Goal: Use online tool/utility: Use online tool/utility

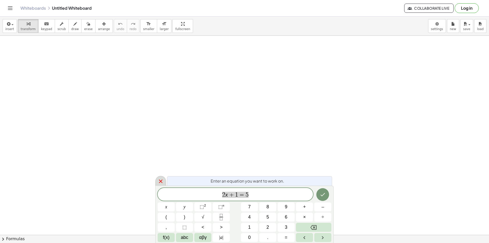
click at [157, 180] on div at bounding box center [160, 181] width 11 height 10
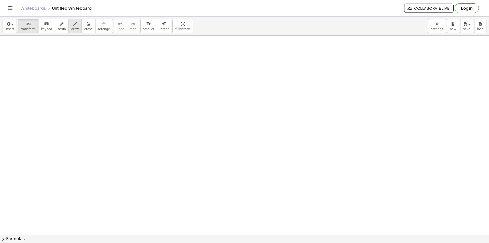
click at [72, 28] on span "draw" at bounding box center [75, 29] width 8 height 4
drag, startPoint x: 81, startPoint y: 49, endPoint x: 86, endPoint y: 55, distance: 7.2
drag, startPoint x: 72, startPoint y: 58, endPoint x: 72, endPoint y: 65, distance: 7.4
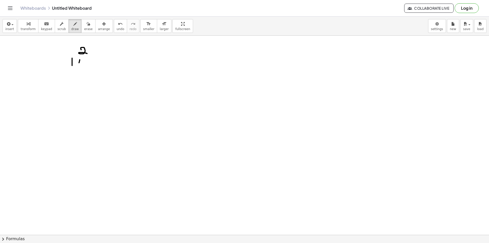
drag, startPoint x: 80, startPoint y: 60, endPoint x: 84, endPoint y: 59, distance: 4.6
drag, startPoint x: 84, startPoint y: 59, endPoint x: 82, endPoint y: 71, distance: 12.4
drag, startPoint x: 63, startPoint y: 61, endPoint x: 61, endPoint y: 66, distance: 4.8
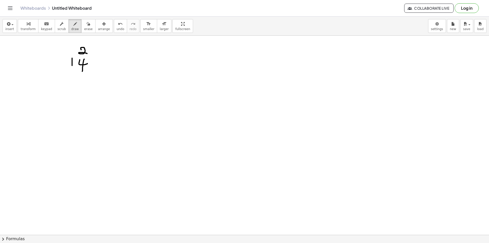
drag, startPoint x: 84, startPoint y: 68, endPoint x: 87, endPoint y: 68, distance: 2.8
drag, startPoint x: 74, startPoint y: 87, endPoint x: 83, endPoint y: 81, distance: 10.8
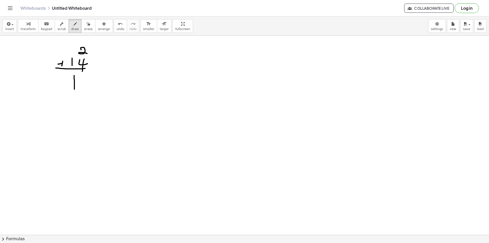
drag, startPoint x: 81, startPoint y: 84, endPoint x: 82, endPoint y: 89, distance: 4.6
drag, startPoint x: 76, startPoint y: 99, endPoint x: 81, endPoint y: 102, distance: 6.4
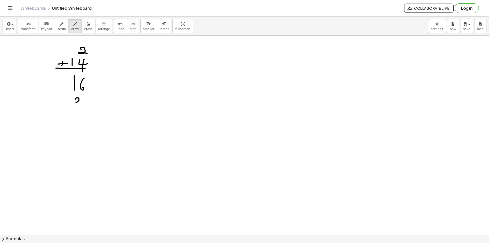
drag, startPoint x: 86, startPoint y: 96, endPoint x: 86, endPoint y: 102, distance: 6.1
drag, startPoint x: 62, startPoint y: 98, endPoint x: 60, endPoint y: 101, distance: 3.6
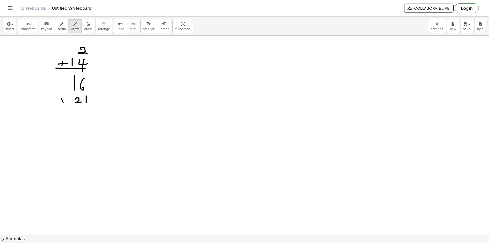
drag, startPoint x: 58, startPoint y: 100, endPoint x: 62, endPoint y: 102, distance: 4.4
drag, startPoint x: 59, startPoint y: 100, endPoint x: 65, endPoint y: 100, distance: 5.9
drag, startPoint x: 58, startPoint y: 104, endPoint x: 109, endPoint y: 104, distance: 51.2
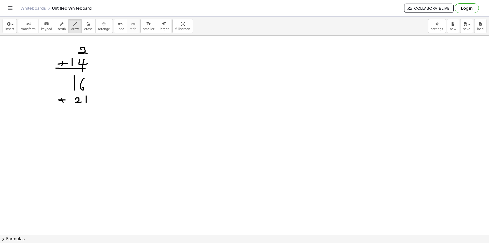
drag, startPoint x: 77, startPoint y: 111, endPoint x: 77, endPoint y: 119, distance: 8.1
drag, startPoint x: 89, startPoint y: 113, endPoint x: 88, endPoint y: 116, distance: 3.9
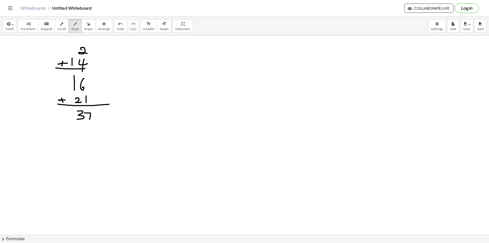
drag, startPoint x: 87, startPoint y: 116, endPoint x: 108, endPoint y: 111, distance: 21.7
drag, startPoint x: 90, startPoint y: 126, endPoint x: 87, endPoint y: 125, distance: 2.8
drag, startPoint x: 63, startPoint y: 126, endPoint x: 61, endPoint y: 130, distance: 4.3
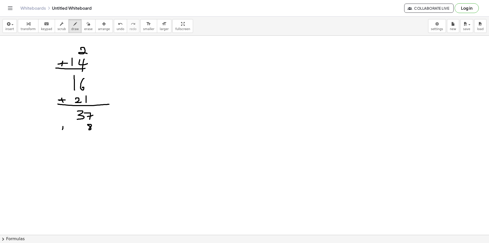
drag, startPoint x: 66, startPoint y: 128, endPoint x: 59, endPoint y: 132, distance: 7.8
drag, startPoint x: 53, startPoint y: 133, endPoint x: 110, endPoint y: 132, distance: 56.5
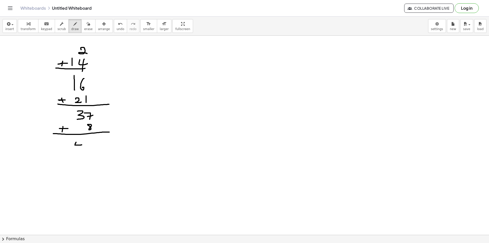
drag, startPoint x: 76, startPoint y: 142, endPoint x: 82, endPoint y: 145, distance: 6.2
drag, startPoint x: 78, startPoint y: 145, endPoint x: 81, endPoint y: 145, distance: 2.8
drag, startPoint x: 90, startPoint y: 139, endPoint x: 86, endPoint y: 118, distance: 21.5
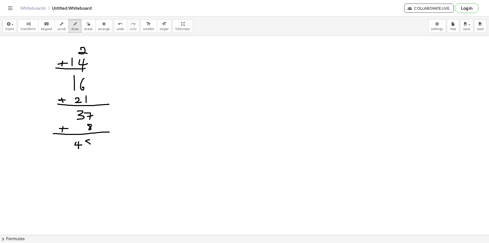
drag, startPoint x: 93, startPoint y: 150, endPoint x: 92, endPoint y: 159, distance: 9.0
drag, startPoint x: 65, startPoint y: 155, endPoint x: 61, endPoint y: 158, distance: 5.4
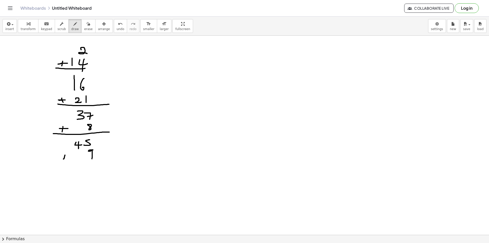
drag, startPoint x: 64, startPoint y: 155, endPoint x: 63, endPoint y: 160, distance: 4.4
drag, startPoint x: 59, startPoint y: 162, endPoint x: 98, endPoint y: 162, distance: 38.9
drag, startPoint x: 79, startPoint y: 171, endPoint x: 86, endPoint y: 174, distance: 7.5
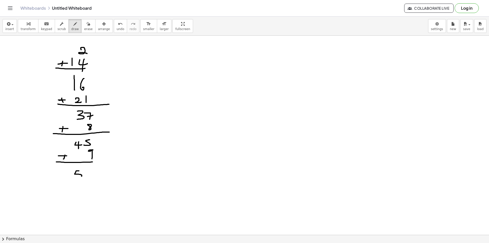
drag, startPoint x: 86, startPoint y: 174, endPoint x: 92, endPoint y: 175, distance: 6.2
drag
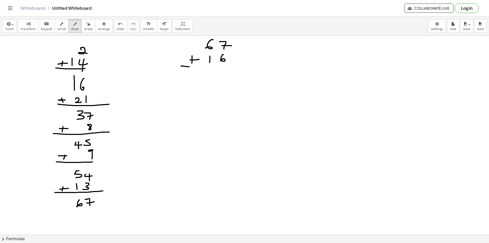
drag, startPoint x: 223, startPoint y: 75, endPoint x: 223, endPoint y: 82, distance: 7.4
drag, startPoint x: 203, startPoint y: 38, endPoint x: 203, endPoint y: 42, distance: 4.1
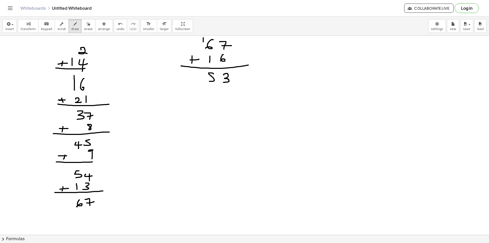
drag, startPoint x: 223, startPoint y: 89, endPoint x: 227, endPoint y: 89, distance: 4.3
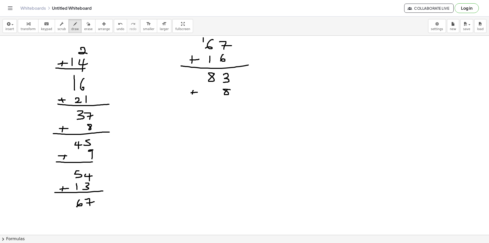
drag, startPoint x: 183, startPoint y: 96, endPoint x: 250, endPoint y: 99, distance: 66.5
drag, startPoint x: 216, startPoint y: 106, endPoint x: 223, endPoint y: 110, distance: 9.0
drag, startPoint x: 227, startPoint y: 113, endPoint x: 220, endPoint y: 110, distance: 6.8
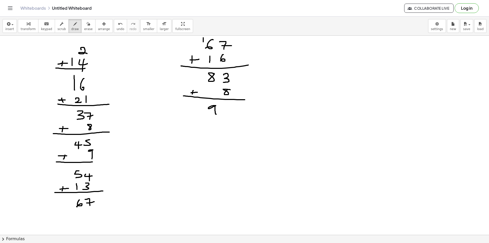
drag, startPoint x: 211, startPoint y: 124, endPoint x: 220, endPoint y: 122, distance: 9.0
drag, startPoint x: 220, startPoint y: 120, endPoint x: 227, endPoint y: 129, distance: 11.0
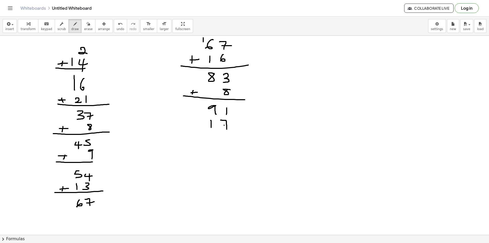
drag, startPoint x: 200, startPoint y: 123, endPoint x: 199, endPoint y: 126, distance: 3.6
drag, startPoint x: 201, startPoint y: 124, endPoint x: 198, endPoint y: 127, distance: 3.6
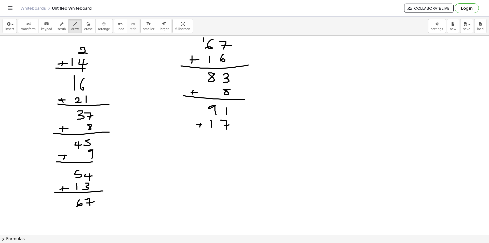
drag, startPoint x: 221, startPoint y: 130, endPoint x: 251, endPoint y: 128, distance: 30.1
drag, startPoint x: 202, startPoint y: 143, endPoint x: 205, endPoint y: 147, distance: 4.8
drag, startPoint x: 209, startPoint y: 142, endPoint x: 227, endPoint y: 141, distance: 17.3
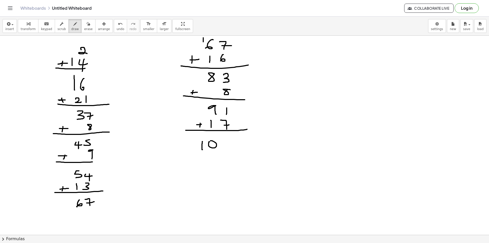
drag, startPoint x: 227, startPoint y: 140, endPoint x: 219, endPoint y: 140, distance: 7.6
drag, startPoint x: 209, startPoint y: 135, endPoint x: 215, endPoint y: 137, distance: 6.0
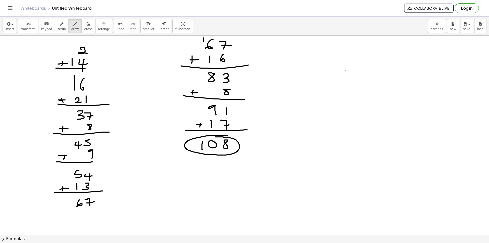
drag, startPoint x: 345, startPoint y: 71, endPoint x: 352, endPoint y: 76, distance: 9.3
drag, startPoint x: 353, startPoint y: 78, endPoint x: 355, endPoint y: 73, distance: 6.0
drag, startPoint x: 371, startPoint y: 68, endPoint x: 370, endPoint y: 73, distance: 4.2
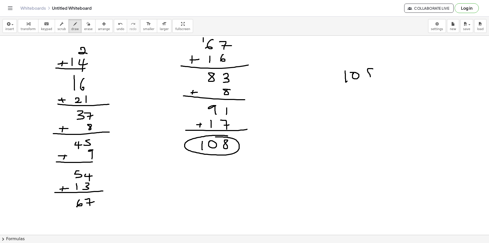
drag, startPoint x: 345, startPoint y: 90, endPoint x: 374, endPoint y: 84, distance: 29.2
drag, startPoint x: 367, startPoint y: 92, endPoint x: 368, endPoint y: 103, distance: 10.7
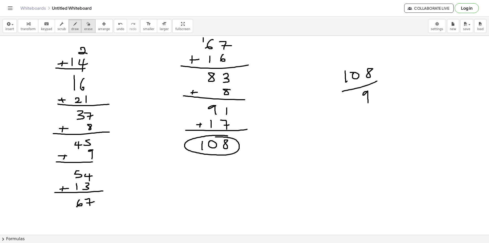
click at [84, 27] on span "erase" at bounding box center [88, 29] width 8 height 4
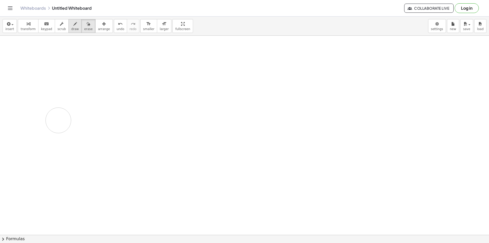
drag, startPoint x: 98, startPoint y: 59, endPoint x: 70, endPoint y: 28, distance: 41.8
click at [71, 29] on span "draw" at bounding box center [75, 29] width 8 height 4
drag, startPoint x: 116, startPoint y: 60, endPoint x: 112, endPoint y: 70, distance: 10.9
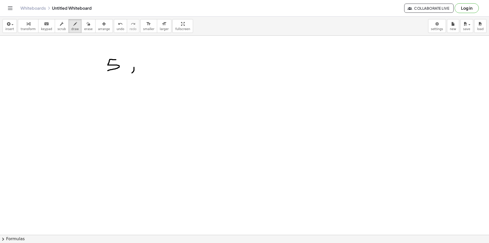
drag, startPoint x: 134, startPoint y: 70, endPoint x: 137, endPoint y: 72, distance: 4.1
drag, startPoint x: 153, startPoint y: 58, endPoint x: 163, endPoint y: 58, distance: 10.5
drag, startPoint x: 170, startPoint y: 68, endPoint x: 169, endPoint y: 74, distance: 6.1
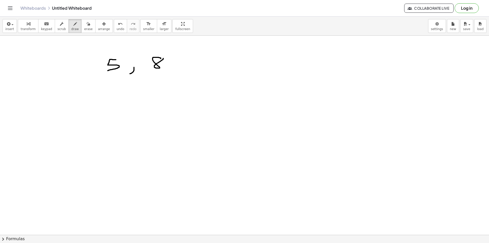
drag, startPoint x: 194, startPoint y: 64, endPoint x: 201, endPoint y: 64, distance: 6.4
drag, startPoint x: 228, startPoint y: 70, endPoint x: 236, endPoint y: 73, distance: 8.5
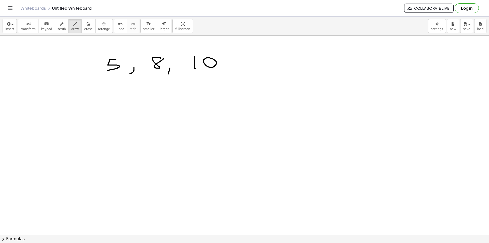
drag, startPoint x: 249, startPoint y: 59, endPoint x: 249, endPoint y: 69, distance: 10.4
drag, startPoint x: 275, startPoint y: 69, endPoint x: 277, endPoint y: 75, distance: 6.1
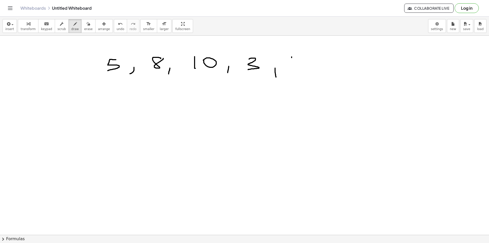
drag, startPoint x: 291, startPoint y: 57, endPoint x: 292, endPoint y: 68, distance: 11.0
drag, startPoint x: 307, startPoint y: 57, endPoint x: 305, endPoint y: 67, distance: 10.3
drag, startPoint x: 325, startPoint y: 68, endPoint x: 325, endPoint y: 75, distance: 6.4
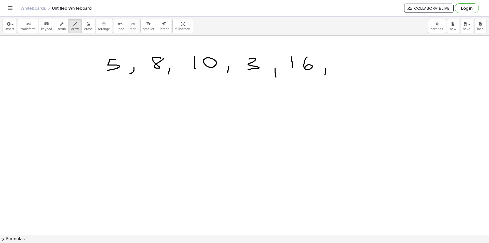
click at [84, 27] on span "erase" at bounding box center [88, 29] width 8 height 4
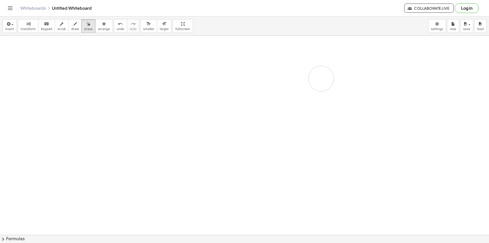
drag, startPoint x: 93, startPoint y: 68, endPoint x: 205, endPoint y: 60, distance: 112.3
click at [73, 26] on icon "button" at bounding box center [75, 24] width 4 height 6
drag, startPoint x: 186, startPoint y: 51, endPoint x: 175, endPoint y: 62, distance: 15.8
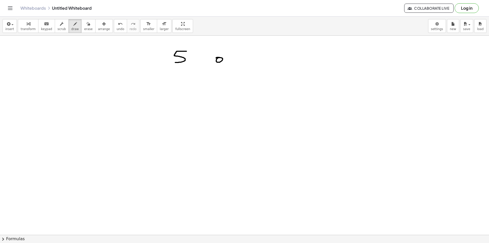
drag, startPoint x: 220, startPoint y: 58, endPoint x: 215, endPoint y: 59, distance: 5.0
drag, startPoint x: 227, startPoint y: 58, endPoint x: 240, endPoint y: 56, distance: 13.5
drag, startPoint x: 240, startPoint y: 56, endPoint x: 239, endPoint y: 60, distance: 4.8
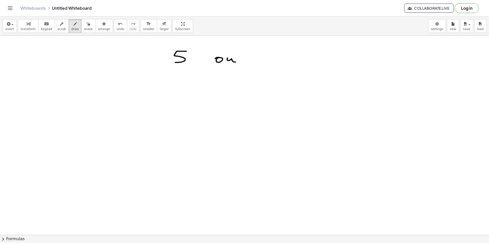
drag, startPoint x: 272, startPoint y: 55, endPoint x: 289, endPoint y: 58, distance: 17.2
drag, startPoint x: 292, startPoint y: 62, endPoint x: 291, endPoint y: 59, distance: 3.1
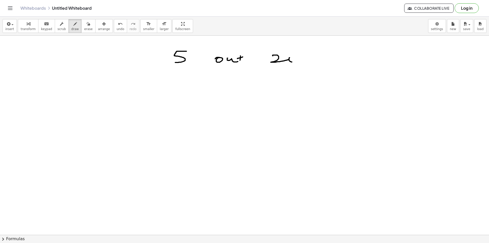
drag, startPoint x: 241, startPoint y: 52, endPoint x: 239, endPoint y: 59, distance: 7.5
drag, startPoint x: 213, startPoint y: 82, endPoint x: 205, endPoint y: 93, distance: 13.8
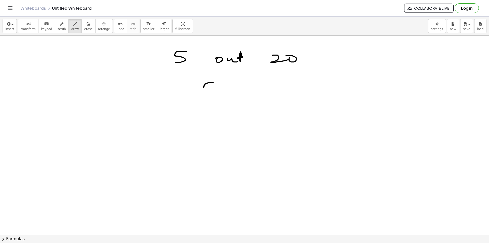
drag, startPoint x: 218, startPoint y: 97, endPoint x: 216, endPoint y: 102, distance: 5.9
drag, startPoint x: 206, startPoint y: 106, endPoint x: 219, endPoint y: 109, distance: 13.5
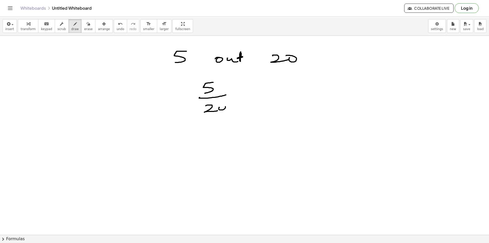
drag, startPoint x: 205, startPoint y: 84, endPoint x: 245, endPoint y: 87, distance: 40.3
drag, startPoint x: 266, startPoint y: 86, endPoint x: 266, endPoint y: 92, distance: 5.6
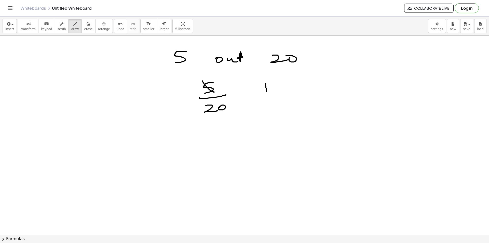
drag, startPoint x: 254, startPoint y: 95, endPoint x: 286, endPoint y: 96, distance: 31.8
drag, startPoint x: 213, startPoint y: 107, endPoint x: 224, endPoint y: 112, distance: 12.3
drag, startPoint x: 265, startPoint y: 104, endPoint x: 275, endPoint y: 108, distance: 10.7
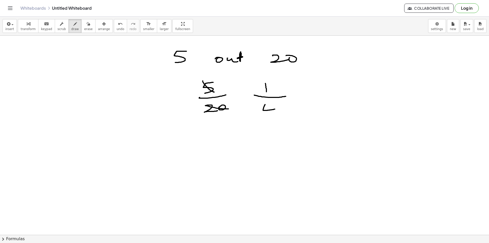
drag, startPoint x: 271, startPoint y: 105, endPoint x: 270, endPoint y: 116, distance: 11.8
drag, startPoint x: 276, startPoint y: 109, endPoint x: 278, endPoint y: 108, distance: 2.7
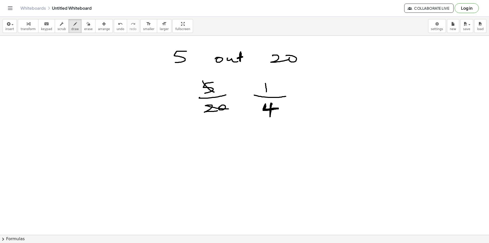
drag, startPoint x: 272, startPoint y: 104, endPoint x: 270, endPoint y: 111, distance: 7.7
drag, startPoint x: 265, startPoint y: 82, endPoint x: 265, endPoint y: 89, distance: 6.6
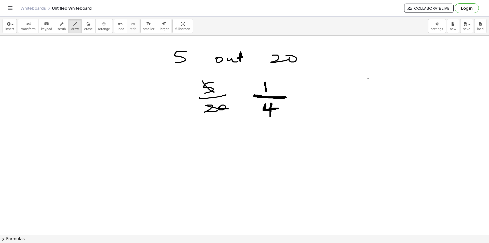
drag, startPoint x: 368, startPoint y: 78, endPoint x: 367, endPoint y: 84, distance: 6.1
drag, startPoint x: 375, startPoint y: 78, endPoint x: 372, endPoint y: 86, distance: 8.8
drag, startPoint x: 361, startPoint y: 90, endPoint x: 381, endPoint y: 90, distance: 19.9
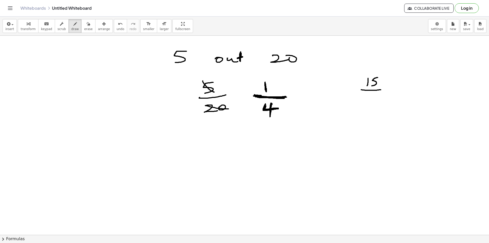
drag, startPoint x: 367, startPoint y: 97, endPoint x: 373, endPoint y: 98, distance: 6.1
drag, startPoint x: 363, startPoint y: 81, endPoint x: 379, endPoint y: 82, distance: 15.8
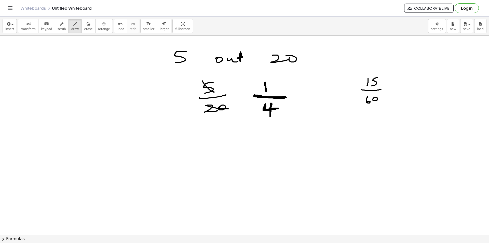
drag, startPoint x: 405, startPoint y: 78, endPoint x: 405, endPoint y: 87, distance: 8.2
drag, startPoint x: 366, startPoint y: 99, endPoint x: 383, endPoint y: 98, distance: 16.3
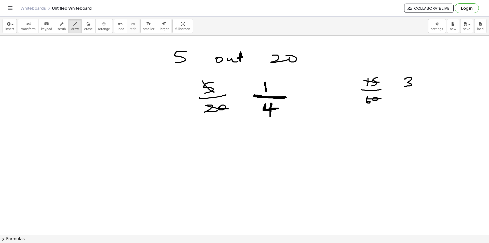
drag, startPoint x: 398, startPoint y: 92, endPoint x: 417, endPoint y: 90, distance: 19.0
drag, startPoint x: 405, startPoint y: 95, endPoint x: 405, endPoint y: 104, distance: 8.9
drag, startPoint x: 409, startPoint y: 97, endPoint x: 417, endPoint y: 102, distance: 9.5
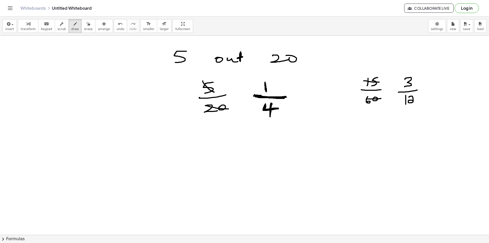
drag, startPoint x: 402, startPoint y: 76, endPoint x: 416, endPoint y: 84, distance: 16.0
drag, startPoint x: 447, startPoint y: 78, endPoint x: 448, endPoint y: 86, distance: 7.2
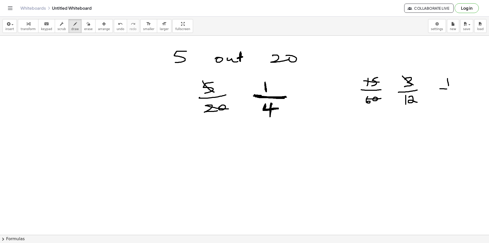
drag, startPoint x: 446, startPoint y: 89, endPoint x: 465, endPoint y: 88, distance: 18.8
drag, startPoint x: 402, startPoint y: 99, endPoint x: 430, endPoint y: 100, distance: 28.0
drag, startPoint x: 444, startPoint y: 95, endPoint x: 452, endPoint y: 99, distance: 10.0
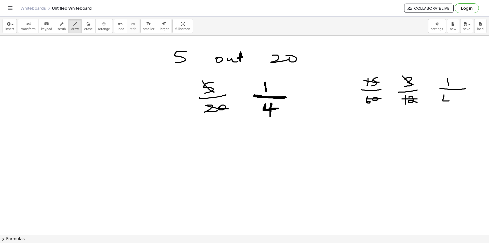
drag, startPoint x: 208, startPoint y: 152, endPoint x: 208, endPoint y: 155, distance: 3.4
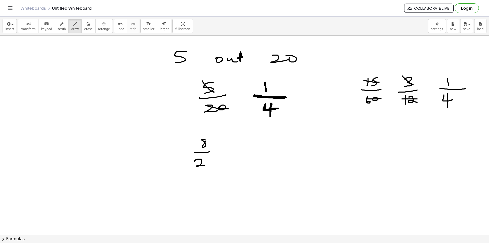
drag, startPoint x: 195, startPoint y: 161, endPoint x: 206, endPoint y: 162, distance: 11.5
drag, startPoint x: 208, startPoint y: 152, endPoint x: 214, endPoint y: 151, distance: 6.3
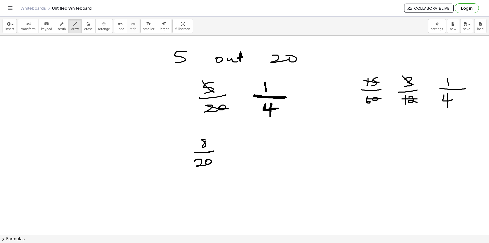
drag, startPoint x: 204, startPoint y: 141, endPoint x: 203, endPoint y: 139, distance: 2.8
drag, startPoint x: 197, startPoint y: 140, endPoint x: 210, endPoint y: 146, distance: 14.9
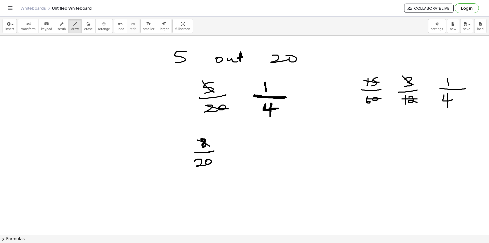
drag, startPoint x: 244, startPoint y: 141, endPoint x: 250, endPoint y: 143, distance: 6.9
drag, startPoint x: 248, startPoint y: 140, endPoint x: 247, endPoint y: 150, distance: 10.0
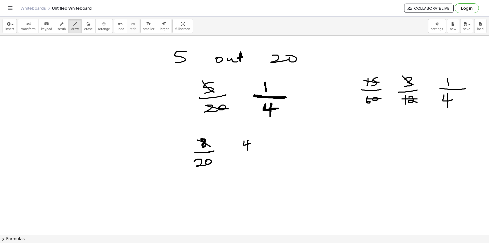
drag, startPoint x: 194, startPoint y: 161, endPoint x: 215, endPoint y: 162, distance: 21.2
drag, startPoint x: 237, startPoint y: 153, endPoint x: 259, endPoint y: 151, distance: 21.5
drag, startPoint x: 245, startPoint y: 157, endPoint x: 244, endPoint y: 165, distance: 8.4
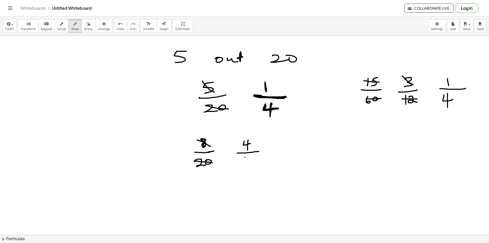
drag, startPoint x: 251, startPoint y: 163, endPoint x: 250, endPoint y: 159, distance: 3.8
drag, startPoint x: 241, startPoint y: 139, endPoint x: 254, endPoint y: 147, distance: 16.1
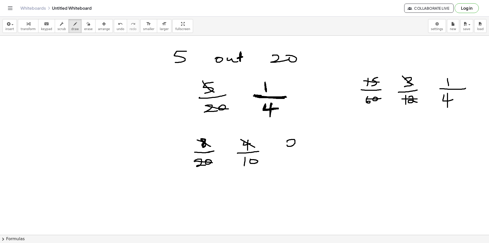
drag, startPoint x: 287, startPoint y: 140, endPoint x: 297, endPoint y: 147, distance: 11.9
drag, startPoint x: 244, startPoint y: 160, endPoint x: 257, endPoint y: 162, distance: 13.8
drag, startPoint x: 285, startPoint y: 150, endPoint x: 302, endPoint y: 149, distance: 16.8
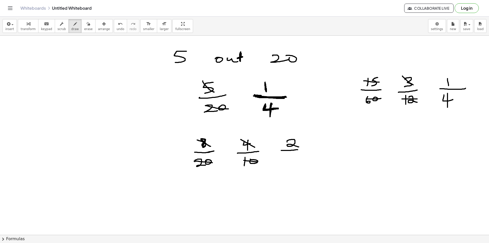
drag, startPoint x: 296, startPoint y: 153, endPoint x: 287, endPoint y: 162, distance: 12.6
drag, startPoint x: 306, startPoint y: 142, endPoint x: 304, endPoint y: 140, distance: 2.8
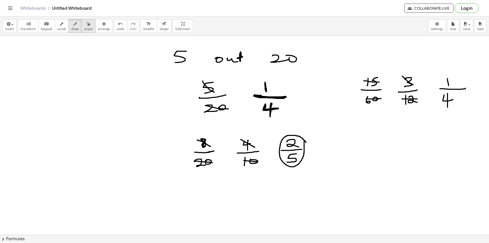
click at [87, 26] on icon "button" at bounding box center [89, 24] width 4 height 6
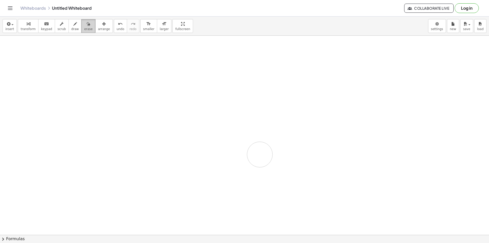
drag, startPoint x: 367, startPoint y: 75, endPoint x: 77, endPoint y: 30, distance: 293.4
click at [71, 28] on span "draw" at bounding box center [75, 29] width 8 height 4
click at [73, 26] on icon "button" at bounding box center [75, 24] width 4 height 6
drag, startPoint x: 158, startPoint y: 64, endPoint x: 159, endPoint y: 76, distance: 11.7
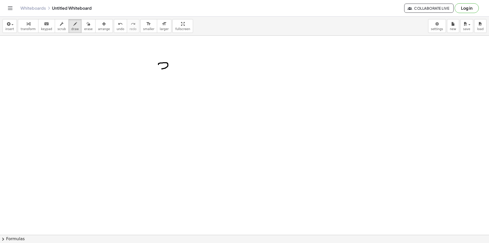
drag, startPoint x: 167, startPoint y: 81, endPoint x: 169, endPoint y: 84, distance: 4.2
drag, startPoint x: 166, startPoint y: 86, endPoint x: 162, endPoint y: 100, distance: 14.2
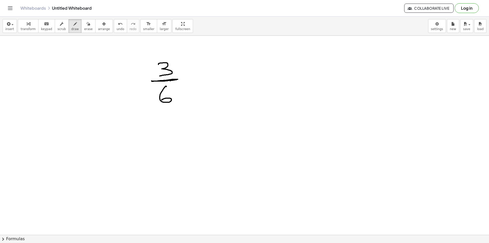
drag, startPoint x: 152, startPoint y: 81, endPoint x: 158, endPoint y: 83, distance: 5.5
drag, startPoint x: 165, startPoint y: 87, endPoint x: 168, endPoint y: 89, distance: 3.9
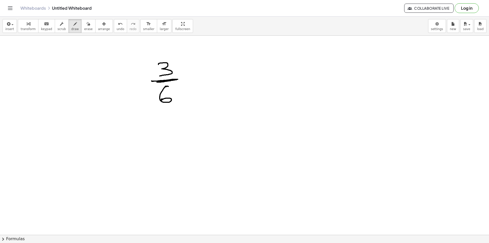
drag, startPoint x: 151, startPoint y: 58, endPoint x: 177, endPoint y: 76, distance: 32.0
drag, startPoint x: 233, startPoint y: 62, endPoint x: 232, endPoint y: 75, distance: 13.0
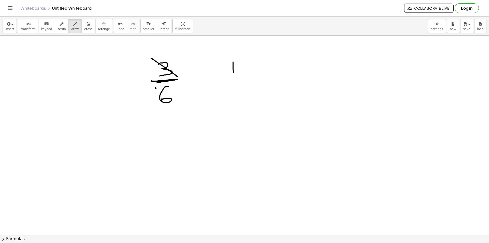
drag, startPoint x: 155, startPoint y: 88, endPoint x: 173, endPoint y: 104, distance: 24.1
drag, startPoint x: 220, startPoint y: 78, endPoint x: 238, endPoint y: 88, distance: 20.9
drag, startPoint x: 228, startPoint y: 89, endPoint x: 257, endPoint y: 95, distance: 29.3
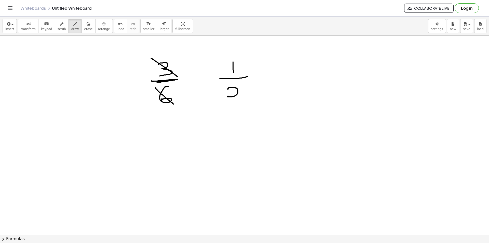
drag, startPoint x: 244, startPoint y: 57, endPoint x: 254, endPoint y: 67, distance: 14.8
drag, startPoint x: 252, startPoint y: 67, endPoint x: 257, endPoint y: 80, distance: 14.5
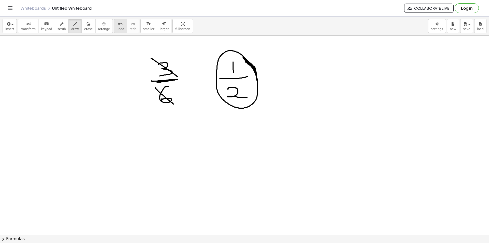
click at [117, 29] on span "undo" at bounding box center [121, 29] width 8 height 4
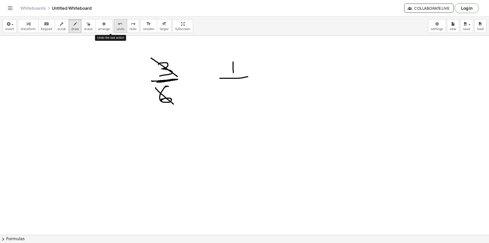
click at [117, 29] on span "undo" at bounding box center [121, 29] width 8 height 4
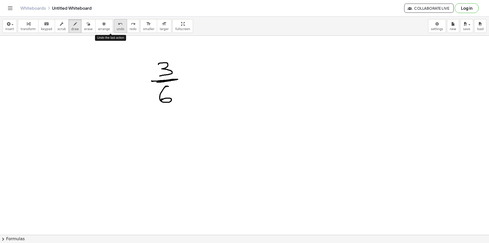
click at [117, 29] on span "undo" at bounding box center [121, 29] width 8 height 4
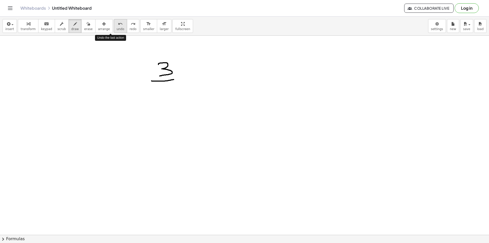
click at [117, 29] on span "undo" at bounding box center [121, 29] width 8 height 4
drag, startPoint x: 74, startPoint y: 56, endPoint x: 65, endPoint y: 64, distance: 12.2
drag, startPoint x: 93, startPoint y: 51, endPoint x: 99, endPoint y: 57, distance: 9.0
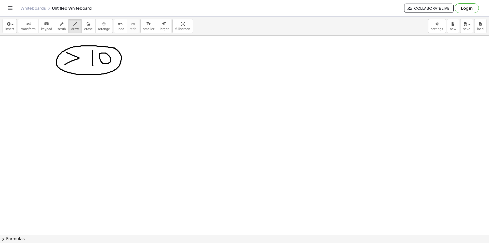
drag, startPoint x: 106, startPoint y: 47, endPoint x: 111, endPoint y: 47, distance: 5.4
drag, startPoint x: 173, startPoint y: 55, endPoint x: 177, endPoint y: 66, distance: 11.7
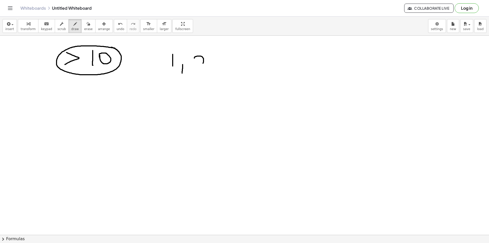
drag, startPoint x: 194, startPoint y: 58, endPoint x: 210, endPoint y: 67, distance: 18.4
drag, startPoint x: 212, startPoint y: 69, endPoint x: 213, endPoint y: 75, distance: 5.9
drag, startPoint x: 224, startPoint y: 56, endPoint x: 225, endPoint y: 68, distance: 11.5
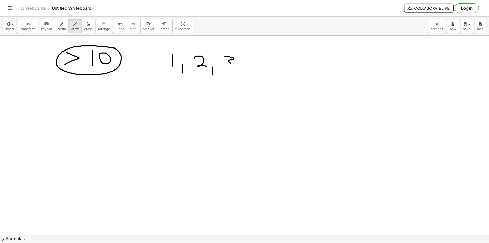
drag, startPoint x: 248, startPoint y: 66, endPoint x: 258, endPoint y: 63, distance: 10.6
drag, startPoint x: 253, startPoint y: 59, endPoint x: 258, endPoint y: 73, distance: 14.4
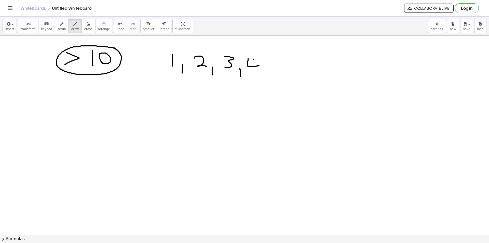
drag, startPoint x: 263, startPoint y: 68, endPoint x: 268, endPoint y: 69, distance: 5.1
drag, startPoint x: 276, startPoint y: 55, endPoint x: 274, endPoint y: 68, distance: 12.6
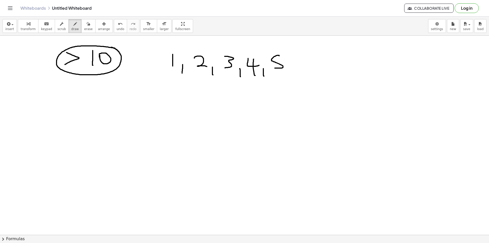
drag, startPoint x: 306, startPoint y: 69, endPoint x: 314, endPoint y: 72, distance: 9.0
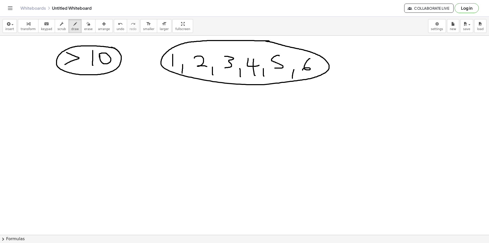
drag, startPoint x: 324, startPoint y: 110, endPoint x: 329, endPoint y: 117, distance: 8.0
drag, startPoint x: 337, startPoint y: 119, endPoint x: 344, endPoint y: 114, distance: 8.1
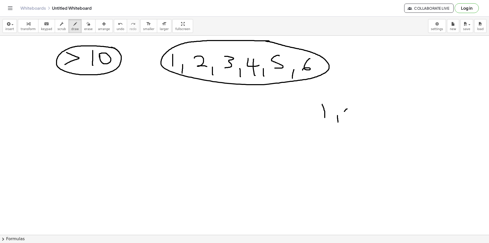
drag, startPoint x: 347, startPoint y: 109, endPoint x: 359, endPoint y: 117, distance: 14.8
drag, startPoint x: 364, startPoint y: 117, endPoint x: 365, endPoint y: 125, distance: 8.1
drag, startPoint x: 373, startPoint y: 109, endPoint x: 372, endPoint y: 120, distance: 11.3
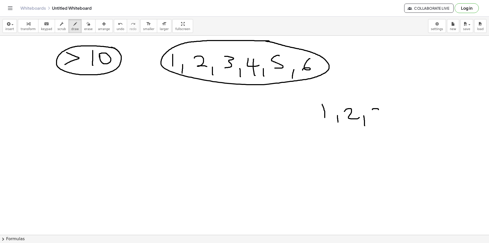
drag, startPoint x: 386, startPoint y: 120, endPoint x: 387, endPoint y: 126, distance: 6.2
drag, startPoint x: 395, startPoint y: 113, endPoint x: 410, endPoint y: 114, distance: 15.1
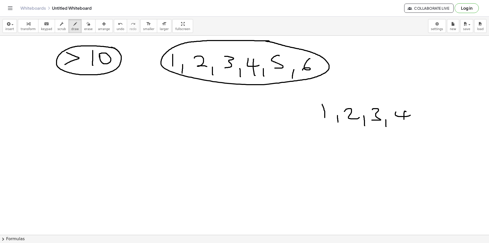
drag, startPoint x: 404, startPoint y: 111, endPoint x: 406, endPoint y: 126, distance: 14.9
drag, startPoint x: 414, startPoint y: 123, endPoint x: 421, endPoint y: 120, distance: 7.5
drag, startPoint x: 428, startPoint y: 110, endPoint x: 426, endPoint y: 120, distance: 10.6
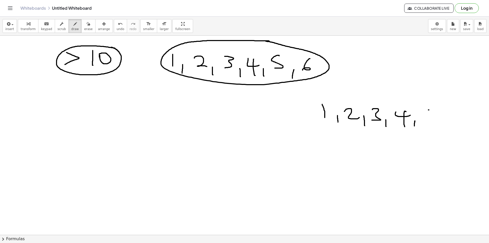
drag, startPoint x: 440, startPoint y: 127, endPoint x: 452, endPoint y: 115, distance: 17.6
drag, startPoint x: 450, startPoint y: 118, endPoint x: 443, endPoint y: 120, distance: 7.8
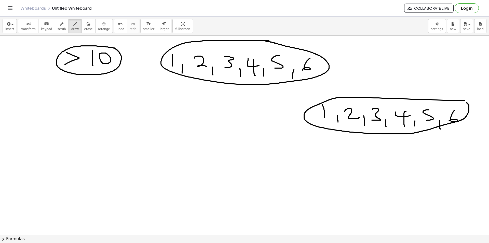
drag, startPoint x: 456, startPoint y: 101, endPoint x: 464, endPoint y: 101, distance: 7.9
drag, startPoint x: 282, startPoint y: 53, endPoint x: 316, endPoint y: 57, distance: 34.8
drag, startPoint x: 448, startPoint y: 109, endPoint x: 447, endPoint y: 105, distance: 3.8
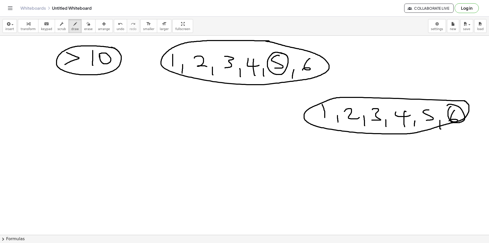
drag, startPoint x: 303, startPoint y: 56, endPoint x: 352, endPoint y: 73, distance: 51.7
drag, startPoint x: 426, startPoint y: 106, endPoint x: 422, endPoint y: 105, distance: 4.4
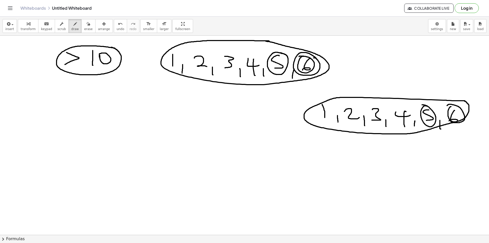
drag, startPoint x: 313, startPoint y: 55, endPoint x: 431, endPoint y: 92, distance: 123.7
click at [81, 27] on button "erase" at bounding box center [88, 26] width 14 height 14
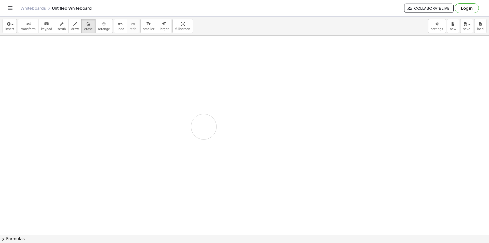
drag, startPoint x: 315, startPoint y: 91, endPoint x: 79, endPoint y: 0, distance: 252.1
click at [68, 32] on button "draw" at bounding box center [74, 26] width 13 height 14
drag, startPoint x: 108, startPoint y: 61, endPoint x: 115, endPoint y: 63, distance: 6.9
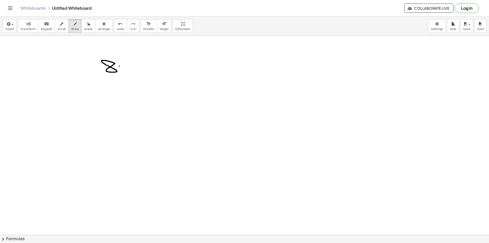
drag, startPoint x: 119, startPoint y: 66, endPoint x: 130, endPoint y: 69, distance: 11.5
drag, startPoint x: 125, startPoint y: 65, endPoint x: 126, endPoint y: 82, distance: 16.6
drag, startPoint x: 142, startPoint y: 70, endPoint x: 135, endPoint y: 74, distance: 8.2
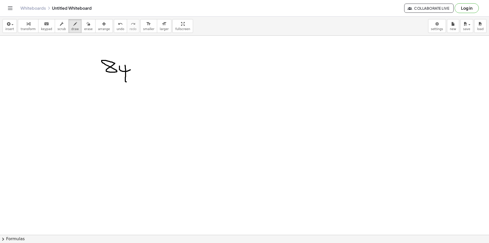
drag, startPoint x: 164, startPoint y: 58, endPoint x: 164, endPoint y: 68, distance: 10.2
drag, startPoint x: 172, startPoint y: 62, endPoint x: 185, endPoint y: 71, distance: 15.4
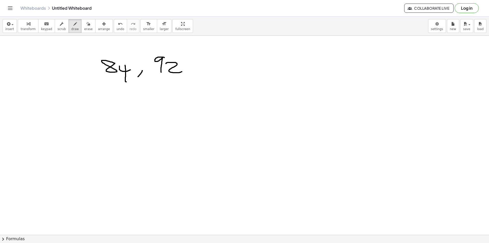
drag, startPoint x: 190, startPoint y: 76, endPoint x: 173, endPoint y: 67, distance: 19.1
drag, startPoint x: 208, startPoint y: 59, endPoint x: 221, endPoint y: 60, distance: 12.2
drag, startPoint x: 224, startPoint y: 66, endPoint x: 242, endPoint y: 64, distance: 17.4
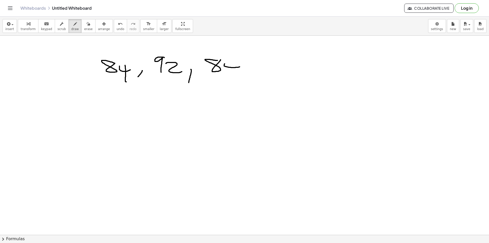
drag, startPoint x: 235, startPoint y: 72, endPoint x: 247, endPoint y: 77, distance: 13.7
drag, startPoint x: 253, startPoint y: 79, endPoint x: 181, endPoint y: 63, distance: 73.6
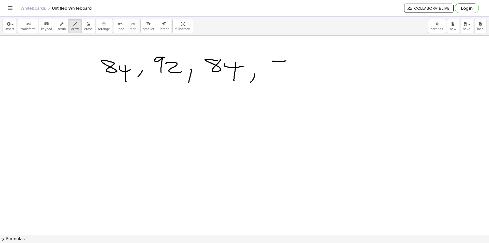
drag, startPoint x: 286, startPoint y: 61, endPoint x: 283, endPoint y: 76, distance: 15.7
drag, startPoint x: 275, startPoint y: 68, endPoint x: 304, endPoint y: 65, distance: 29.7
drag, startPoint x: 303, startPoint y: 62, endPoint x: 305, endPoint y: 75, distance: 12.8
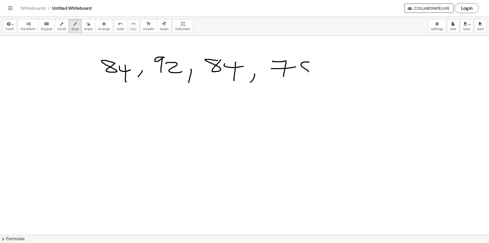
drag, startPoint x: 321, startPoint y: 75, endPoint x: 320, endPoint y: 84, distance: 9.5
drag, startPoint x: 343, startPoint y: 61, endPoint x: 332, endPoint y: 70, distance: 13.9
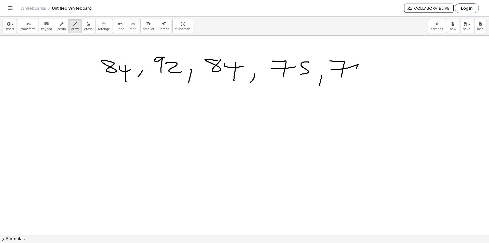
drag, startPoint x: 331, startPoint y: 69, endPoint x: 358, endPoint y: 65, distance: 27.5
drag, startPoint x: 375, startPoint y: 77, endPoint x: 380, endPoint y: 80, distance: 6.4
drag, startPoint x: 405, startPoint y: 78, endPoint x: 427, endPoint y: 78, distance: 21.9
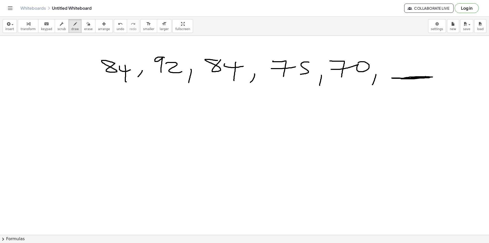
drag, startPoint x: 438, startPoint y: 84, endPoint x: 405, endPoint y: 102, distance: 36.8
drag, startPoint x: 88, startPoint y: 60, endPoint x: 109, endPoint y: 95, distance: 40.9
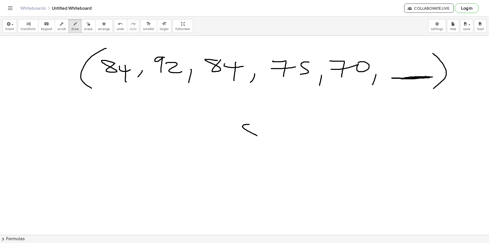
drag, startPoint x: 242, startPoint y: 126, endPoint x: 255, endPoint y: 124, distance: 12.8
drag, startPoint x: 262, startPoint y: 127, endPoint x: 276, endPoint y: 130, distance: 14.4
drag, startPoint x: 269, startPoint y: 126, endPoint x: 270, endPoint y: 144, distance: 17.6
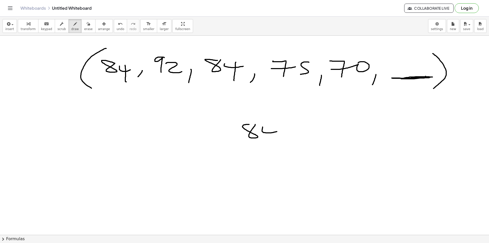
drag, startPoint x: 255, startPoint y: 125, endPoint x: 246, endPoint y: 124, distance: 8.7
drag, startPoint x: 395, startPoint y: 79, endPoint x: 430, endPoint y: 78, distance: 34.1
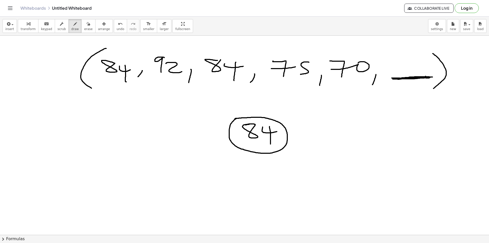
drag, startPoint x: 407, startPoint y: 53, endPoint x: 408, endPoint y: 67, distance: 13.5
click at [117, 28] on span "undo" at bounding box center [121, 29] width 8 height 4
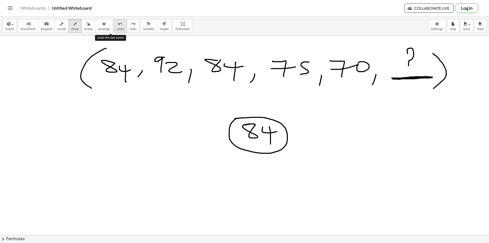
click at [117, 28] on span "undo" at bounding box center [121, 29] width 8 height 4
drag, startPoint x: 302, startPoint y: 128, endPoint x: 328, endPoint y: 139, distance: 28.3
drag, startPoint x: 321, startPoint y: 127, endPoint x: 308, endPoint y: 142, distance: 20.5
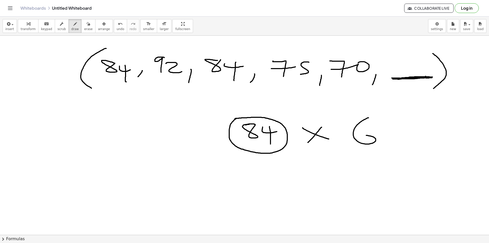
drag, startPoint x: 364, startPoint y: 119, endPoint x: 355, endPoint y: 141, distance: 23.5
drag, startPoint x: 114, startPoint y: 117, endPoint x: 118, endPoint y: 117, distance: 4.6
drag, startPoint x: 122, startPoint y: 118, endPoint x: 128, endPoint y: 119, distance: 5.7
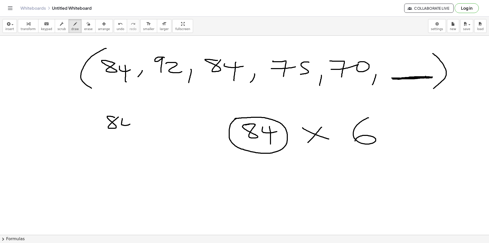
drag, startPoint x: 126, startPoint y: 129, endPoint x: 119, endPoint y: 135, distance: 9.4
drag, startPoint x: 88, startPoint y: 138, endPoint x: 98, endPoint y: 145, distance: 12.1
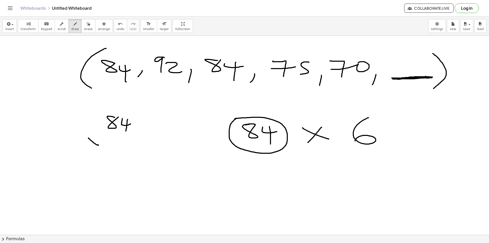
drag, startPoint x: 97, startPoint y: 138, endPoint x: 88, endPoint y: 144, distance: 10.4
click at [84, 28] on span "erase" at bounding box center [88, 29] width 8 height 4
drag, startPoint x: 105, startPoint y: 133, endPoint x: 97, endPoint y: 147, distance: 16.0
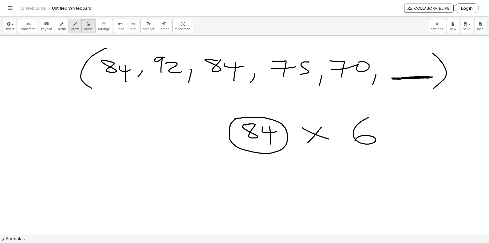
click at [73, 25] on icon "button" at bounding box center [75, 24] width 4 height 6
drag, startPoint x: 292, startPoint y: 169, endPoint x: 285, endPoint y: 181, distance: 13.9
drag, startPoint x: 315, startPoint y: 172, endPoint x: 324, endPoint y: 172, distance: 9.4
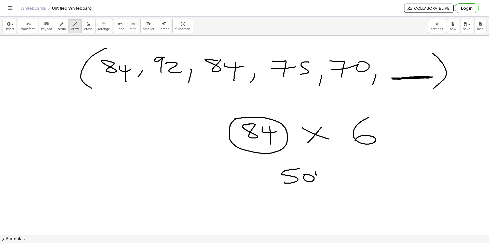
drag, startPoint x: 322, startPoint y: 174, endPoint x: 325, endPoint y: 179, distance: 5.6
drag, startPoint x: 331, startPoint y: 159, endPoint x: 320, endPoint y: 185, distance: 27.7
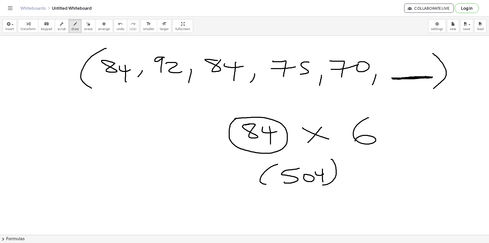
drag, startPoint x: 260, startPoint y: 182, endPoint x: 348, endPoint y: 171, distance: 88.5
drag, startPoint x: 358, startPoint y: 170, endPoint x: 404, endPoint y: 94, distance: 88.9
drag, startPoint x: 402, startPoint y: 93, endPoint x: 415, endPoint y: 97, distance: 13.5
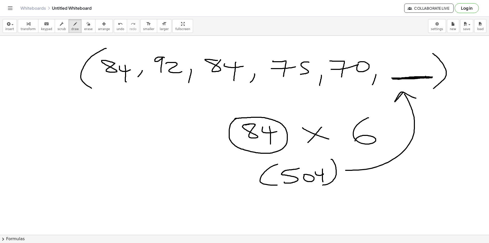
drag, startPoint x: 416, startPoint y: 96, endPoint x: 407, endPoint y: 96, distance: 9.2
drag, startPoint x: 403, startPoint y: 96, endPoint x: 412, endPoint y: 97, distance: 8.5
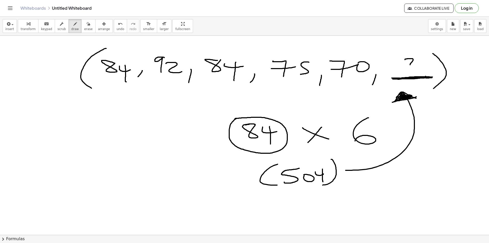
drag, startPoint x: 411, startPoint y: 59, endPoint x: 410, endPoint y: 71, distance: 12.3
click at [114, 30] on button "undo undo" at bounding box center [120, 26] width 13 height 14
click at [117, 29] on span "undo" at bounding box center [121, 29] width 8 height 4
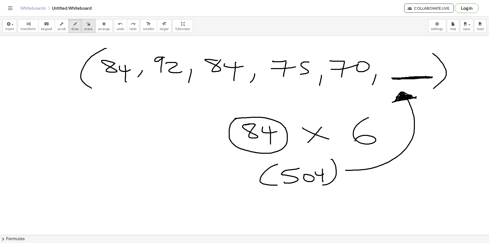
click at [84, 29] on span "erase" at bounding box center [88, 29] width 8 height 4
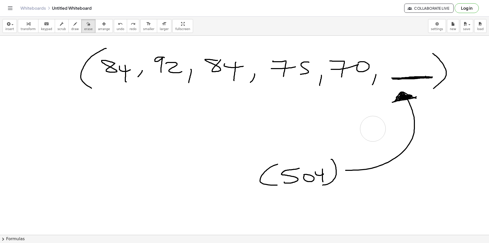
drag, startPoint x: 333, startPoint y: 124, endPoint x: 239, endPoint y: 125, distance: 93.9
click at [73, 26] on icon "button" at bounding box center [75, 24] width 4 height 6
drag, startPoint x: 120, startPoint y: 92, endPoint x: 154, endPoint y: 82, distance: 35.9
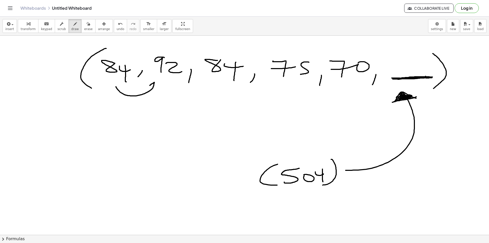
drag, startPoint x: 150, startPoint y: 85, endPoint x: 159, endPoint y: 85, distance: 8.9
drag, startPoint x: 155, startPoint y: 85, endPoint x: 221, endPoint y: 87, distance: 66.5
drag, startPoint x: 214, startPoint y: 82, endPoint x: 282, endPoint y: 82, distance: 68.5
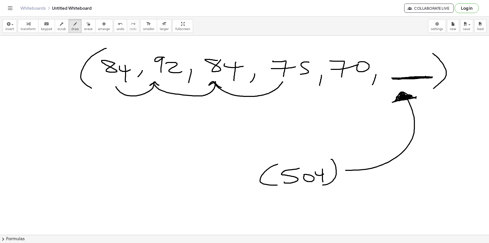
drag, startPoint x: 280, startPoint y: 83, endPoint x: 293, endPoint y: 84, distance: 12.3
drag, startPoint x: 303, startPoint y: 93, endPoint x: 356, endPoint y: 85, distance: 53.6
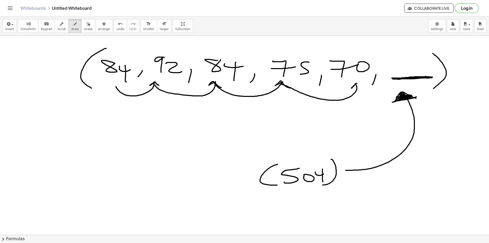
drag, startPoint x: 356, startPoint y: 83, endPoint x: 363, endPoint y: 87, distance: 8.3
drag, startPoint x: 357, startPoint y: 83, endPoint x: 402, endPoint y: 85, distance: 45.3
drag, startPoint x: 401, startPoint y: 86, endPoint x: 406, endPoint y: 88, distance: 5.1
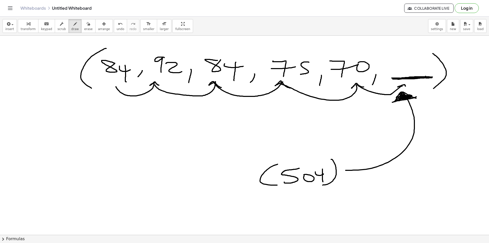
drag, startPoint x: 315, startPoint y: 171, endPoint x: 323, endPoint y: 171, distance: 8.2
drag, startPoint x: 322, startPoint y: 168, endPoint x: 323, endPoint y: 171, distance: 3.0
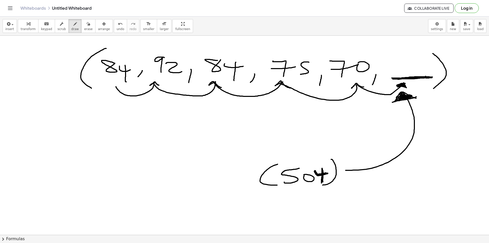
drag, startPoint x: 401, startPoint y: 83, endPoint x: 394, endPoint y: 83, distance: 6.4
drag, startPoint x: 356, startPoint y: 87, endPoint x: 338, endPoint y: 87, distance: 18.1
drag, startPoint x: 281, startPoint y: 85, endPoint x: 281, endPoint y: 83, distance: 2.6
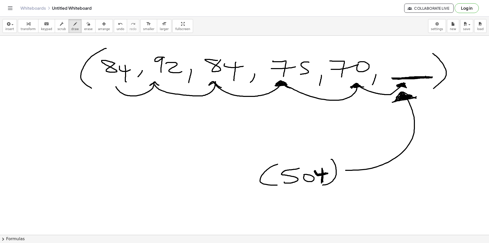
drag, startPoint x: 213, startPoint y: 81, endPoint x: 192, endPoint y: 86, distance: 21.3
drag, startPoint x: 152, startPoint y: 82, endPoint x: 157, endPoint y: 83, distance: 5.1
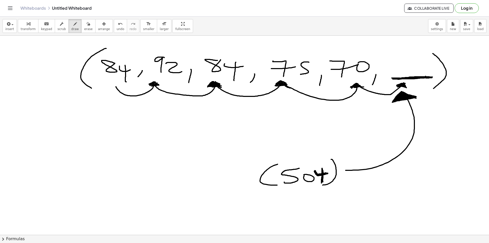
drag, startPoint x: 402, startPoint y: 95, endPoint x: 408, endPoint y: 99, distance: 6.9
drag, startPoint x: 404, startPoint y: 99, endPoint x: 412, endPoint y: 96, distance: 8.1
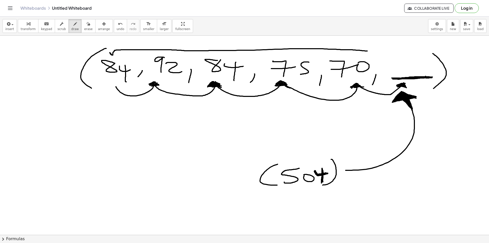
drag, startPoint x: 367, startPoint y: 51, endPoint x: 122, endPoint y: 52, distance: 245.1
drag, startPoint x: 368, startPoint y: 52, endPoint x: 373, endPoint y: 53, distance: 5.0
drag, startPoint x: 316, startPoint y: 146, endPoint x: 312, endPoint y: 161, distance: 15.7
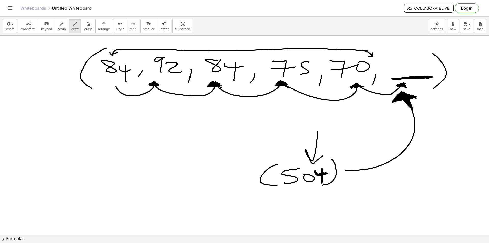
drag, startPoint x: 306, startPoint y: 153, endPoint x: 316, endPoint y: 126, distance: 29.4
drag, startPoint x: 312, startPoint y: 163, endPoint x: 320, endPoint y: 155, distance: 11.5
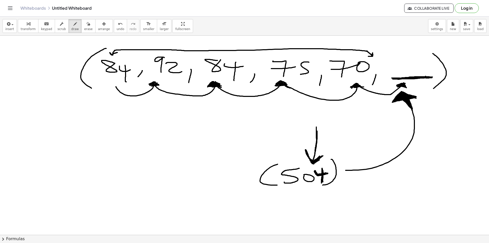
click at [84, 26] on div "button" at bounding box center [88, 24] width 8 height 6
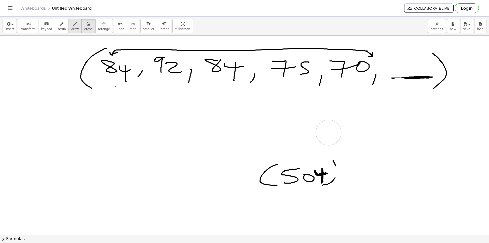
drag, startPoint x: 119, startPoint y: 99, endPoint x: 69, endPoint y: 31, distance: 84.3
click at [68, 24] on button "draw" at bounding box center [74, 26] width 13 height 14
click at [73, 26] on icon "button" at bounding box center [75, 24] width 4 height 6
click at [71, 31] on span "draw" at bounding box center [75, 29] width 8 height 4
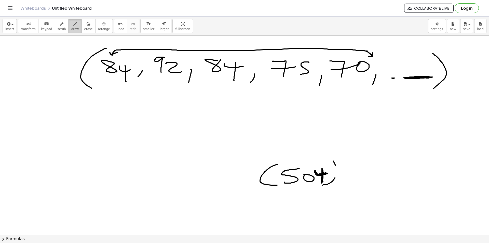
click at [71, 30] on span "draw" at bounding box center [75, 29] width 8 height 4
drag, startPoint x: 392, startPoint y: 81, endPoint x: 399, endPoint y: 79, distance: 6.7
drag, startPoint x: 409, startPoint y: 55, endPoint x: 413, endPoint y: 69, distance: 14.9
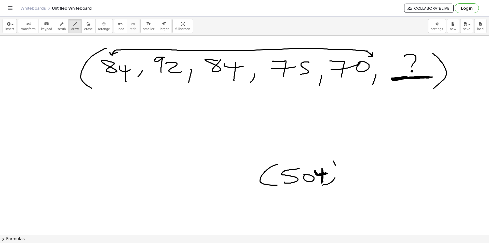
drag, startPoint x: 332, startPoint y: 161, endPoint x: 332, endPoint y: 182, distance: 21.9
drag, startPoint x: 399, startPoint y: 48, endPoint x: 409, endPoint y: 48, distance: 10.5
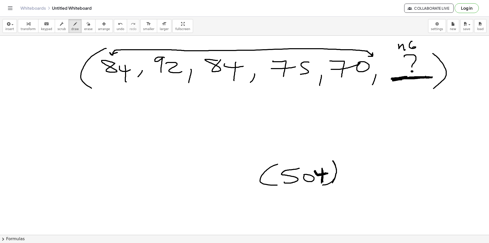
drag, startPoint x: 406, startPoint y: 38, endPoint x: 411, endPoint y: 41, distance: 5.6
drag, startPoint x: 414, startPoint y: 39, endPoint x: 400, endPoint y: 39, distance: 14.3
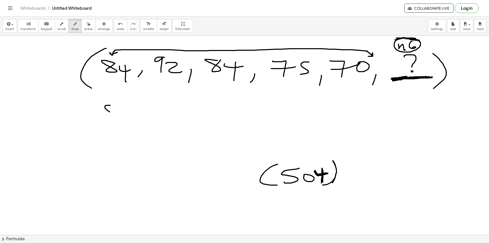
drag, startPoint x: 109, startPoint y: 111, endPoint x: 113, endPoint y: 106, distance: 6.1
drag, startPoint x: 116, startPoint y: 111, endPoint x: 123, endPoint y: 111, distance: 7.4
drag, startPoint x: 118, startPoint y: 117, endPoint x: 113, endPoint y: 124, distance: 8.9
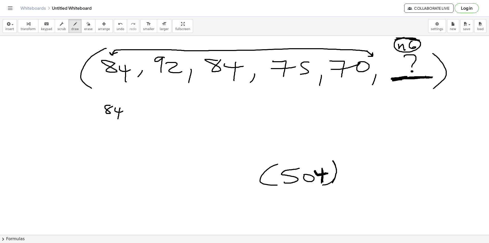
drag, startPoint x: 112, startPoint y: 121, endPoint x: 115, endPoint y: 125, distance: 4.7
drag, startPoint x: 117, startPoint y: 124, endPoint x: 124, endPoint y: 129, distance: 9.3
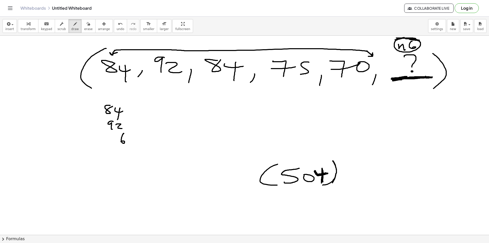
drag, startPoint x: 124, startPoint y: 133, endPoint x: 121, endPoint y: 142, distance: 8.9
drag, startPoint x: 111, startPoint y: 138, endPoint x: 114, endPoint y: 145, distance: 7.8
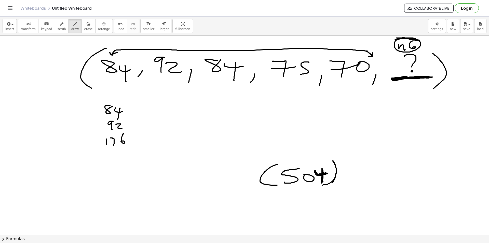
drag, startPoint x: 112, startPoint y: 142, endPoint x: 118, endPoint y: 140, distance: 6.4
drag, startPoint x: 101, startPoint y: 134, endPoint x: 121, endPoint y: 140, distance: 21.2
drag, startPoint x: 118, startPoint y: 151, endPoint x: 119, endPoint y: 158, distance: 7.0
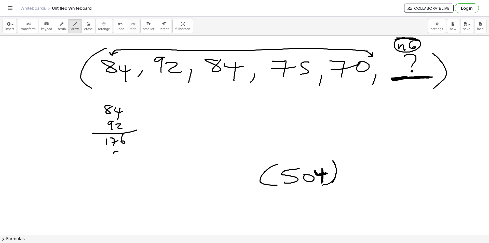
drag, startPoint x: 93, startPoint y: 163, endPoint x: 138, endPoint y: 158, distance: 44.9
drag, startPoint x: 129, startPoint y: 166, endPoint x: 132, endPoint y: 161, distance: 6.1
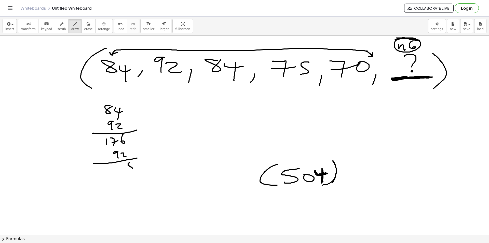
drag, startPoint x: 107, startPoint y: 168, endPoint x: 114, endPoint y: 171, distance: 7.4
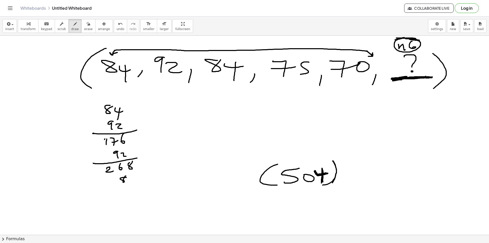
drag, startPoint x: 122, startPoint y: 180, endPoint x: 126, endPoint y: 176, distance: 5.8
drag, startPoint x: 127, startPoint y: 180, endPoint x: 132, endPoint y: 179, distance: 5.7
drag, startPoint x: 131, startPoint y: 183, endPoint x: 129, endPoint y: 186, distance: 3.2
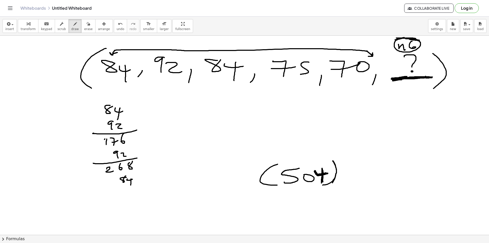
click at [87, 25] on icon "button" at bounding box center [89, 24] width 4 height 6
drag, startPoint x: 117, startPoint y: 152, endPoint x: 97, endPoint y: 34, distance: 120.0
click at [71, 26] on div "button" at bounding box center [75, 24] width 8 height 6
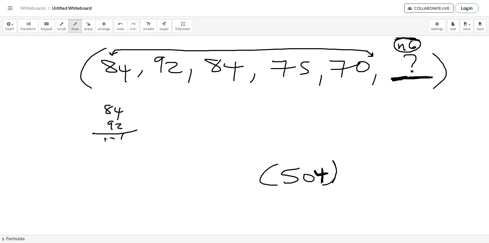
drag, startPoint x: 105, startPoint y: 141, endPoint x: 108, endPoint y: 143, distance: 4.0
drag, startPoint x: 108, startPoint y: 139, endPoint x: 116, endPoint y: 148, distance: 11.9
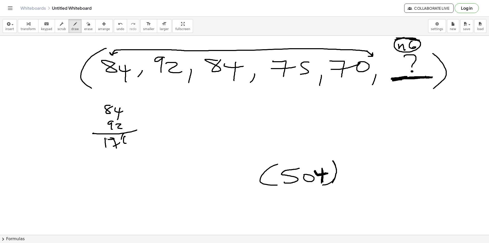
drag, startPoint x: 124, startPoint y: 136, endPoint x: 122, endPoint y: 145, distance: 8.9
drag, startPoint x: 119, startPoint y: 154, endPoint x: 122, endPoint y: 155, distance: 3.0
drag, startPoint x: 124, startPoint y: 158, endPoint x: 132, endPoint y: 155, distance: 8.5
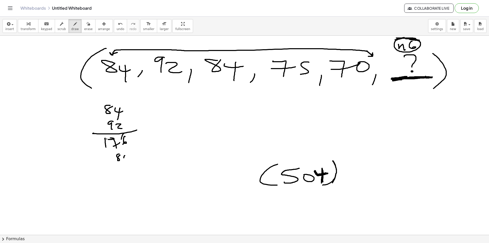
drag, startPoint x: 130, startPoint y: 159, endPoint x: 106, endPoint y: 167, distance: 24.6
drag, startPoint x: 92, startPoint y: 164, endPoint x: 96, endPoint y: 163, distance: 4.8
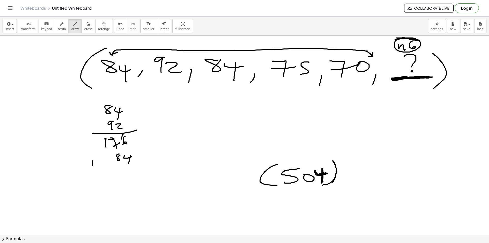
drag, startPoint x: 119, startPoint y: 166, endPoint x: 149, endPoint y: 160, distance: 31.0
drag, startPoint x: 136, startPoint y: 179, endPoint x: 131, endPoint y: 175, distance: 6.5
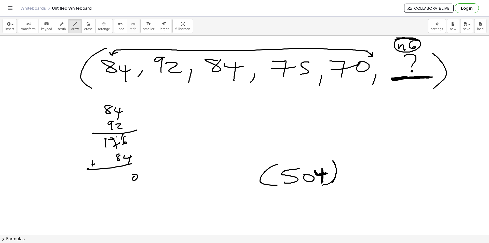
drag, startPoint x: 117, startPoint y: 137, endPoint x: 121, endPoint y: 150, distance: 13.6
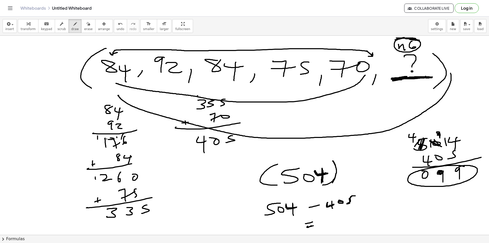
click at [84, 25] on div "button" at bounding box center [88, 24] width 8 height 6
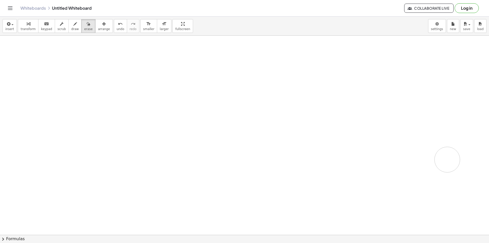
click at [73, 23] on icon "button" at bounding box center [75, 24] width 4 height 6
drag, startPoint x: 104, startPoint y: 51, endPoint x: 106, endPoint y: 56, distance: 5.8
drag, startPoint x: 120, startPoint y: 53, endPoint x: 124, endPoint y: 51, distance: 5.0
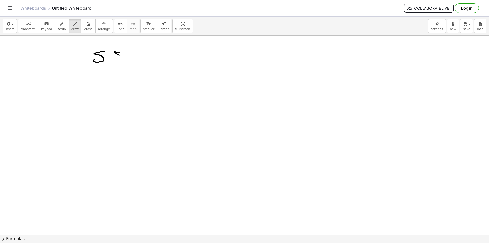
drag, startPoint x: 139, startPoint y: 63, endPoint x: 148, endPoint y: 61, distance: 9.3
drag, startPoint x: 157, startPoint y: 56, endPoint x: 171, endPoint y: 52, distance: 15.2
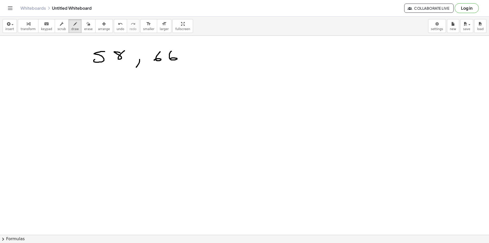
drag, startPoint x: 170, startPoint y: 52, endPoint x: 170, endPoint y: 59, distance: 6.9
drag, startPoint x: 191, startPoint y: 60, endPoint x: 192, endPoint y: 66, distance: 6.2
drag, startPoint x: 210, startPoint y: 52, endPoint x: 211, endPoint y: 61, distance: 9.0
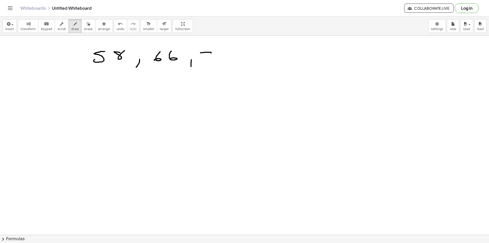
drag, startPoint x: 201, startPoint y: 57, endPoint x: 221, endPoint y: 55, distance: 20.2
drag, startPoint x: 242, startPoint y: 60, endPoint x: 241, endPoint y: 65, distance: 5.7
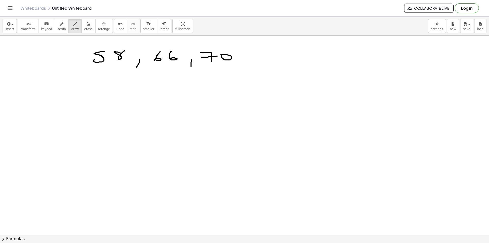
drag, startPoint x: 250, startPoint y: 50, endPoint x: 261, endPoint y: 60, distance: 14.6
drag, startPoint x: 252, startPoint y: 56, endPoint x: 280, endPoint y: 53, distance: 28.4
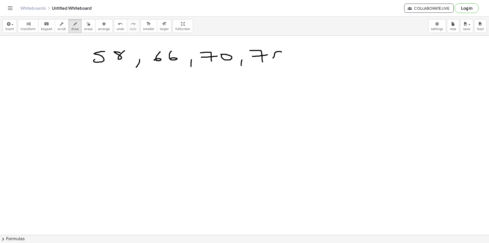
drag, startPoint x: 278, startPoint y: 51, endPoint x: 276, endPoint y: 61, distance: 10.2
drag, startPoint x: 289, startPoint y: 61, endPoint x: 290, endPoint y: 64, distance: 4.0
drag, startPoint x: 303, startPoint y: 50, endPoint x: 314, endPoint y: 56, distance: 12.3
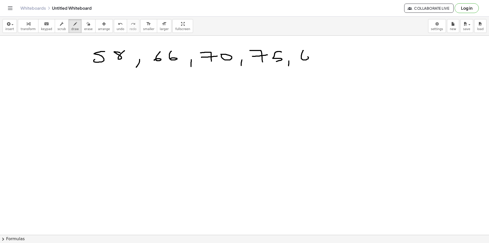
drag, startPoint x: 318, startPoint y: 52, endPoint x: 318, endPoint y: 60, distance: 8.1
drag, startPoint x: 326, startPoint y: 51, endPoint x: 315, endPoint y: 70, distance: 22.1
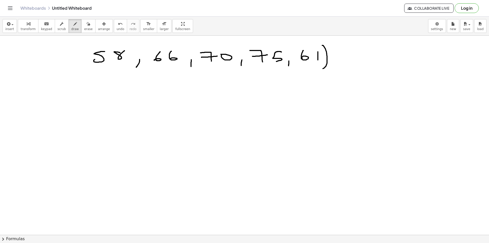
drag, startPoint x: 82, startPoint y: 53, endPoint x: 107, endPoint y: 72, distance: 30.7
drag, startPoint x: 66, startPoint y: 104, endPoint x: 82, endPoint y: 95, distance: 18.6
drag, startPoint x: 85, startPoint y: 104, endPoint x: 97, endPoint y: 103, distance: 11.8
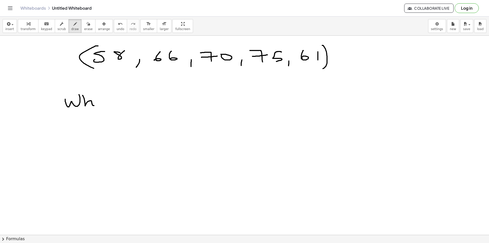
drag, startPoint x: 97, startPoint y: 103, endPoint x: 106, endPoint y: 98, distance: 10.3
drag, startPoint x: 106, startPoint y: 98, endPoint x: 104, endPoint y: 102, distance: 4.6
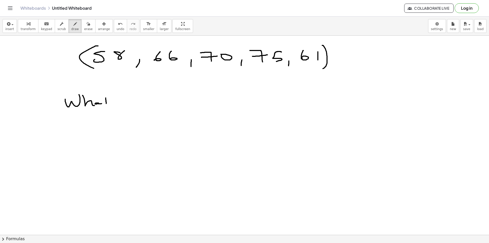
drag, startPoint x: 104, startPoint y: 102, endPoint x: 120, endPoint y: 103, distance: 15.5
drag, startPoint x: 129, startPoint y: 98, endPoint x: 129, endPoint y: 103, distance: 4.3
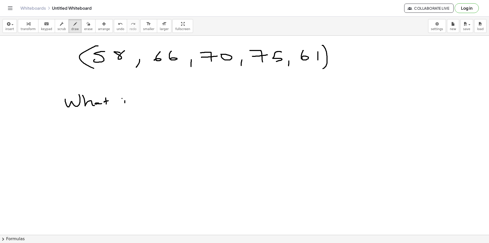
drag, startPoint x: 147, startPoint y: 98, endPoint x: 157, endPoint y: 95, distance: 10.6
drag, startPoint x: 157, startPoint y: 95, endPoint x: 202, endPoint y: 95, distance: 44.8
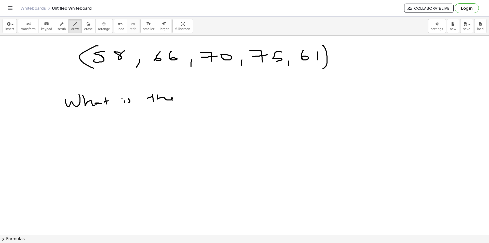
drag, startPoint x: 203, startPoint y: 95, endPoint x: 217, endPoint y: 99, distance: 14.1
drag, startPoint x: 220, startPoint y: 100, endPoint x: 219, endPoint y: 93, distance: 6.4
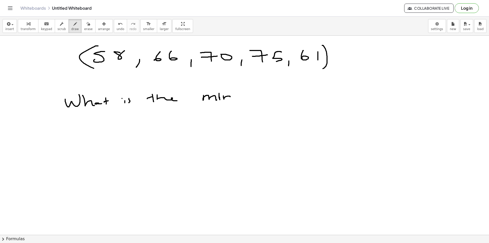
drag, startPoint x: 223, startPoint y: 96, endPoint x: 232, endPoint y: 100, distance: 9.1
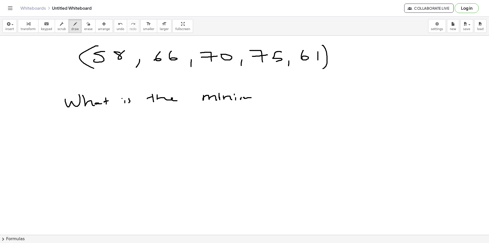
drag, startPoint x: 244, startPoint y: 97, endPoint x: 253, endPoint y: 101, distance: 10.1
drag, startPoint x: 255, startPoint y: 99, endPoint x: 260, endPoint y: 97, distance: 5.6
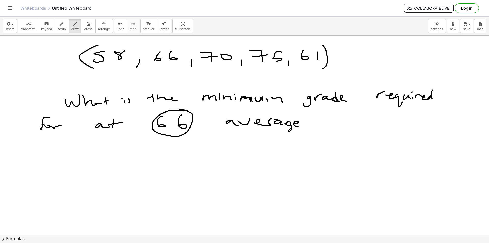
click at [87, 26] on icon "button" at bounding box center [89, 24] width 4 height 6
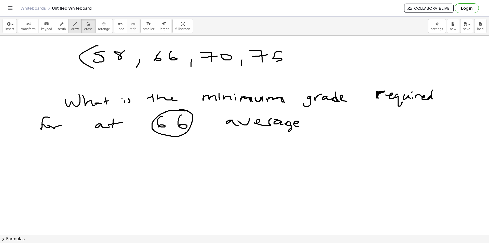
click at [71, 27] on span "draw" at bounding box center [75, 29] width 8 height 4
drag, startPoint x: 125, startPoint y: 100, endPoint x: 125, endPoint y: 103, distance: 2.8
drag, startPoint x: 122, startPoint y: 98, endPoint x: 154, endPoint y: 114, distance: 35.9
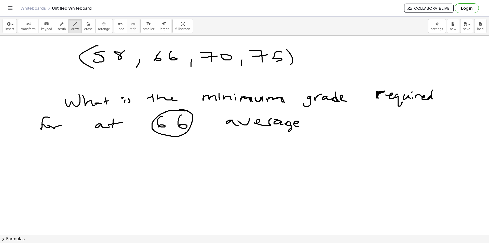
drag, startPoint x: 73, startPoint y: 165, endPoint x: 86, endPoint y: 163, distance: 12.9
drag, startPoint x: 82, startPoint y: 166, endPoint x: 99, endPoint y: 165, distance: 17.4
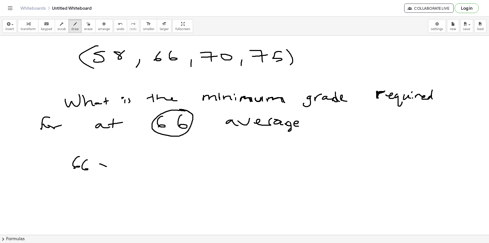
drag, startPoint x: 106, startPoint y: 166, endPoint x: 111, endPoint y: 161, distance: 6.5
drag, startPoint x: 111, startPoint y: 161, endPoint x: 104, endPoint y: 168, distance: 9.6
drag, startPoint x: 130, startPoint y: 159, endPoint x: 121, endPoint y: 169, distance: 14.1
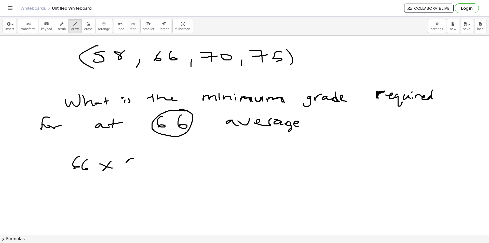
drag, startPoint x: 86, startPoint y: 183, endPoint x: 92, endPoint y: 197, distance: 15.5
drag, startPoint x: 114, startPoint y: 185, endPoint x: 113, endPoint y: 202, distance: 17.1
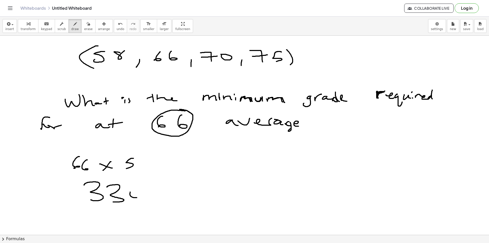
drag, startPoint x: 133, startPoint y: 197, endPoint x: 132, endPoint y: 192, distance: 4.9
click at [87, 26] on icon "button" at bounding box center [89, 24] width 4 height 6
drag, startPoint x: 121, startPoint y: 164, endPoint x: 55, endPoint y: 112, distance: 83.7
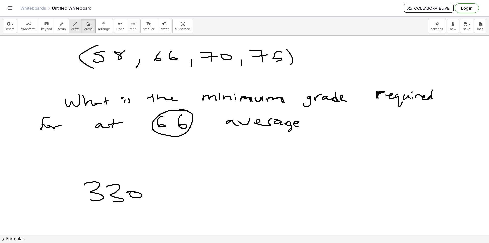
click at [71, 26] on div "button" at bounding box center [75, 24] width 8 height 6
drag, startPoint x: 230, startPoint y: 142, endPoint x: 235, endPoint y: 147, distance: 7.2
drag, startPoint x: 245, startPoint y: 143, endPoint x: 249, endPoint y: 142, distance: 3.9
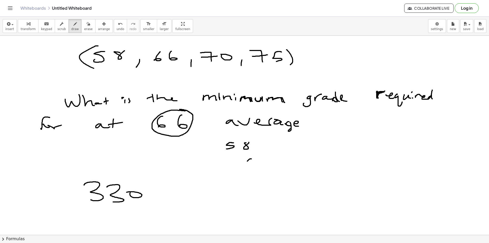
drag, startPoint x: 247, startPoint y: 161, endPoint x: 243, endPoint y: 169, distance: 9.0
drag, startPoint x: 232, startPoint y: 161, endPoint x: 228, endPoint y: 168, distance: 8.7
drag, startPoint x: 250, startPoint y: 183, endPoint x: 252, endPoint y: 181, distance: 2.7
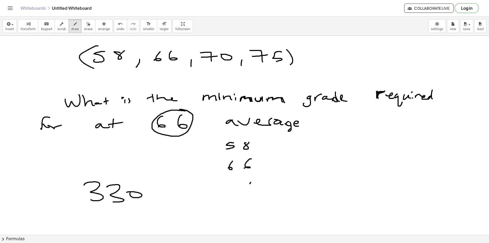
drag, startPoint x: 252, startPoint y: 181, endPoint x: 248, endPoint y: 188, distance: 7.5
drag, startPoint x: 219, startPoint y: 177, endPoint x: 273, endPoint y: 173, distance: 53.8
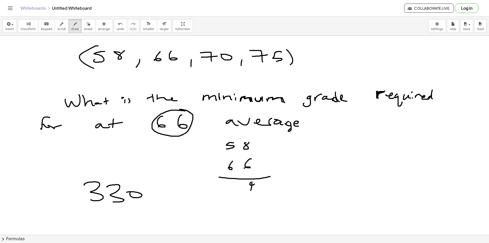
drag, startPoint x: 225, startPoint y: 135, endPoint x: 225, endPoint y: 143, distance: 7.6
drag, startPoint x: 220, startPoint y: 185, endPoint x: 229, endPoint y: 187, distance: 9.3
drag, startPoint x: 235, startPoint y: 185, endPoint x: 243, endPoint y: 194, distance: 11.9
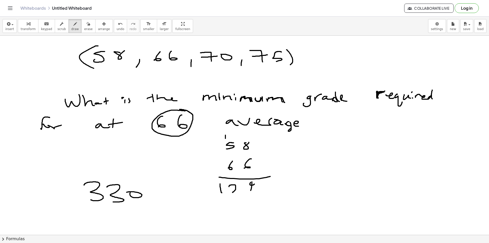
drag, startPoint x: 245, startPoint y: 199, endPoint x: 243, endPoint y: 210, distance: 11.4
drag, startPoint x: 253, startPoint y: 215, endPoint x: 287, endPoint y: 207, distance: 34.3
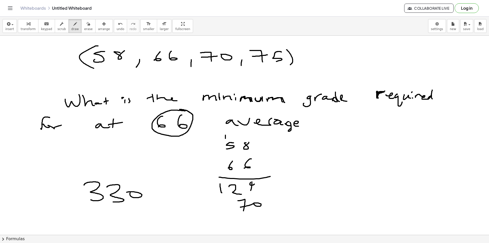
drag, startPoint x: 265, startPoint y: 219, endPoint x: 273, endPoint y: 218, distance: 8.2
drag, startPoint x: 270, startPoint y: 218, endPoint x: 270, endPoint y: 227, distance: 9.7
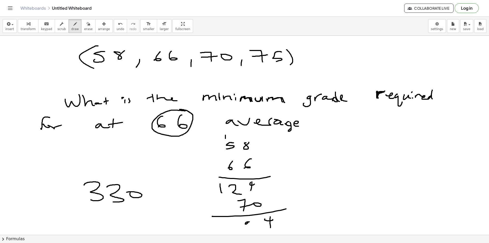
drag, startPoint x: 247, startPoint y: 221, endPoint x: 242, endPoint y: 229, distance: 9.2
drag, startPoint x: 354, startPoint y: 131, endPoint x: 362, endPoint y: 136, distance: 9.2
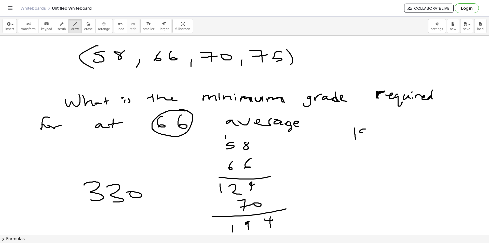
drag, startPoint x: 365, startPoint y: 130, endPoint x: 366, endPoint y: 136, distance: 6.7
drag, startPoint x: 371, startPoint y: 131, endPoint x: 378, endPoint y: 134, distance: 8.2
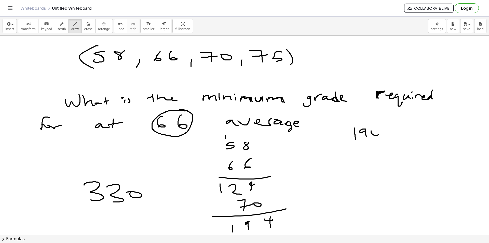
drag, startPoint x: 377, startPoint y: 131, endPoint x: 352, endPoint y: 137, distance: 25.7
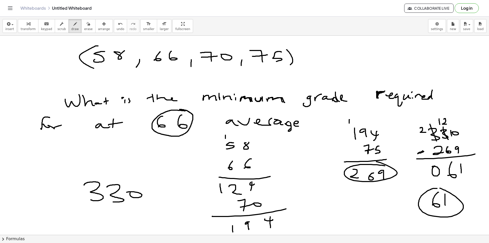
click at [85, 29] on button "erase" at bounding box center [88, 26] width 14 height 14
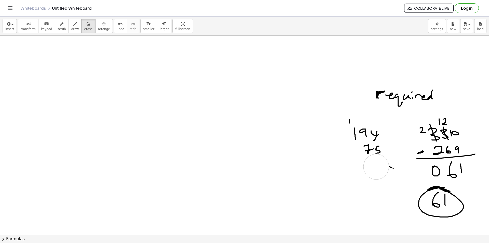
drag, startPoint x: 59, startPoint y: 53, endPoint x: 487, endPoint y: 170, distance: 443.7
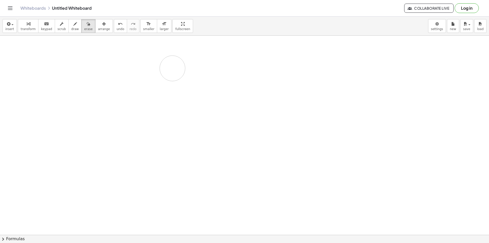
drag, startPoint x: 386, startPoint y: 147, endPoint x: 62, endPoint y: 37, distance: 342.0
drag, startPoint x: 113, startPoint y: 50, endPoint x: 113, endPoint y: 55, distance: 4.8
click at [71, 29] on span "draw" at bounding box center [75, 29] width 8 height 4
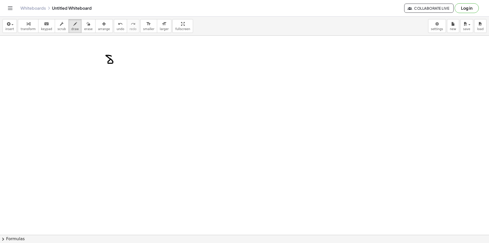
drag, startPoint x: 109, startPoint y: 55, endPoint x: 119, endPoint y: 55, distance: 9.4
drag, startPoint x: 124, startPoint y: 53, endPoint x: 122, endPoint y: 65, distance: 11.8
drag, startPoint x: 115, startPoint y: 54, endPoint x: 106, endPoint y: 55, distance: 8.2
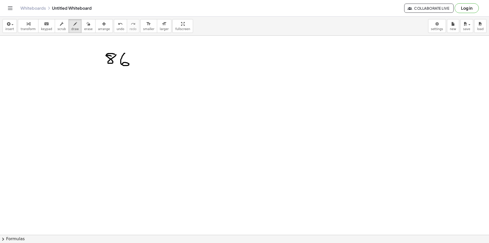
click at [115, 29] on button "undo undo" at bounding box center [120, 26] width 13 height 14
click at [117, 29] on span "undo" at bounding box center [121, 29] width 8 height 4
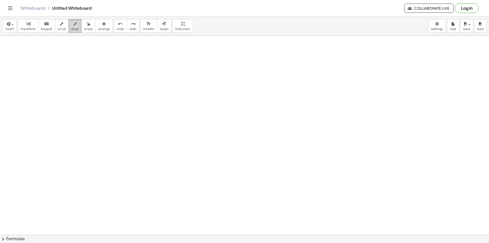
click at [68, 27] on button "draw" at bounding box center [74, 26] width 13 height 14
drag, startPoint x: 68, startPoint y: 50, endPoint x: 82, endPoint y: 51, distance: 14.4
drag, startPoint x: 87, startPoint y: 61, endPoint x: 93, endPoint y: 65, distance: 7.3
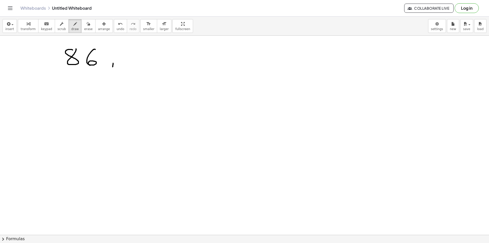
drag, startPoint x: 113, startPoint y: 63, endPoint x: 112, endPoint y: 74, distance: 10.7
drag, startPoint x: 139, startPoint y: 50, endPoint x: 143, endPoint y: 64, distance: 15.3
drag, startPoint x: 150, startPoint y: 52, endPoint x: 162, endPoint y: 56, distance: 12.1
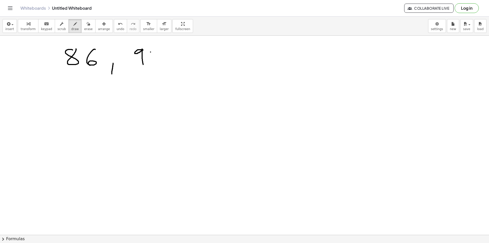
drag, startPoint x: 159, startPoint y: 57, endPoint x: 159, endPoint y: 74, distance: 16.8
drag, startPoint x: 177, startPoint y: 64, endPoint x: 177, endPoint y: 70, distance: 5.9
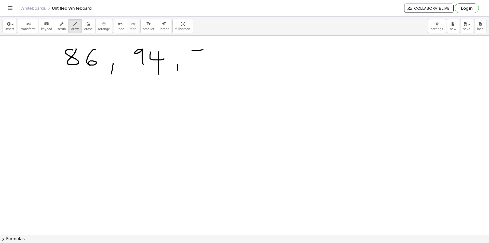
drag, startPoint x: 196, startPoint y: 50, endPoint x: 200, endPoint y: 61, distance: 11.4
drag, startPoint x: 203, startPoint y: 56, endPoint x: 217, endPoint y: 53, distance: 14.4
drag, startPoint x: 216, startPoint y: 49, endPoint x: 224, endPoint y: 50, distance: 8.0
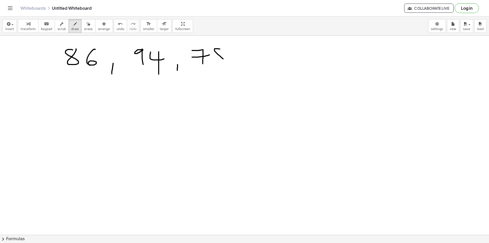
drag, startPoint x: 223, startPoint y: 51, endPoint x: 217, endPoint y: 49, distance: 6.5
drag, startPoint x: 263, startPoint y: 59, endPoint x: 266, endPoint y: 51, distance: 8.5
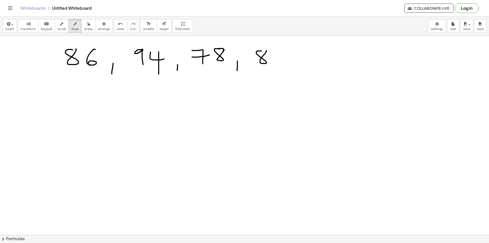
drag, startPoint x: 270, startPoint y: 52, endPoint x: 274, endPoint y: 63, distance: 11.6
drag, startPoint x: 261, startPoint y: 51, endPoint x: 270, endPoint y: 50, distance: 9.7
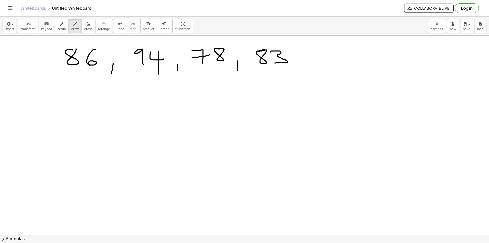
drag, startPoint x: 298, startPoint y: 50, endPoint x: 289, endPoint y: 76, distance: 27.4
drag, startPoint x: 57, startPoint y: 47, endPoint x: 65, endPoint y: 69, distance: 22.9
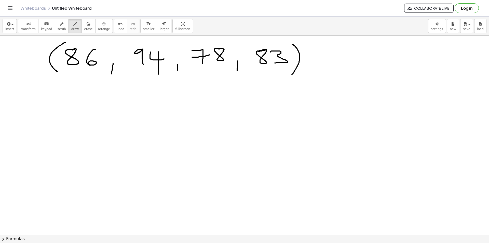
drag, startPoint x: 72, startPoint y: 49, endPoint x: 75, endPoint y: 49, distance: 3.9
drag, startPoint x: 162, startPoint y: 120, endPoint x: 172, endPoint y: 120, distance: 9.9
drag, startPoint x: 176, startPoint y: 123, endPoint x: 186, endPoint y: 122, distance: 9.2
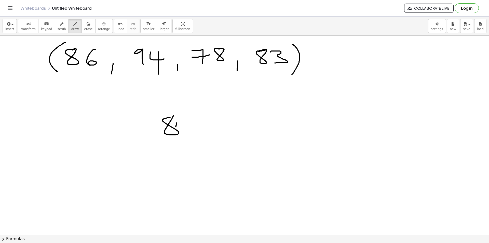
drag, startPoint x: 186, startPoint y: 122, endPoint x: 185, endPoint y: 138, distance: 15.8
drag, startPoint x: 173, startPoint y: 107, endPoint x: 180, endPoint y: 114, distance: 9.9
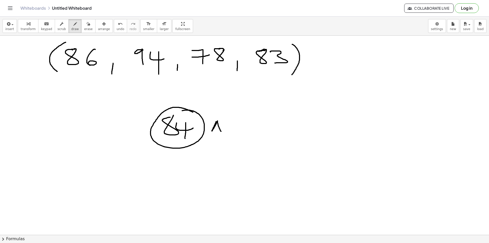
drag, startPoint x: 212, startPoint y: 130, endPoint x: 213, endPoint y: 127, distance: 3.0
drag, startPoint x: 213, startPoint y: 127, endPoint x: 219, endPoint y: 127, distance: 5.9
drag, startPoint x: 227, startPoint y: 131, endPoint x: 231, endPoint y: 123, distance: 9.9
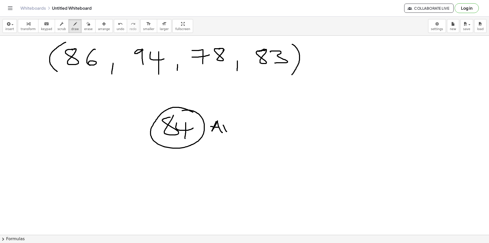
drag, startPoint x: 238, startPoint y: 124, endPoint x: 230, endPoint y: 132, distance: 11.0
drag, startPoint x: 252, startPoint y: 117, endPoint x: 248, endPoint y: 136, distance: 20.0
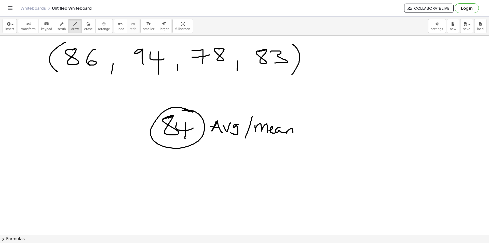
drag, startPoint x: 184, startPoint y: 109, endPoint x: 190, endPoint y: 111, distance: 6.2
drag, startPoint x: 332, startPoint y: 48, endPoint x: 337, endPoint y: 55, distance: 9.3
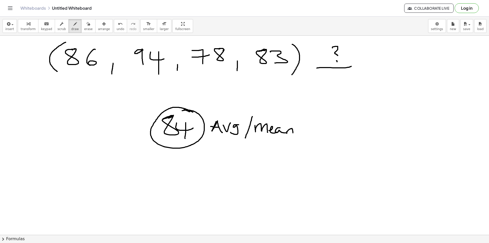
drag, startPoint x: 334, startPoint y: 40, endPoint x: 336, endPoint y: 44, distance: 3.3
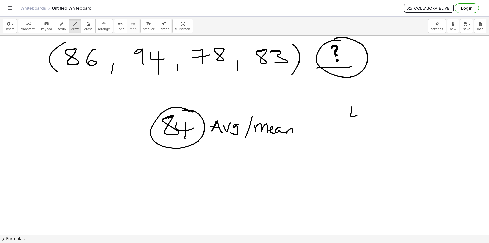
drag, startPoint x: 352, startPoint y: 106, endPoint x: 364, endPoint y: 112, distance: 14.0
drag, startPoint x: 360, startPoint y: 110, endPoint x: 339, endPoint y: 124, distance: 25.4
drag, startPoint x: 210, startPoint y: 151, endPoint x: 217, endPoint y: 148, distance: 7.5
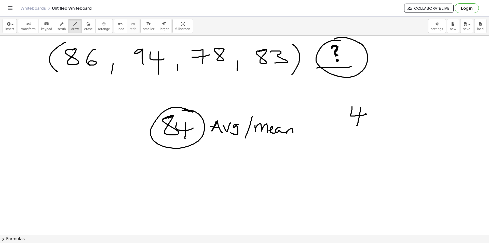
drag, startPoint x: 217, startPoint y: 147, endPoint x: 233, endPoint y: 151, distance: 16.0
drag, startPoint x: 234, startPoint y: 149, endPoint x: 231, endPoint y: 160, distance: 11.4
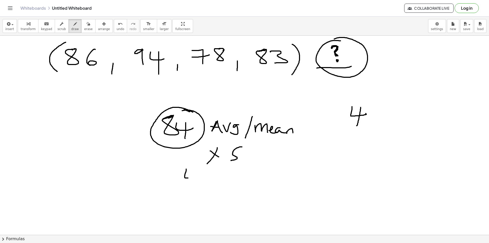
drag, startPoint x: 186, startPoint y: 169, endPoint x: 191, endPoint y: 170, distance: 5.3
drag, startPoint x: 192, startPoint y: 178, endPoint x: 192, endPoint y: 184, distance: 6.6
drag, startPoint x: 206, startPoint y: 174, endPoint x: 217, endPoint y: 176, distance: 10.8
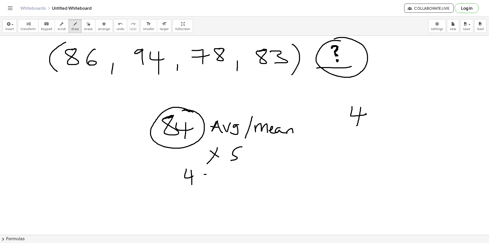
drag, startPoint x: 221, startPoint y: 178, endPoint x: 216, endPoint y: 173, distance: 7.0
drag, startPoint x: 213, startPoint y: 168, endPoint x: 188, endPoint y: 164, distance: 25.3
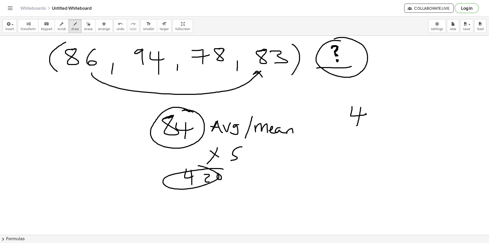
drag, startPoint x: 92, startPoint y: 73, endPoint x: 233, endPoint y: 76, distance: 141.8
drag, startPoint x: 97, startPoint y: 72, endPoint x: 89, endPoint y: 76, distance: 9.0
drag, startPoint x: 371, startPoint y: 109, endPoint x: 388, endPoint y: 111, distance: 16.5
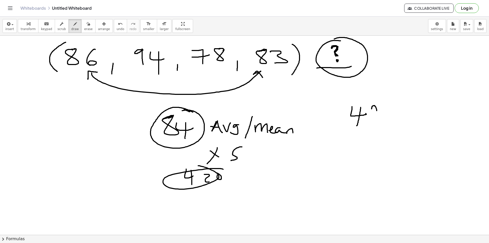
drag, startPoint x: 388, startPoint y: 111, endPoint x: 384, endPoint y: 115, distance: 5.4
drag, startPoint x: 355, startPoint y: 131, endPoint x: 365, endPoint y: 140, distance: 13.4
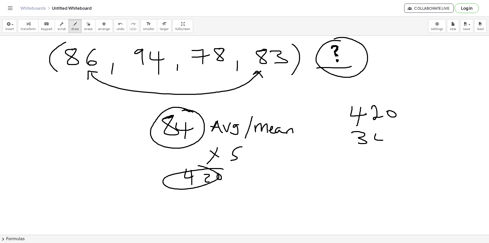
drag, startPoint x: 377, startPoint y: 140, endPoint x: 382, endPoint y: 136, distance: 6.4
drag, startPoint x: 381, startPoint y: 143, endPoint x: 394, endPoint y: 132, distance: 16.1
drag, startPoint x: 395, startPoint y: 134, endPoint x: 348, endPoint y: 146, distance: 48.3
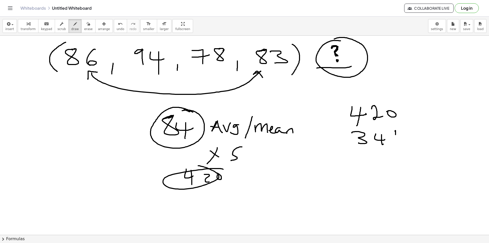
drag, startPoint x: 330, startPoint y: 141, endPoint x: 339, endPoint y: 142, distance: 9.5
drag, startPoint x: 328, startPoint y: 149, endPoint x: 425, endPoint y: 151, distance: 97.0
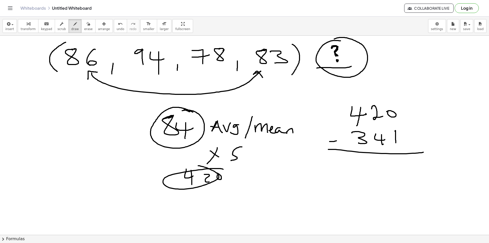
drag, startPoint x: 379, startPoint y: 103, endPoint x: 372, endPoint y: 114, distance: 12.4
drag, startPoint x: 385, startPoint y: 107, endPoint x: 386, endPoint y: 119, distance: 11.3
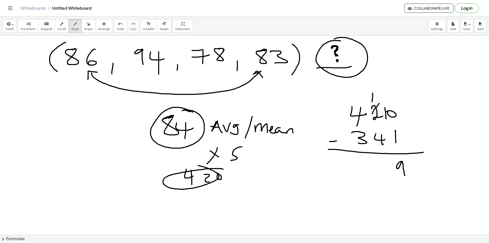
drag, startPoint x: 402, startPoint y: 161, endPoint x: 404, endPoint y: 173, distance: 11.6
drag, startPoint x: 362, startPoint y: 105, endPoint x: 348, endPoint y: 116, distance: 18.2
drag, startPoint x: 343, startPoint y: 106, endPoint x: 340, endPoint y: 113, distance: 8.1
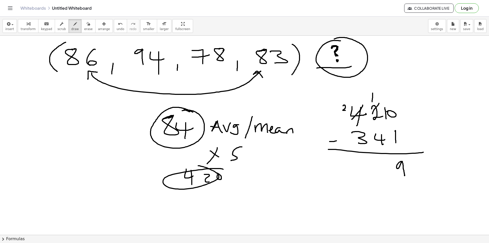
drag, startPoint x: 369, startPoint y: 94, endPoint x: 369, endPoint y: 103, distance: 8.1
drag, startPoint x: 379, startPoint y: 164, endPoint x: 387, endPoint y: 174, distance: 12.7
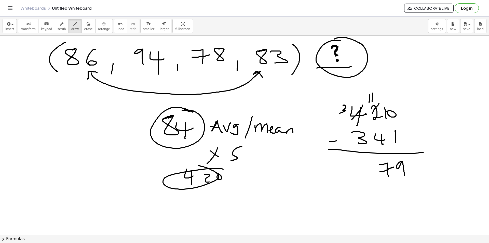
drag, startPoint x: 379, startPoint y: 172, endPoint x: 393, endPoint y: 167, distance: 14.8
drag, startPoint x: 380, startPoint y: 133, endPoint x: 381, endPoint y: 144, distance: 10.2
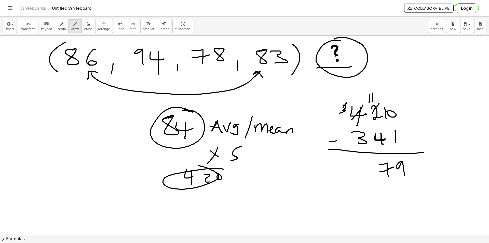
drag, startPoint x: 346, startPoint y: 103, endPoint x: 349, endPoint y: 117, distance: 14.8
drag, startPoint x: 363, startPoint y: 126, endPoint x: 359, endPoint y: 149, distance: 23.2
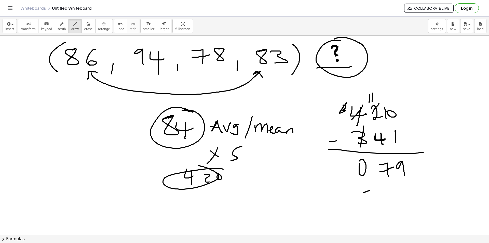
drag, startPoint x: 363, startPoint y: 192, endPoint x: 370, endPoint y: 205, distance: 14.6
drag, startPoint x: 363, startPoint y: 199, endPoint x: 384, endPoint y: 196, distance: 21.3
drag, startPoint x: 387, startPoint y: 192, endPoint x: 391, endPoint y: 202, distance: 10.3
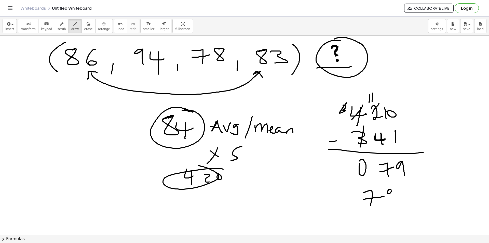
drag, startPoint x: 379, startPoint y: 183, endPoint x: 385, endPoint y: 185, distance: 5.9
click at [84, 27] on span "erase" at bounding box center [88, 29] width 8 height 4
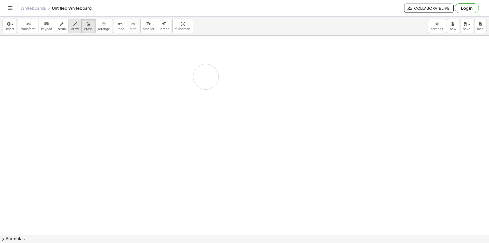
drag, startPoint x: 54, startPoint y: 53, endPoint x: 71, endPoint y: 29, distance: 29.5
click at [71, 29] on span "draw" at bounding box center [75, 29] width 8 height 4
drag, startPoint x: 101, startPoint y: 59, endPoint x: 118, endPoint y: 64, distance: 17.5
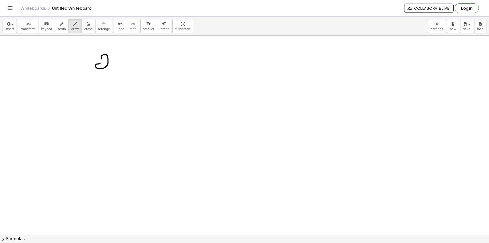
click at [84, 28] on span "erase" at bounding box center [88, 29] width 8 height 4
drag, startPoint x: 96, startPoint y: 66, endPoint x: 78, endPoint y: 55, distance: 21.3
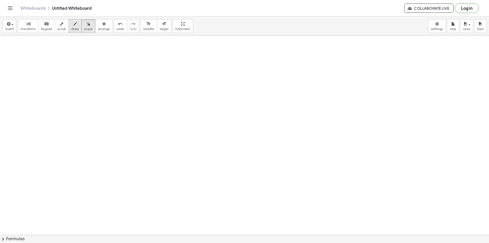
click at [71, 31] on span "draw" at bounding box center [75, 29] width 8 height 4
drag, startPoint x: 78, startPoint y: 56, endPoint x: 106, endPoint y: 61, distance: 29.2
drag, startPoint x: 107, startPoint y: 56, endPoint x: 129, endPoint y: 59, distance: 22.0
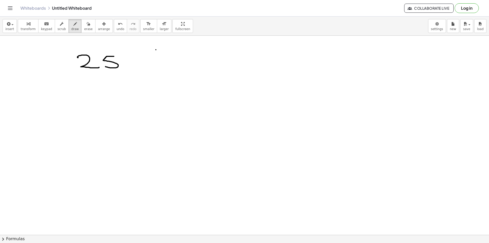
drag, startPoint x: 156, startPoint y: 50, endPoint x: 146, endPoint y: 65, distance: 18.3
drag, startPoint x: 144, startPoint y: 51, endPoint x: 147, endPoint y: 58, distance: 8.0
drag, startPoint x: 152, startPoint y: 65, endPoint x: 152, endPoint y: 62, distance: 3.6
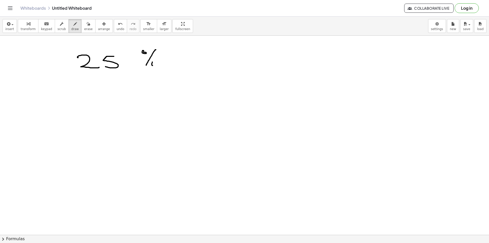
drag, startPoint x: 268, startPoint y: 55, endPoint x: 267, endPoint y: 61, distance: 6.2
drag, startPoint x: 315, startPoint y: 48, endPoint x: 305, endPoint y: 66, distance: 20.2
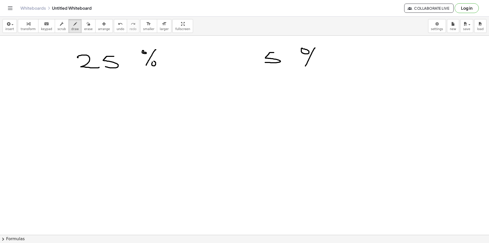
drag, startPoint x: 308, startPoint y: 53, endPoint x: 300, endPoint y: 50, distance: 8.2
drag, startPoint x: 316, startPoint y: 67, endPoint x: 302, endPoint y: 59, distance: 16.0
drag, startPoint x: 272, startPoint y: 52, endPoint x: 275, endPoint y: 52, distance: 3.1
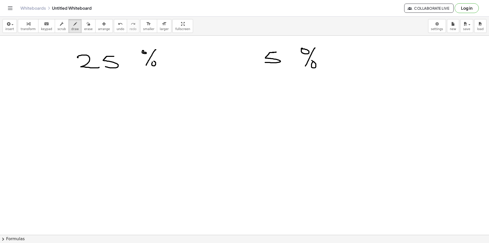
drag, startPoint x: 197, startPoint y: 61, endPoint x: 211, endPoint y: 60, distance: 13.8
drag, startPoint x: 143, startPoint y: 96, endPoint x: 163, endPoint y: 99, distance: 20.1
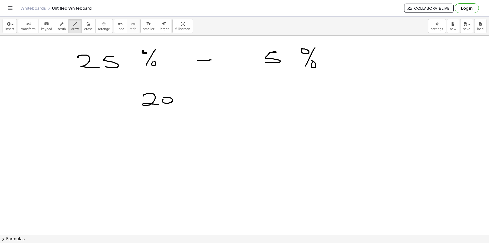
drag, startPoint x: 163, startPoint y: 99, endPoint x: 169, endPoint y: 98, distance: 6.0
drag, startPoint x: 201, startPoint y: 90, endPoint x: 195, endPoint y: 103, distance: 14.6
drag, startPoint x: 191, startPoint y: 91, endPoint x: 193, endPoint y: 94, distance: 4.0
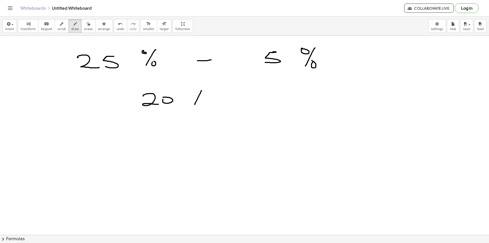
drag, startPoint x: 202, startPoint y: 101, endPoint x: 195, endPoint y: 98, distance: 7.6
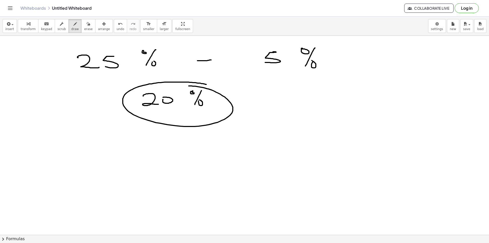
drag, startPoint x: 193, startPoint y: 82, endPoint x: 187, endPoint y: 86, distance: 6.7
click at [117, 27] on span "undo" at bounding box center [121, 29] width 8 height 4
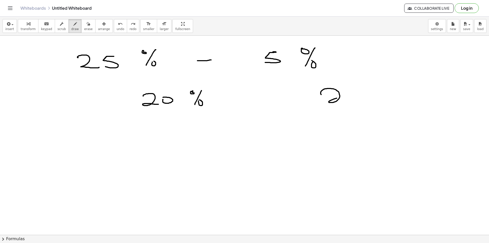
drag, startPoint x: 325, startPoint y: 89, endPoint x: 347, endPoint y: 93, distance: 22.4
drag, startPoint x: 347, startPoint y: 93, endPoint x: 352, endPoint y: 92, distance: 5.2
drag, startPoint x: 361, startPoint y: 93, endPoint x: 370, endPoint y: 91, distance: 9.1
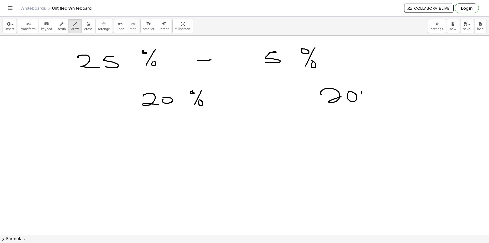
drag, startPoint x: 403, startPoint y: 96, endPoint x: 400, endPoint y: 96, distance: 3.3
click at [117, 27] on span "undo" at bounding box center [121, 29] width 8 height 4
drag, startPoint x: 396, startPoint y: 90, endPoint x: 392, endPoint y: 98, distance: 8.8
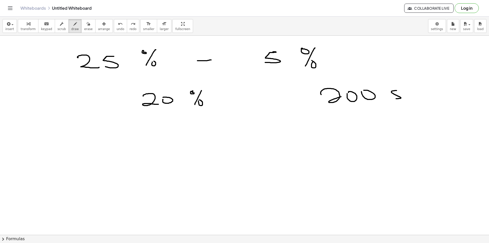
drag, startPoint x: 403, startPoint y: 87, endPoint x: 403, endPoint y: 96, distance: 9.2
drag, startPoint x: 404, startPoint y: 92, endPoint x: 412, endPoint y: 93, distance: 8.4
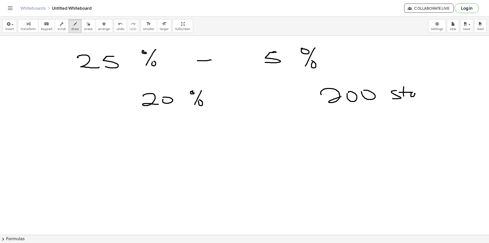
drag, startPoint x: 411, startPoint y: 93, endPoint x: 421, endPoint y: 95, distance: 9.9
drag, startPoint x: 421, startPoint y: 92, endPoint x: 427, endPoint y: 89, distance: 6.1
drag, startPoint x: 426, startPoint y: 88, endPoint x: 430, endPoint y: 95, distance: 7.7
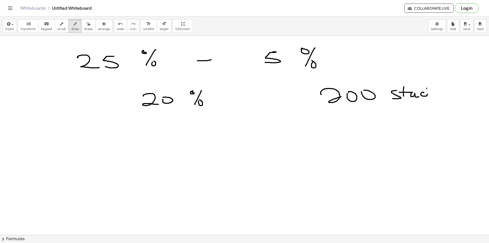
drag, startPoint x: 430, startPoint y: 95, endPoint x: 440, endPoint y: 96, distance: 9.9
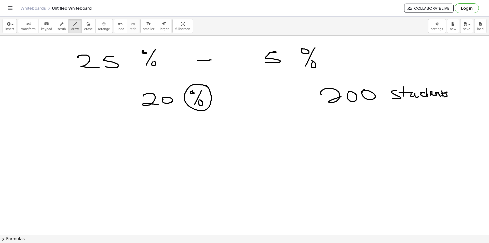
click at [117, 26] on div "undo" at bounding box center [121, 24] width 8 height 6
drag, startPoint x: 134, startPoint y: 133, endPoint x: 163, endPoint y: 136, distance: 28.7
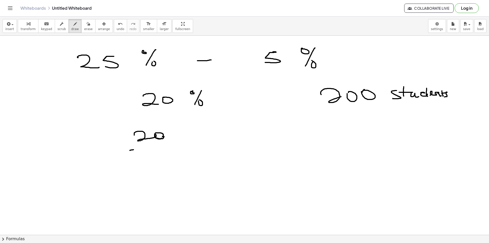
drag, startPoint x: 384, startPoint y: 48, endPoint x: 395, endPoint y: 55, distance: 13.6
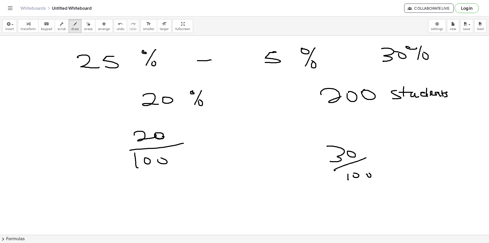
click at [84, 30] on span "erase" at bounding box center [88, 29] width 8 height 4
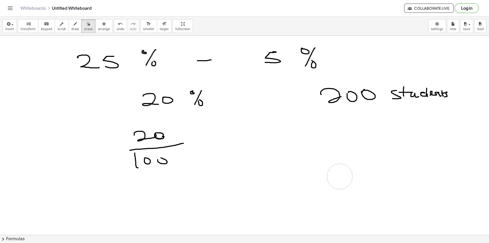
click at [73, 24] on icon "button" at bounding box center [75, 24] width 4 height 6
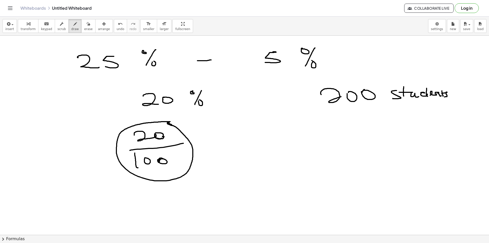
click at [117, 30] on span "undo" at bounding box center [121, 29] width 8 height 4
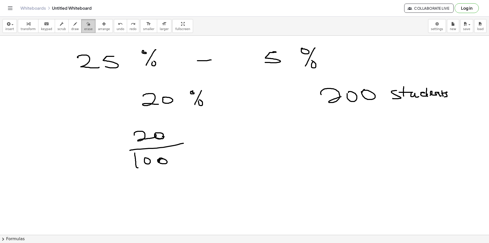
click at [84, 24] on div "button" at bounding box center [88, 24] width 8 height 6
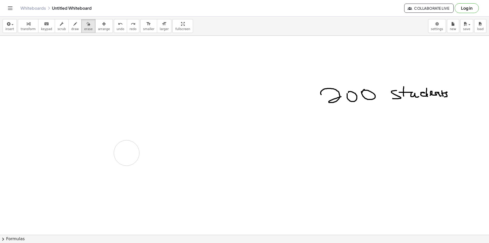
drag, startPoint x: 292, startPoint y: 76, endPoint x: 94, endPoint y: 6, distance: 210.3
click at [71, 27] on span "draw" at bounding box center [75, 29] width 8 height 4
drag, startPoint x: 92, startPoint y: 62, endPoint x: 90, endPoint y: 73, distance: 11.0
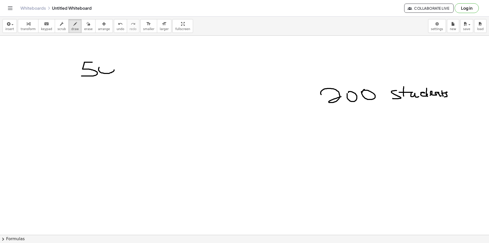
drag, startPoint x: 80, startPoint y: 83, endPoint x: 107, endPoint y: 85, distance: 27.1
drag, startPoint x: 87, startPoint y: 91, endPoint x: 86, endPoint y: 99, distance: 8.2
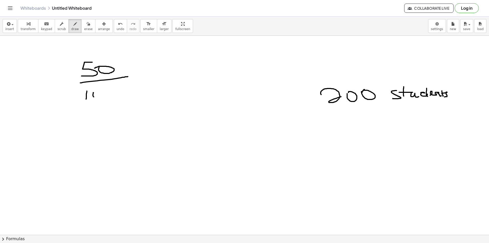
drag, startPoint x: 114, startPoint y: 90, endPoint x: 109, endPoint y: 93, distance: 5.2
drag, startPoint x: 75, startPoint y: 64, endPoint x: 113, endPoint y: 66, distance: 37.5
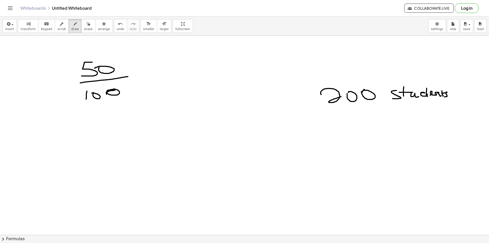
drag, startPoint x: 183, startPoint y: 61, endPoint x: 183, endPoint y: 69, distance: 7.9
drag, startPoint x: 172, startPoint y: 73, endPoint x: 197, endPoint y: 73, distance: 26.0
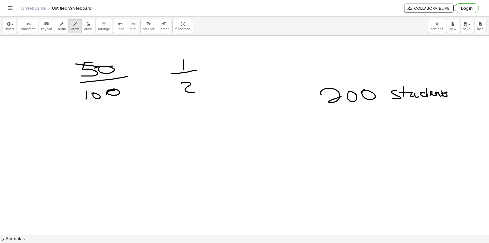
drag, startPoint x: 181, startPoint y: 83, endPoint x: 193, endPoint y: 91, distance: 14.7
drag, startPoint x: 86, startPoint y: 99, endPoint x: 135, endPoint y: 89, distance: 50.0
drag, startPoint x: 228, startPoint y: 73, endPoint x: 230, endPoint y: 68, distance: 5.1
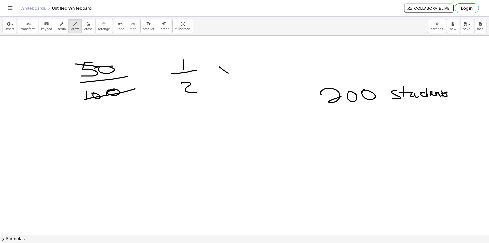
drag, startPoint x: 222, startPoint y: 72, endPoint x: 219, endPoint y: 74, distance: 3.4
drag, startPoint x: 247, startPoint y: 62, endPoint x: 255, endPoint y: 64, distance: 8.5
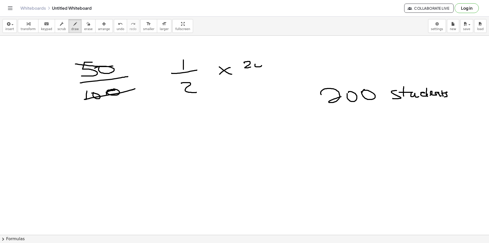
drag, startPoint x: 255, startPoint y: 64, endPoint x: 267, endPoint y: 63, distance: 12.0
drag, startPoint x: 267, startPoint y: 63, endPoint x: 267, endPoint y: 68, distance: 4.9
drag, startPoint x: 224, startPoint y: 125, endPoint x: 230, endPoint y: 132, distance: 9.5
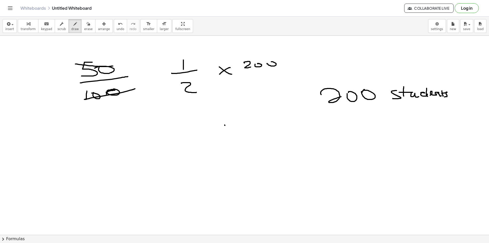
drag, startPoint x: 236, startPoint y: 128, endPoint x: 252, endPoint y: 126, distance: 16.2
drag, startPoint x: 252, startPoint y: 126, endPoint x: 235, endPoint y: 135, distance: 19.4
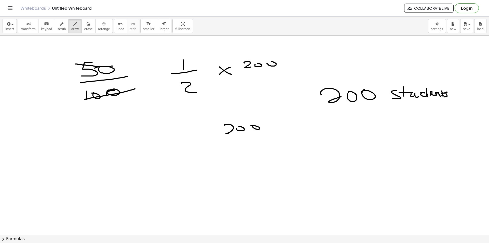
drag, startPoint x: 264, startPoint y: 135, endPoint x: 269, endPoint y: 134, distance: 5.2
drag, startPoint x: 244, startPoint y: 144, endPoint x: 263, endPoint y: 150, distance: 19.5
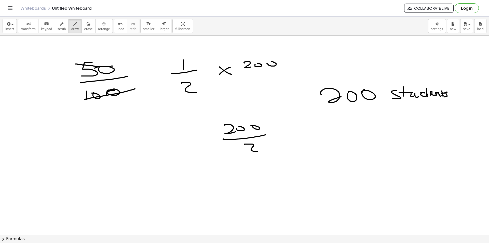
drag, startPoint x: 292, startPoint y: 134, endPoint x: 294, endPoint y: 137, distance: 3.8
drag, startPoint x: 294, startPoint y: 137, endPoint x: 311, endPoint y: 136, distance: 16.6
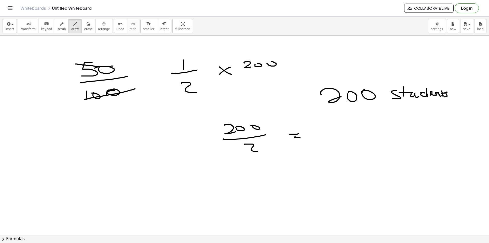
drag, startPoint x: 332, startPoint y: 132, endPoint x: 350, endPoint y: 129, distance: 18.0
drag, startPoint x: 350, startPoint y: 129, endPoint x: 361, endPoint y: 131, distance: 11.8
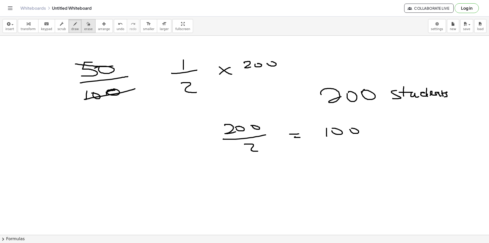
click at [84, 28] on span "erase" at bounding box center [88, 29] width 8 height 4
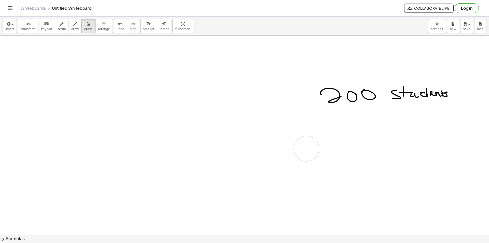
drag, startPoint x: 279, startPoint y: 58, endPoint x: 111, endPoint y: 22, distance: 172.0
click at [71, 30] on span "draw" at bounding box center [75, 29] width 8 height 4
drag, startPoint x: 72, startPoint y: 73, endPoint x: 86, endPoint y: 76, distance: 14.9
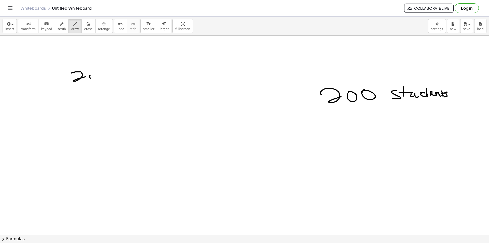
drag, startPoint x: 91, startPoint y: 78, endPoint x: 92, endPoint y: 73, distance: 5.1
drag, startPoint x: 62, startPoint y: 86, endPoint x: 107, endPoint y: 85, distance: 45.1
drag, startPoint x: 66, startPoint y: 95, endPoint x: 64, endPoint y: 103, distance: 7.5
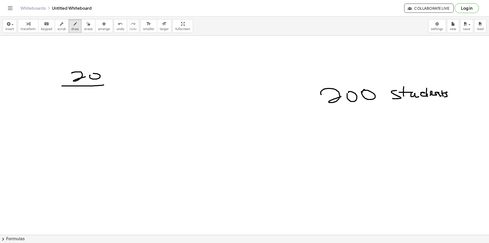
drag, startPoint x: 71, startPoint y: 96, endPoint x: 84, endPoint y: 98, distance: 13.1
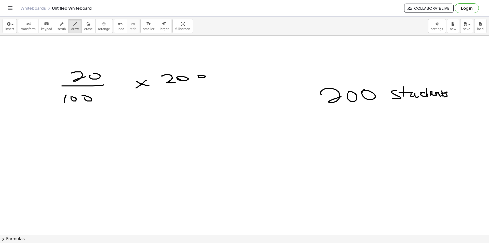
click at [84, 28] on span "erase" at bounding box center [88, 29] width 8 height 4
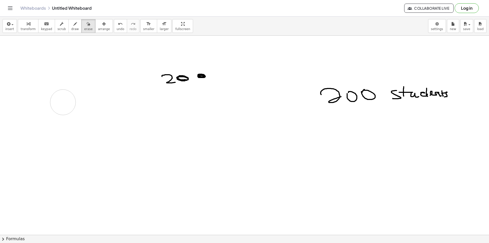
click at [69, 27] on button "draw" at bounding box center [74, 26] width 13 height 14
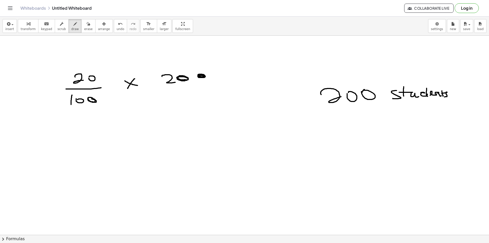
click at [87, 26] on icon "button" at bounding box center [89, 24] width 4 height 6
click at [72, 27] on span "draw" at bounding box center [75, 29] width 8 height 4
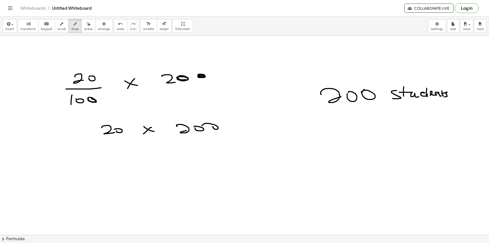
drag, startPoint x: 187, startPoint y: 144, endPoint x: 217, endPoint y: 144, distance: 30.3
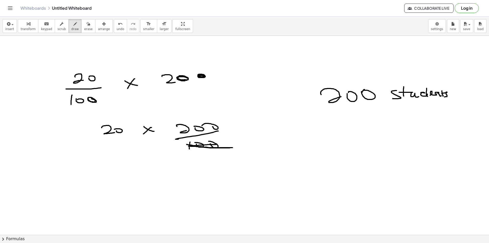
drag, startPoint x: 185, startPoint y: 131, endPoint x: 178, endPoint y: 126, distance: 8.6
drag, startPoint x: 197, startPoint y: 126, endPoint x: 203, endPoint y: 129, distance: 7.0
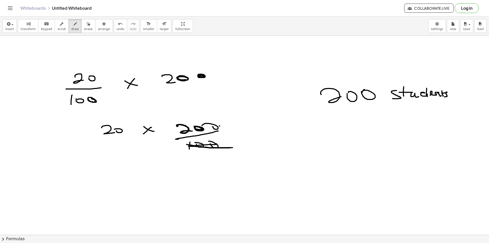
drag, startPoint x: 219, startPoint y: 126, endPoint x: 189, endPoint y: 131, distance: 30.7
drag, startPoint x: 126, startPoint y: 178, endPoint x: 143, endPoint y: 178, distance: 16.8
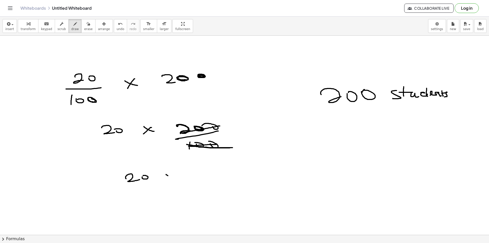
drag, startPoint x: 168, startPoint y: 175, endPoint x: 177, endPoint y: 175, distance: 8.9
drag, startPoint x: 175, startPoint y: 175, endPoint x: 194, endPoint y: 176, distance: 19.4
drag, startPoint x: 203, startPoint y: 169, endPoint x: 215, endPoint y: 176, distance: 14.0
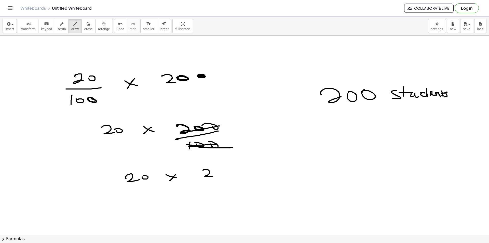
drag, startPoint x: 204, startPoint y: 182, endPoint x: 219, endPoint y: 180, distance: 14.8
drag, startPoint x: 211, startPoint y: 187, endPoint x: 211, endPoint y: 196, distance: 9.2
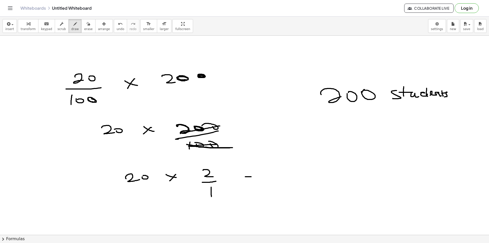
drag, startPoint x: 249, startPoint y: 176, endPoint x: 248, endPoint y: 180, distance: 4.0
drag, startPoint x: 248, startPoint y: 180, endPoint x: 264, endPoint y: 178, distance: 16.9
drag, startPoint x: 277, startPoint y: 175, endPoint x: 290, endPoint y: 175, distance: 12.7
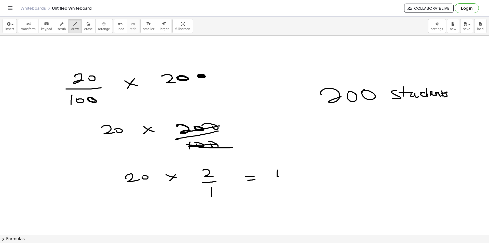
drag, startPoint x: 282, startPoint y: 172, endPoint x: 287, endPoint y: 178, distance: 7.8
drag, startPoint x: 291, startPoint y: 172, endPoint x: 288, endPoint y: 169, distance: 3.4
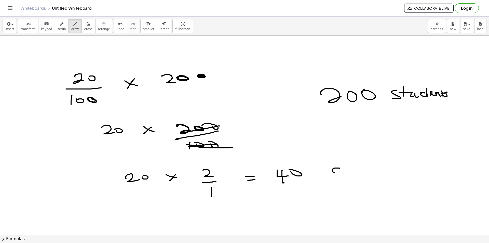
drag, startPoint x: 334, startPoint y: 173, endPoint x: 329, endPoint y: 175, distance: 6.0
drag, startPoint x: 347, startPoint y: 164, endPoint x: 346, endPoint y: 175, distance: 11.2
drag, startPoint x: 351, startPoint y: 168, endPoint x: 354, endPoint y: 170, distance: 3.9
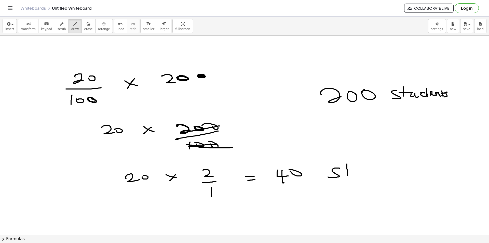
drag, startPoint x: 354, startPoint y: 170, endPoint x: 370, endPoint y: 171, distance: 15.8
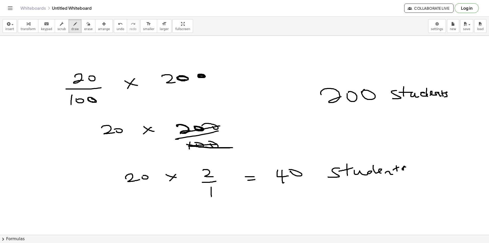
click at [87, 26] on icon "button" at bounding box center [89, 24] width 4 height 6
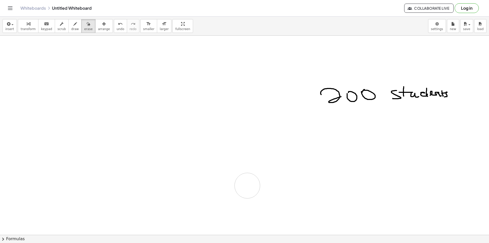
click at [73, 25] on icon "button" at bounding box center [75, 24] width 4 height 6
drag, startPoint x: 47, startPoint y: 57, endPoint x: 45, endPoint y: 65, distance: 8.0
drag, startPoint x: 60, startPoint y: 60, endPoint x: 76, endPoint y: 60, distance: 16.1
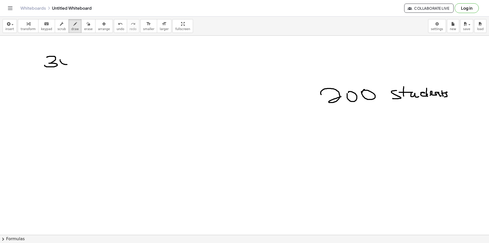
drag, startPoint x: 89, startPoint y: 53, endPoint x: 79, endPoint y: 54, distance: 10.0
drag, startPoint x: 79, startPoint y: 54, endPoint x: 88, endPoint y: 61, distance: 11.2
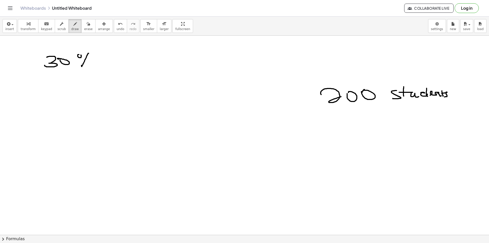
drag, startPoint x: 81, startPoint y: 74, endPoint x: 89, endPoint y: 73, distance: 7.4
click at [84, 27] on span "erase" at bounding box center [88, 29] width 8 height 4
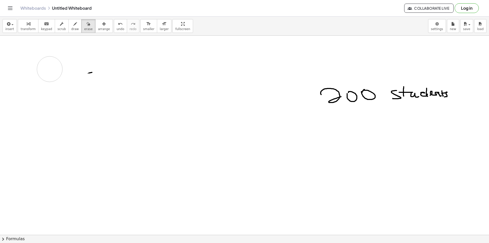
drag, startPoint x: 83, startPoint y: 61, endPoint x: 83, endPoint y: 51, distance: 9.9
click at [71, 29] on span "draw" at bounding box center [75, 29] width 8 height 4
drag, startPoint x: 50, startPoint y: 60, endPoint x: 54, endPoint y: 69, distance: 10.4
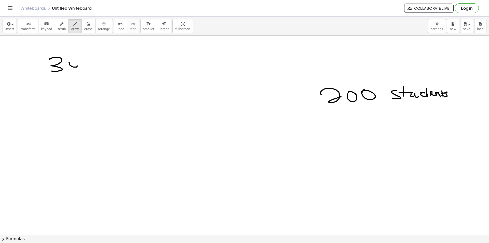
drag, startPoint x: 77, startPoint y: 67, endPoint x: 67, endPoint y: 63, distance: 10.1
drag, startPoint x: 55, startPoint y: 77, endPoint x: 88, endPoint y: 73, distance: 32.2
drag, startPoint x: 55, startPoint y: 83, endPoint x: 57, endPoint y: 90, distance: 7.3
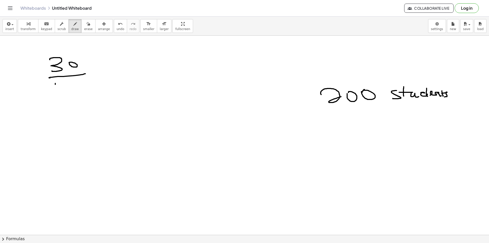
drag, startPoint x: 63, startPoint y: 86, endPoint x: 68, endPoint y: 87, distance: 5.1
drag, startPoint x: 73, startPoint y: 86, endPoint x: 99, endPoint y: 79, distance: 26.8
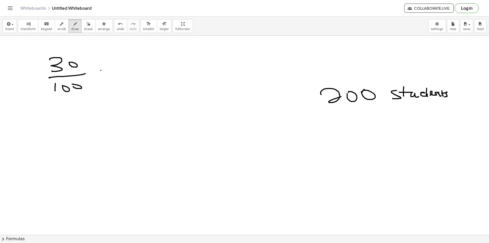
drag, startPoint x: 101, startPoint y: 70, endPoint x: 115, endPoint y: 73, distance: 14.8
drag, startPoint x: 112, startPoint y: 70, endPoint x: 131, endPoint y: 70, distance: 19.1
drag, startPoint x: 145, startPoint y: 62, endPoint x: 154, endPoint y: 67, distance: 11.2
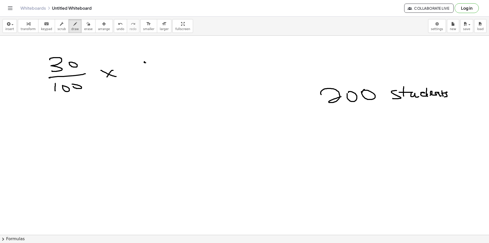
drag, startPoint x: 157, startPoint y: 65, endPoint x: 169, endPoint y: 64, distance: 13.0
drag, startPoint x: 178, startPoint y: 65, endPoint x: 169, endPoint y: 68, distance: 8.7
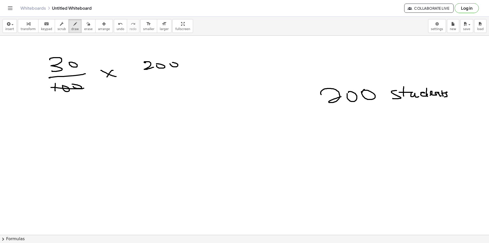
drag, startPoint x: 51, startPoint y: 87, endPoint x: 84, endPoint y: 88, distance: 33.1
drag, startPoint x: 157, startPoint y: 66, endPoint x: 170, endPoint y: 66, distance: 13.0
drag, startPoint x: 101, startPoint y: 123, endPoint x: 98, endPoint y: 130, distance: 7.3
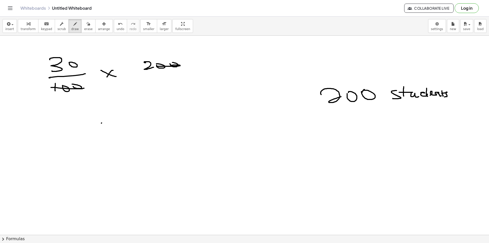
drag, startPoint x: 98, startPoint y: 130, endPoint x: 112, endPoint y: 128, distance: 13.6
drag, startPoint x: 104, startPoint y: 123, endPoint x: 110, endPoint y: 122, distance: 6.7
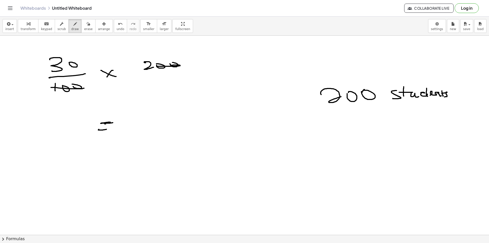
drag, startPoint x: 106, startPoint y: 124, endPoint x: 109, endPoint y: 125, distance: 4.0
drag, startPoint x: 98, startPoint y: 131, endPoint x: 110, endPoint y: 128, distance: 13.0
drag, startPoint x: 109, startPoint y: 122, endPoint x: 105, endPoint y: 122, distance: 3.8
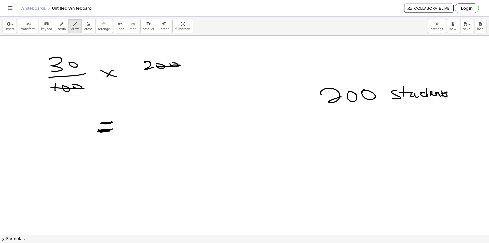
drag, startPoint x: 143, startPoint y: 117, endPoint x: 151, endPoint y: 125, distance: 11.7
drag, startPoint x: 154, startPoint y: 130, endPoint x: 161, endPoint y: 126, distance: 7.3
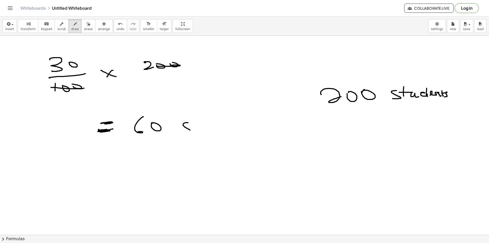
drag, startPoint x: 189, startPoint y: 129, endPoint x: 184, endPoint y: 130, distance: 4.7
drag, startPoint x: 197, startPoint y: 120, endPoint x: 194, endPoint y: 128, distance: 8.1
drag, startPoint x: 195, startPoint y: 125, endPoint x: 207, endPoint y: 129, distance: 12.6
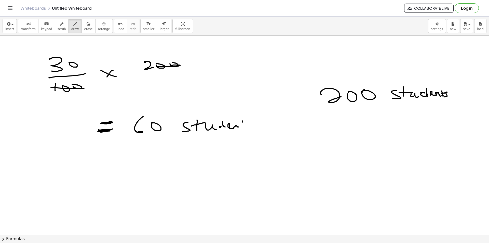
click at [84, 24] on button "erase" at bounding box center [88, 26] width 14 height 14
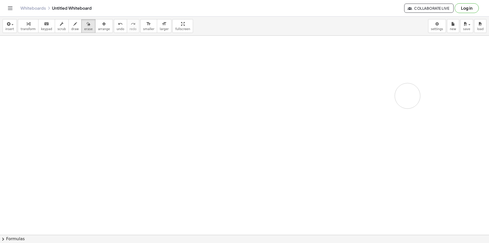
click at [71, 27] on span "draw" at bounding box center [75, 29] width 8 height 4
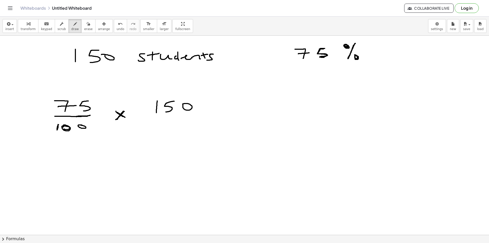
drag, startPoint x: 295, startPoint y: 111, endPoint x: 303, endPoint y: 113, distance: 8.3
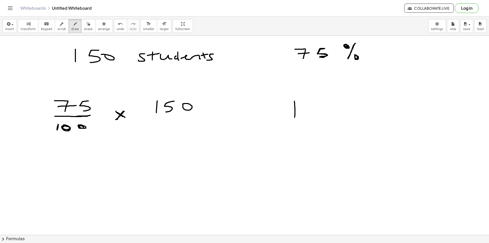
drag, startPoint x: 304, startPoint y: 102, endPoint x: 305, endPoint y: 118, distance: 15.8
drag, startPoint x: 312, startPoint y: 108, endPoint x: 332, endPoint y: 116, distance: 21.6
drag, startPoint x: 357, startPoint y: 102, endPoint x: 358, endPoint y: 111, distance: 9.2
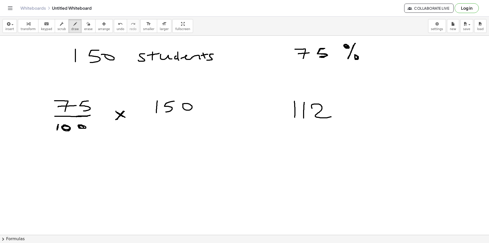
drag, startPoint x: 351, startPoint y: 116, endPoint x: 371, endPoint y: 115, distance: 19.9
drag, startPoint x: 357, startPoint y: 122, endPoint x: 371, endPoint y: 128, distance: 15.3
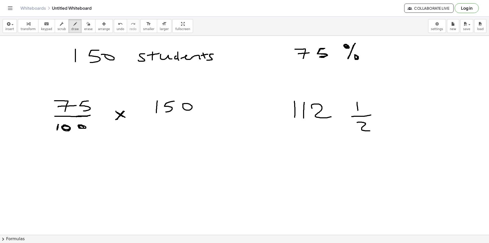
drag, startPoint x: 312, startPoint y: 156, endPoint x: 316, endPoint y: 162, distance: 6.7
drag, startPoint x: 323, startPoint y: 163, endPoint x: 328, endPoint y: 168, distance: 8.1
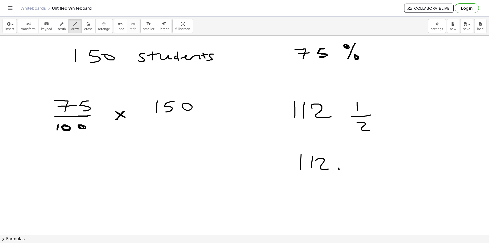
drag, startPoint x: 351, startPoint y: 161, endPoint x: 349, endPoint y: 169, distance: 7.8
click at [84, 29] on span "erase" at bounding box center [88, 29] width 8 height 4
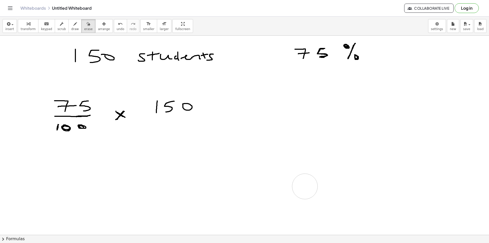
drag, startPoint x: 337, startPoint y: 119, endPoint x: 114, endPoint y: 55, distance: 232.0
click at [71, 28] on span "draw" at bounding box center [75, 29] width 8 height 4
drag, startPoint x: 321, startPoint y: 83, endPoint x: 329, endPoint y: 91, distance: 11.5
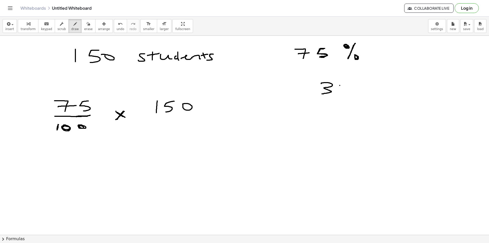
drag, startPoint x: 340, startPoint y: 85, endPoint x: 348, endPoint y: 90, distance: 9.3
drag, startPoint x: 346, startPoint y: 88, endPoint x: 351, endPoint y: 97, distance: 9.9
drag, startPoint x: 358, startPoint y: 89, endPoint x: 336, endPoint y: 101, distance: 25.0
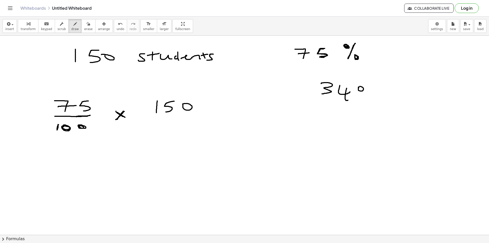
drag, startPoint x: 325, startPoint y: 110, endPoint x: 324, endPoint y: 113, distance: 3.7
drag, startPoint x: 343, startPoint y: 106, endPoint x: 359, endPoint y: 106, distance: 15.8
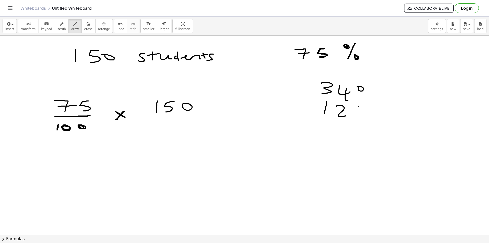
drag, startPoint x: 359, startPoint y: 106, endPoint x: 337, endPoint y: 116, distance: 23.0
drag, startPoint x: 307, startPoint y: 109, endPoint x: 313, endPoint y: 113, distance: 7.5
drag, startPoint x: 341, startPoint y: 120, endPoint x: 368, endPoint y: 116, distance: 26.9
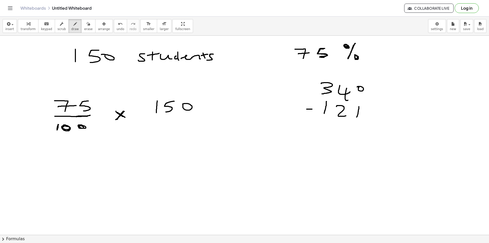
drag, startPoint x: 327, startPoint y: 81, endPoint x: 323, endPoint y: 100, distance: 19.9
drag, startPoint x: 313, startPoint y: 80, endPoint x: 319, endPoint y: 86, distance: 7.6
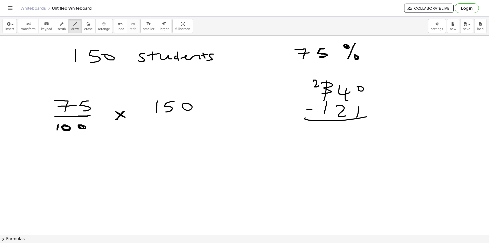
drag, startPoint x: 339, startPoint y: 80, endPoint x: 339, endPoint y: 92, distance: 12.2
drag, startPoint x: 336, startPoint y: 83, endPoint x: 337, endPoint y: 90, distance: 7.4
drag, startPoint x: 84, startPoint y: 29, endPoint x: 92, endPoint y: 30, distance: 7.7
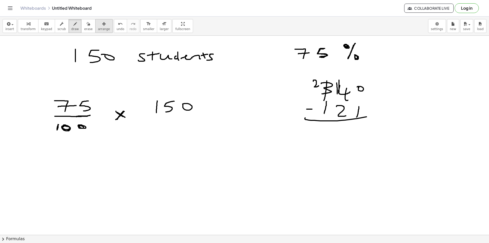
click at [84, 29] on span "erase" at bounding box center [88, 29] width 8 height 4
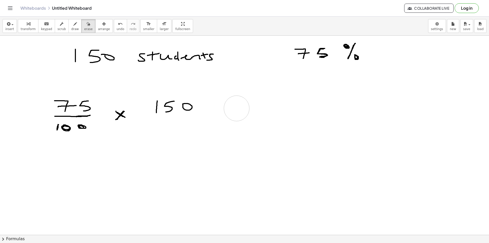
drag, startPoint x: 342, startPoint y: 81, endPoint x: 265, endPoint y: 103, distance: 79.7
click at [71, 26] on div "button" at bounding box center [75, 24] width 8 height 6
drag, startPoint x: 73, startPoint y: 116, endPoint x: 92, endPoint y: 119, distance: 19.1
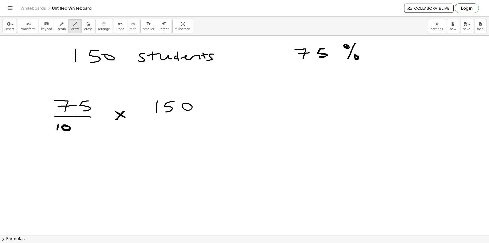
drag, startPoint x: 81, startPoint y: 111, endPoint x: 84, endPoint y: 110, distance: 3.3
click at [87, 25] on icon "button" at bounding box center [89, 24] width 4 height 6
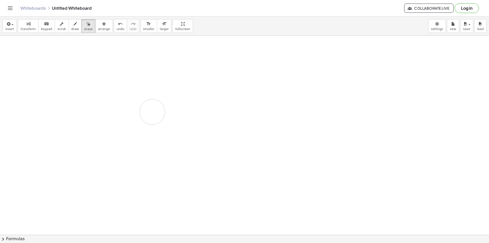
drag, startPoint x: 215, startPoint y: 76, endPoint x: 26, endPoint y: 0, distance: 203.8
click at [73, 27] on icon "button" at bounding box center [75, 24] width 4 height 6
drag, startPoint x: 113, startPoint y: 66, endPoint x: 114, endPoint y: 74, distance: 7.7
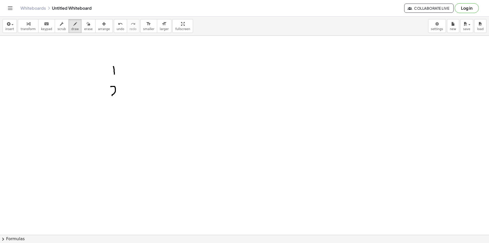
drag, startPoint x: 115, startPoint y: 87, endPoint x: 122, endPoint y: 105, distance: 18.8
drag, startPoint x: 117, startPoint y: 114, endPoint x: 111, endPoint y: 128, distance: 15.3
drag, startPoint x: 113, startPoint y: 133, endPoint x: 120, endPoint y: 136, distance: 7.7
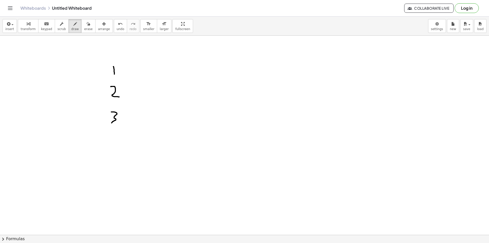
drag, startPoint x: 116, startPoint y: 140, endPoint x: 121, endPoint y: 148, distance: 9.8
drag, startPoint x: 119, startPoint y: 154, endPoint x: 115, endPoint y: 156, distance: 4.0
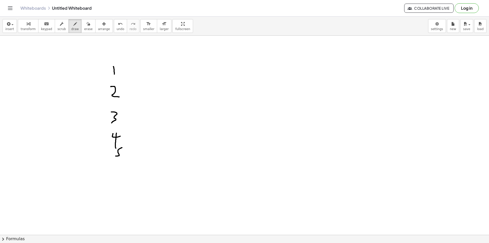
drag, startPoint x: 131, startPoint y: 59, endPoint x: 129, endPoint y: 160, distance: 101.3
drag, startPoint x: 98, startPoint y: 63, endPoint x: 240, endPoint y: 55, distance: 142.2
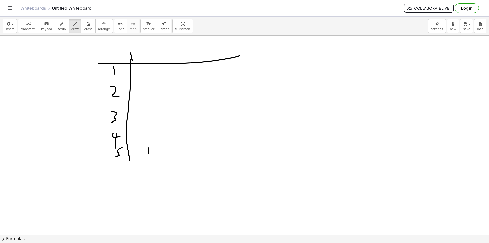
drag, startPoint x: 131, startPoint y: 54, endPoint x: 131, endPoint y: 47, distance: 6.6
drag, startPoint x: 182, startPoint y: 193, endPoint x: 188, endPoint y: 196, distance: 6.4
drag, startPoint x: 188, startPoint y: 196, endPoint x: 189, endPoint y: 199, distance: 3.2
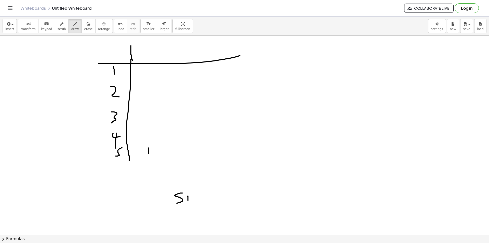
drag, startPoint x: 142, startPoint y: 132, endPoint x: 148, endPoint y: 137, distance: 8.5
drag, startPoint x: 144, startPoint y: 135, endPoint x: 155, endPoint y: 133, distance: 11.1
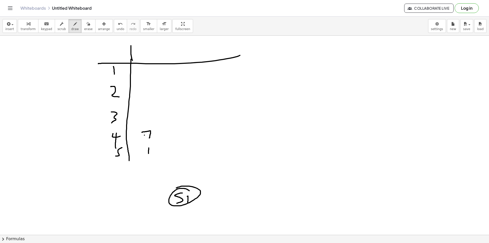
drag, startPoint x: 150, startPoint y: 136, endPoint x: 149, endPoint y: 139, distance: 2.9
drag, startPoint x: 152, startPoint y: 53, endPoint x: 160, endPoint y: 55, distance: 8.2
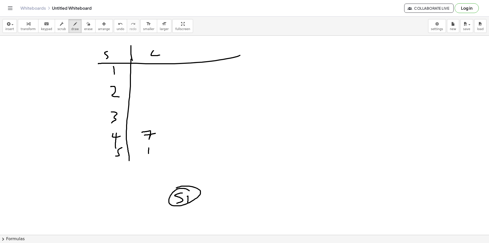
drag, startPoint x: 105, startPoint y: 53, endPoint x: 110, endPoint y: 56, distance: 7.0
click at [87, 24] on icon "button" at bounding box center [89, 24] width 4 height 6
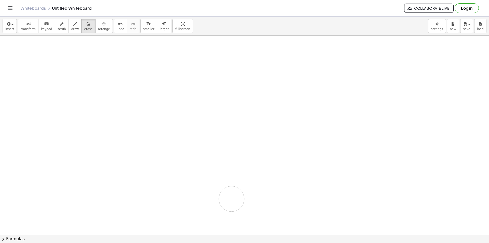
drag, startPoint x: 188, startPoint y: 65, endPoint x: 44, endPoint y: 93, distance: 146.2
drag, startPoint x: 105, startPoint y: 55, endPoint x: 107, endPoint y: 69, distance: 14.4
click at [69, 31] on button "draw" at bounding box center [74, 26] width 13 height 14
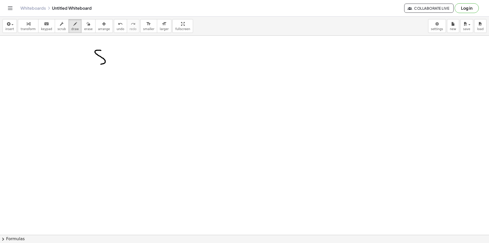
drag, startPoint x: 101, startPoint y: 56, endPoint x: 104, endPoint y: 55, distance: 4.0
drag, startPoint x: 108, startPoint y: 56, endPoint x: 108, endPoint y: 63, distance: 6.9
drag, startPoint x: 109, startPoint y: 57, endPoint x: 114, endPoint y: 59, distance: 4.8
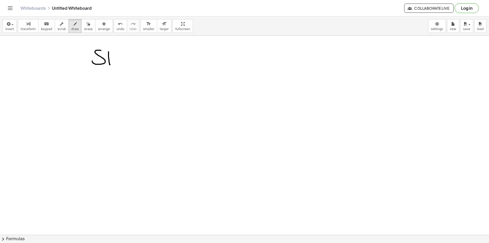
drag, startPoint x: 114, startPoint y: 59, endPoint x: 147, endPoint y: 64, distance: 34.2
drag, startPoint x: 233, startPoint y: 52, endPoint x: 233, endPoint y: 63, distance: 10.4
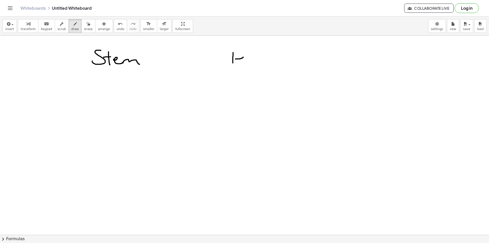
drag, startPoint x: 238, startPoint y: 59, endPoint x: 252, endPoint y: 61, distance: 13.9
drag, startPoint x: 249, startPoint y: 59, endPoint x: 264, endPoint y: 58, distance: 14.5
drag, startPoint x: 265, startPoint y: 55, endPoint x: 262, endPoint y: 64, distance: 9.9
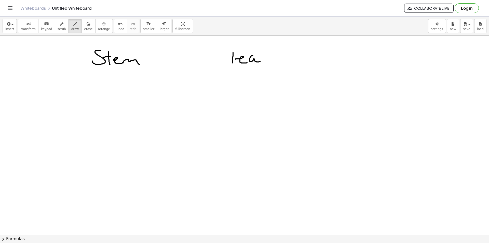
drag, startPoint x: 159, startPoint y: 49, endPoint x: 170, endPoint y: 176, distance: 128.0
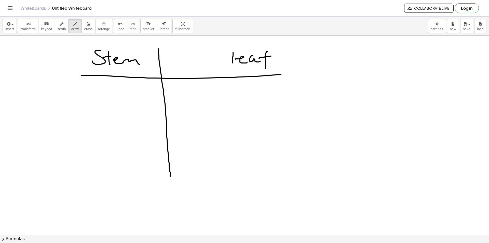
drag, startPoint x: 281, startPoint y: 74, endPoint x: 378, endPoint y: 65, distance: 98.2
drag, startPoint x: 118, startPoint y: 90, endPoint x: 119, endPoint y: 94, distance: 4.2
drag, startPoint x: 122, startPoint y: 107, endPoint x: 126, endPoint y: 133, distance: 26.3
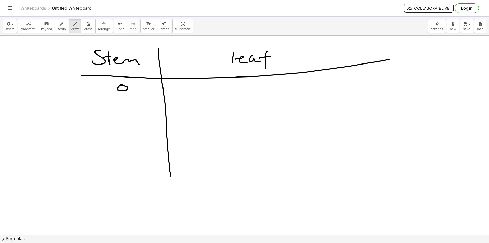
drag, startPoint x: 120, startPoint y: 138, endPoint x: 131, endPoint y: 150, distance: 15.9
drag, startPoint x: 123, startPoint y: 165, endPoint x: 123, endPoint y: 177, distance: 12.0
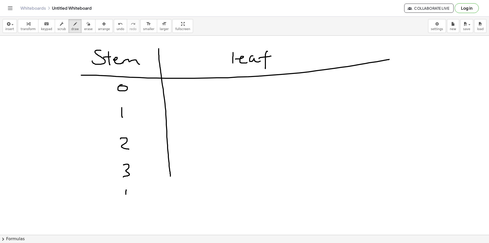
drag, startPoint x: 126, startPoint y: 190, endPoint x: 131, endPoint y: 193, distance: 5.9
drag, startPoint x: 130, startPoint y: 191, endPoint x: 131, endPoint y: 208, distance: 16.6
drag, startPoint x: 129, startPoint y: 210, endPoint x: 129, endPoint y: 213, distance: 3.6
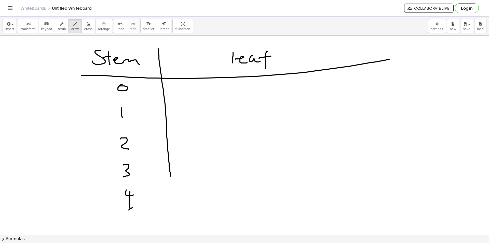
drag, startPoint x: 169, startPoint y: 172, endPoint x: 169, endPoint y: 210, distance: 38.7
drag, startPoint x: 257, startPoint y: 216, endPoint x: 254, endPoint y: 232, distance: 16.3
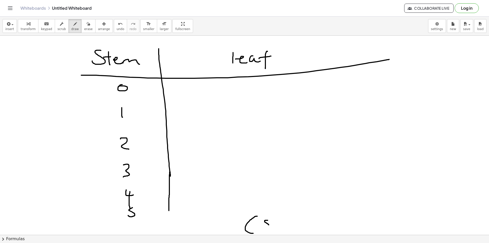
drag, startPoint x: 266, startPoint y: 222, endPoint x: 271, endPoint y: 219, distance: 5.5
drag, startPoint x: 308, startPoint y: 225, endPoint x: 318, endPoint y: 227, distance: 10.4
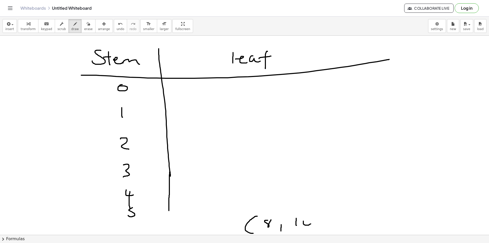
drag, startPoint x: 318, startPoint y: 227, endPoint x: 344, endPoint y: 223, distance: 27.0
drag, startPoint x: 331, startPoint y: 216, endPoint x: 331, endPoint y: 225, distance: 9.7
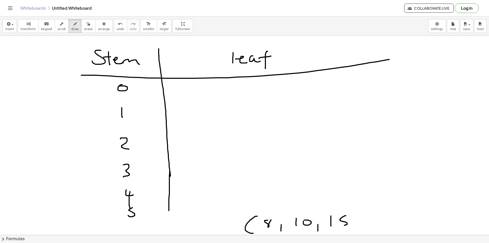
drag, startPoint x: 344, startPoint y: 216, endPoint x: 351, endPoint y: 226, distance: 12.4
drag, startPoint x: 353, startPoint y: 225, endPoint x: 357, endPoint y: 230, distance: 5.4
drag, startPoint x: 365, startPoint y: 223, endPoint x: 368, endPoint y: 223, distance: 3.3
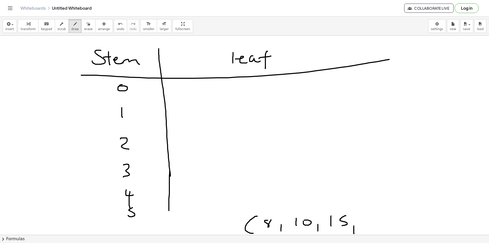
drag, startPoint x: 377, startPoint y: 215, endPoint x: 379, endPoint y: 226, distance: 10.6
drag, startPoint x: 372, startPoint y: 222, endPoint x: 390, endPoint y: 224, distance: 18.0
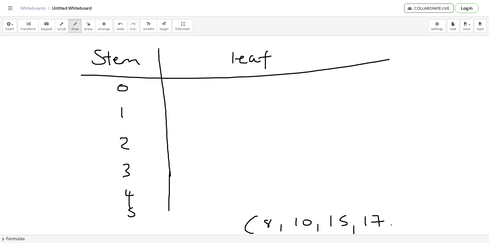
drag, startPoint x: 391, startPoint y: 224, endPoint x: 391, endPoint y: 230, distance: 5.6
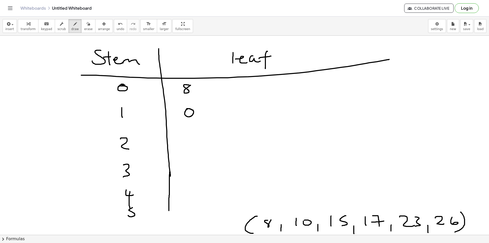
drag, startPoint x: 216, startPoint y: 106, endPoint x: 217, endPoint y: 113, distance: 7.0
drag, startPoint x: 224, startPoint y: 107, endPoint x: 223, endPoint y: 114, distance: 7.6
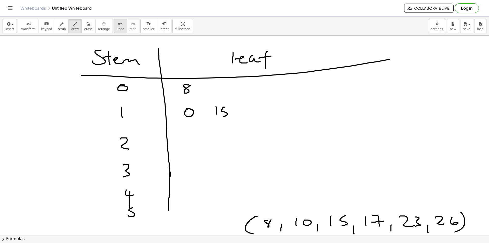
click at [117, 28] on span "undo" at bounding box center [121, 29] width 8 height 4
click at [117, 29] on span "undo" at bounding box center [121, 29] width 8 height 4
drag, startPoint x: 228, startPoint y: 108, endPoint x: 220, endPoint y: 117, distance: 11.9
drag, startPoint x: 251, startPoint y: 106, endPoint x: 258, endPoint y: 114, distance: 9.6
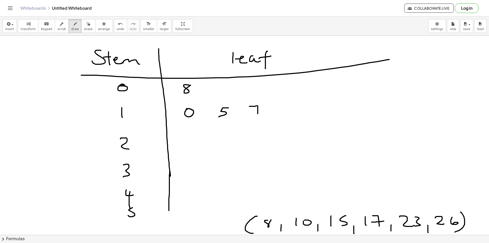
drag, startPoint x: 258, startPoint y: 109, endPoint x: 264, endPoint y: 110, distance: 6.9
drag, startPoint x: 190, startPoint y: 137, endPoint x: 188, endPoint y: 148, distance: 11.3
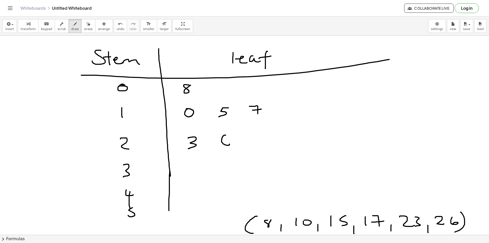
drag, startPoint x: 224, startPoint y: 135, endPoint x: 224, endPoint y: 143, distance: 8.1
drag, startPoint x: 270, startPoint y: 220, endPoint x: 302, endPoint y: 223, distance: 32.2
drag, startPoint x: 268, startPoint y: 207, endPoint x: 268, endPoint y: 212, distance: 5.4
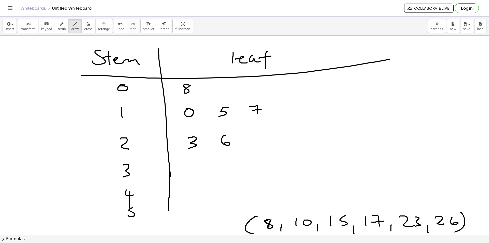
drag, startPoint x: 303, startPoint y: 206, endPoint x: 312, endPoint y: 212, distance: 10.9
drag, startPoint x: 335, startPoint y: 203, endPoint x: 348, endPoint y: 210, distance: 14.5
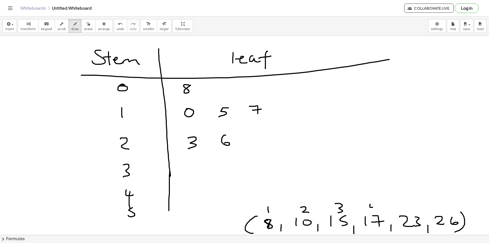
drag, startPoint x: 370, startPoint y: 207, endPoint x: 376, endPoint y: 206, distance: 6.7
drag, startPoint x: 374, startPoint y: 206, endPoint x: 384, endPoint y: 210, distance: 11.0
drag, startPoint x: 412, startPoint y: 202, endPoint x: 413, endPoint y: 207, distance: 5.9
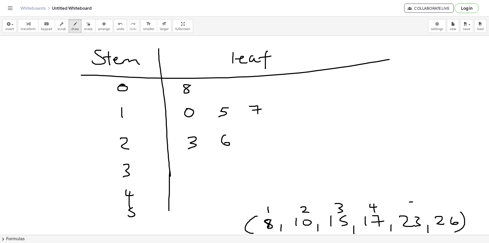
drag, startPoint x: 448, startPoint y: 200, endPoint x: 444, endPoint y: 208, distance: 9.5
drag, startPoint x: 194, startPoint y: 87, endPoint x: 194, endPoint y: 91, distance: 4.1
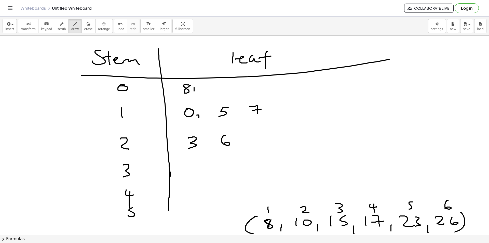
drag, startPoint x: 197, startPoint y: 115, endPoint x: 204, endPoint y: 120, distance: 8.8
drag, startPoint x: 230, startPoint y: 116, endPoint x: 229, endPoint y: 122, distance: 5.6
drag, startPoint x: 258, startPoint y: 117, endPoint x: 262, endPoint y: 117, distance: 4.1
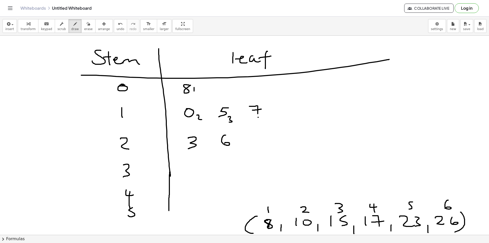
drag, startPoint x: 262, startPoint y: 117, endPoint x: 259, endPoint y: 124, distance: 8.0
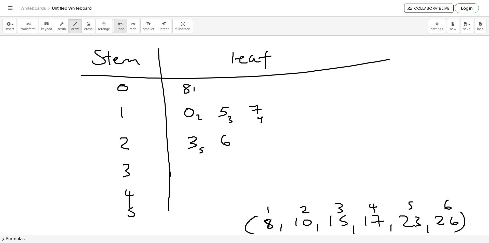
click at [114, 23] on button "undo undo" at bounding box center [120, 26] width 13 height 14
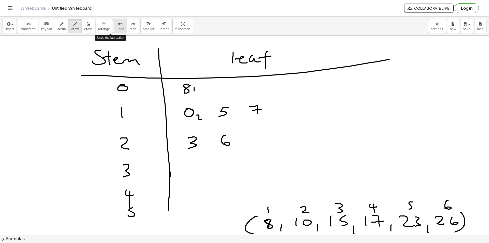
click at [114, 23] on button "undo undo" at bounding box center [120, 26] width 13 height 14
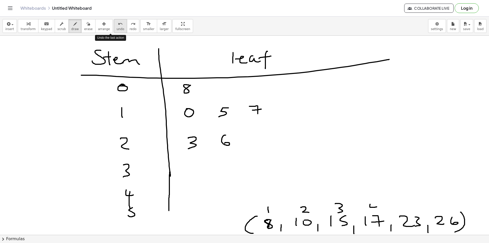
click at [114, 23] on button "undo undo" at bounding box center [120, 26] width 13 height 14
click at [68, 27] on button "draw" at bounding box center [74, 26] width 13 height 14
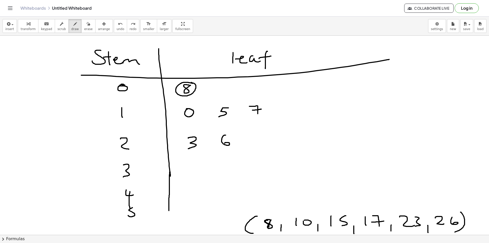
drag, startPoint x: 185, startPoint y: 82, endPoint x: 192, endPoint y: 84, distance: 8.0
drag, startPoint x: 181, startPoint y: 106, endPoint x: 185, endPoint y: 101, distance: 6.0
drag, startPoint x: 217, startPoint y: 104, endPoint x: 234, endPoint y: 108, distance: 17.2
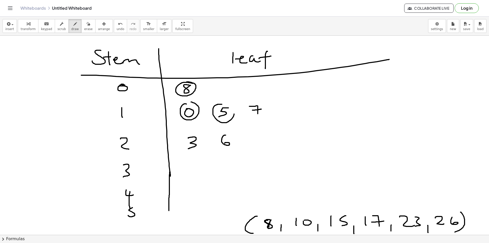
drag, startPoint x: 241, startPoint y: 103, endPoint x: 236, endPoint y: 99, distance: 6.6
drag, startPoint x: 195, startPoint y: 134, endPoint x: 193, endPoint y: 130, distance: 4.8
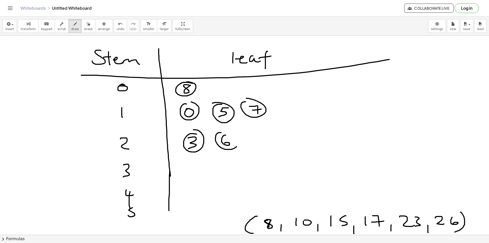
drag, startPoint x: 217, startPoint y: 144, endPoint x: 217, endPoint y: 129, distance: 14.5
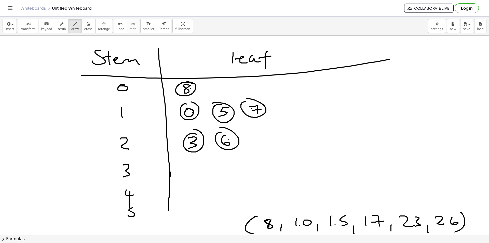
click at [84, 26] on div "button" at bounding box center [88, 24] width 8 height 6
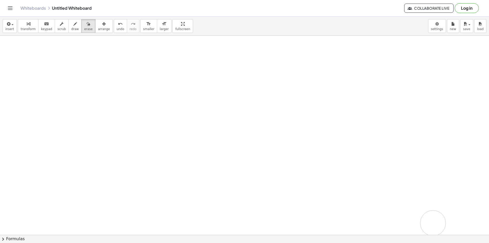
drag, startPoint x: 267, startPoint y: 60, endPoint x: 39, endPoint y: 0, distance: 235.9
click at [72, 25] on button "draw" at bounding box center [74, 26] width 13 height 14
drag, startPoint x: 102, startPoint y: 52, endPoint x: 110, endPoint y: 54, distance: 8.3
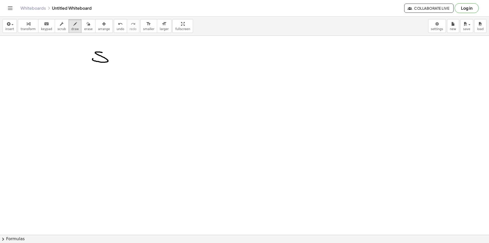
drag, startPoint x: 110, startPoint y: 56, endPoint x: 110, endPoint y: 60, distance: 4.6
drag, startPoint x: 110, startPoint y: 55, endPoint x: 115, endPoint y: 55, distance: 4.8
drag, startPoint x: 115, startPoint y: 57, endPoint x: 121, endPoint y: 59, distance: 5.8
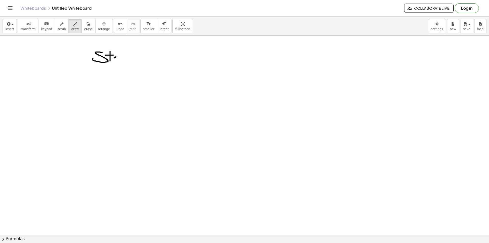
drag, startPoint x: 121, startPoint y: 59, endPoint x: 135, endPoint y: 61, distance: 14.4
drag, startPoint x: 227, startPoint y: 48, endPoint x: 228, endPoint y: 58, distance: 10.2
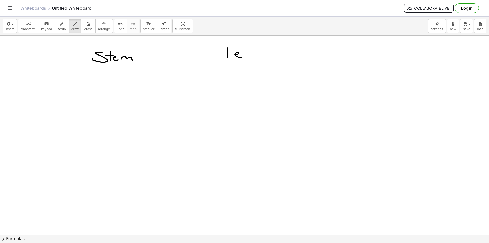
drag, startPoint x: 234, startPoint y: 55, endPoint x: 244, endPoint y: 57, distance: 9.6
drag, startPoint x: 245, startPoint y: 55, endPoint x: 264, endPoint y: 50, distance: 20.3
drag, startPoint x: 257, startPoint y: 54, endPoint x: 255, endPoint y: 53, distance: 2.8
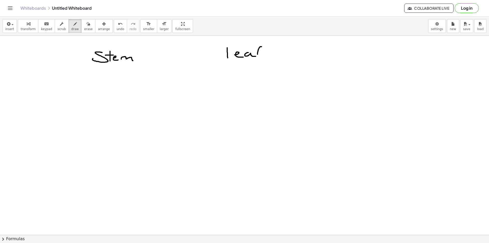
drag, startPoint x: 264, startPoint y: 51, endPoint x: 267, endPoint y: 51, distance: 3.1
drag, startPoint x: 151, startPoint y: 54, endPoint x: 149, endPoint y: 192, distance: 138.0
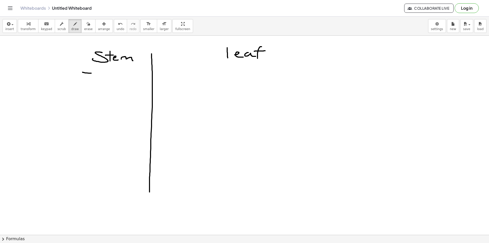
drag, startPoint x: 91, startPoint y: 73, endPoint x: 402, endPoint y: 65, distance: 310.6
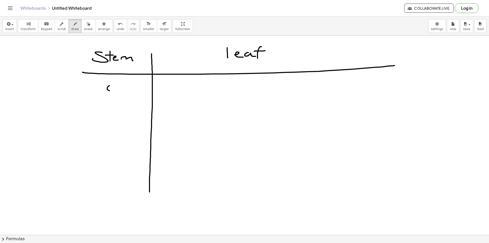
drag, startPoint x: 109, startPoint y: 86, endPoint x: 104, endPoint y: 87, distance: 4.8
drag, startPoint x: 114, startPoint y: 110, endPoint x: 113, endPoint y: 125, distance: 14.3
drag, startPoint x: 106, startPoint y: 144, endPoint x: 121, endPoint y: 163, distance: 23.9
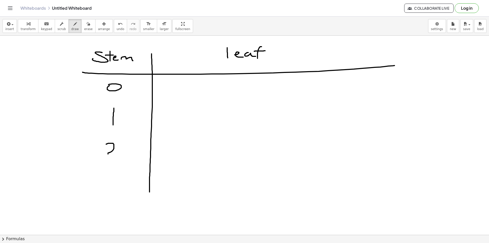
drag, startPoint x: 109, startPoint y: 177, endPoint x: 109, endPoint y: 190, distance: 13.2
drag, startPoint x: 108, startPoint y: 215, endPoint x: 120, endPoint y: 216, distance: 12.0
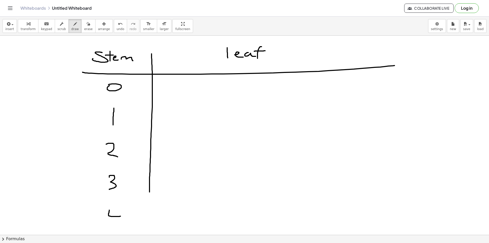
drag, startPoint x: 115, startPoint y: 217, endPoint x: 116, endPoint y: 222, distance: 5.3
drag, startPoint x: 149, startPoint y: 187, endPoint x: 148, endPoint y: 232, distance: 45.6
drag, startPoint x: 115, startPoint y: 214, endPoint x: 115, endPoint y: 209, distance: 4.4
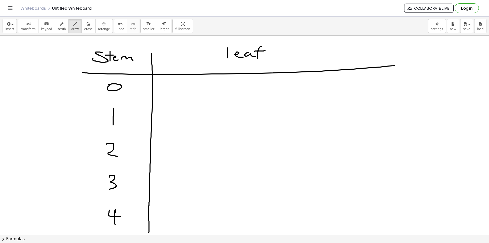
drag, startPoint x: 176, startPoint y: 82, endPoint x: 180, endPoint y: 92, distance: 10.8
drag, startPoint x: 221, startPoint y: 86, endPoint x: 227, endPoint y: 86, distance: 5.9
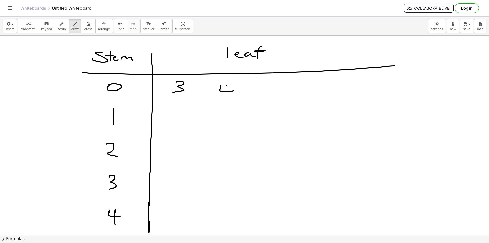
drag, startPoint x: 227, startPoint y: 85, endPoint x: 276, endPoint y: 85, distance: 49.9
drag, startPoint x: 275, startPoint y: 82, endPoint x: 267, endPoint y: 93, distance: 13.9
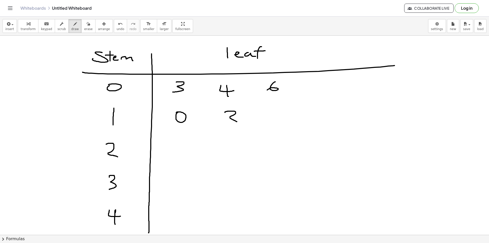
drag, startPoint x: 225, startPoint y: 112, endPoint x: 235, endPoint y: 122, distance: 13.9
drag, startPoint x: 281, startPoint y: 109, endPoint x: 277, endPoint y: 121, distance: 12.2
drag, startPoint x: 313, startPoint y: 117, endPoint x: 303, endPoint y: 131, distance: 17.0
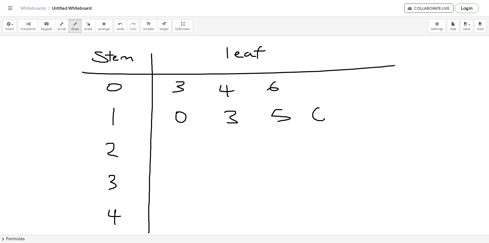
drag, startPoint x: 355, startPoint y: 106, endPoint x: 355, endPoint y: 120, distance: 13.8
drag, startPoint x: 175, startPoint y: 144, endPoint x: 196, endPoint y: 156, distance: 24.6
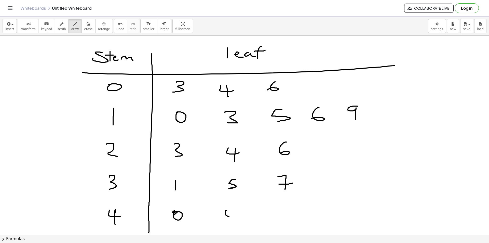
drag, startPoint x: 356, startPoint y: 106, endPoint x: 359, endPoint y: 105, distance: 3.3
drag, startPoint x: 175, startPoint y: 180, endPoint x: 179, endPoint y: 184, distance: 5.6
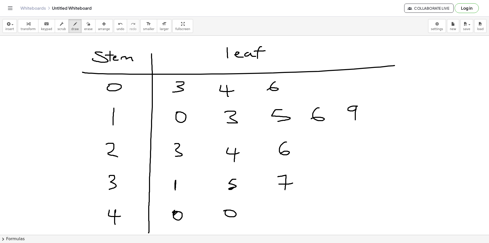
drag, startPoint x: 229, startPoint y: 189, endPoint x: 209, endPoint y: 192, distance: 20.3
drag, startPoint x: 227, startPoint y: 210, endPoint x: 224, endPoint y: 213, distance: 4.4
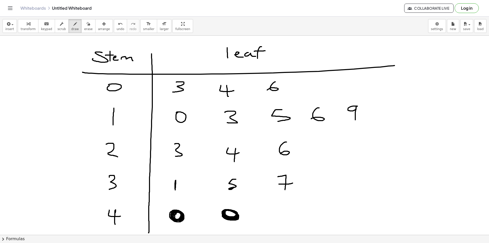
drag, startPoint x: 404, startPoint y: 139, endPoint x: 407, endPoint y: 161, distance: 21.6
drag, startPoint x: 417, startPoint y: 145, endPoint x: 415, endPoint y: 157, distance: 12.9
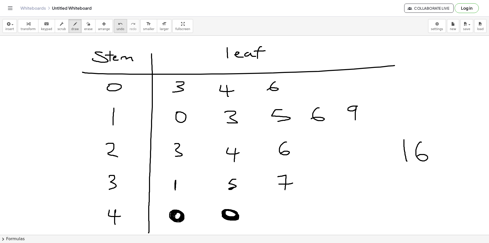
click at [117, 28] on span "undo" at bounding box center [121, 29] width 8 height 4
click at [73, 26] on icon "button" at bounding box center [75, 24] width 4 height 6
drag, startPoint x: 232, startPoint y: 187, endPoint x: 236, endPoint y: 180, distance: 8.4
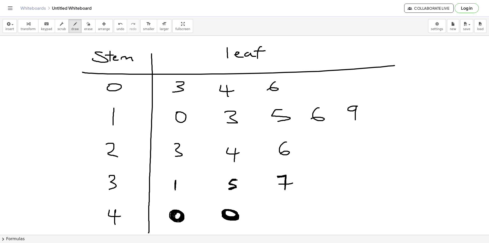
drag, startPoint x: 279, startPoint y: 177, endPoint x: 284, endPoint y: 189, distance: 13.0
drag, startPoint x: 277, startPoint y: 185, endPoint x: 295, endPoint y: 182, distance: 18.0
drag, startPoint x: 420, startPoint y: 112, endPoint x: 425, endPoint y: 121, distance: 10.6
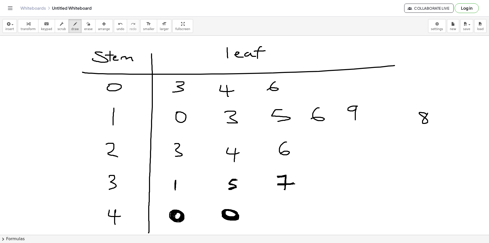
drag, startPoint x: 416, startPoint y: 132, endPoint x: 434, endPoint y: 131, distance: 18.1
drag, startPoint x: 421, startPoint y: 139, endPoint x: 421, endPoint y: 152, distance: 13.0
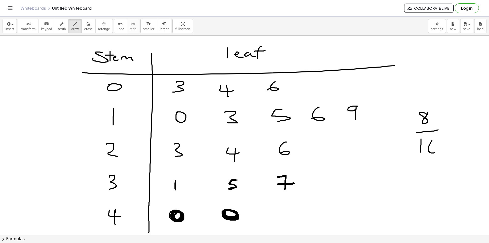
drag, startPoint x: 431, startPoint y: 141, endPoint x: 430, endPoint y: 153, distance: 12.0
drag, startPoint x: 417, startPoint y: 116, endPoint x: 446, endPoint y: 121, distance: 29.5
drag, startPoint x: 450, startPoint y: 168, endPoint x: 450, endPoint y: 174, distance: 6.1
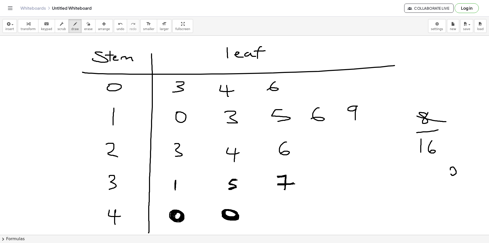
click at [117, 30] on span "undo" at bounding box center [121, 29] width 8 height 4
drag, startPoint x: 417, startPoint y: 115, endPoint x: 441, endPoint y: 121, distance: 25.2
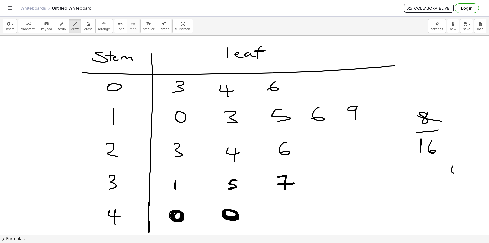
drag, startPoint x: 452, startPoint y: 167, endPoint x: 458, endPoint y: 166, distance: 5.9
drag, startPoint x: 458, startPoint y: 166, endPoint x: 457, endPoint y: 179, distance: 12.8
drag, startPoint x: 417, startPoint y: 143, endPoint x: 447, endPoint y: 152, distance: 31.3
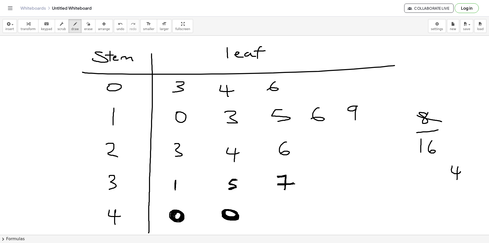
drag, startPoint x: 452, startPoint y: 180, endPoint x: 467, endPoint y: 181, distance: 15.5
drag, startPoint x: 459, startPoint y: 186, endPoint x: 462, endPoint y: 187, distance: 3.6
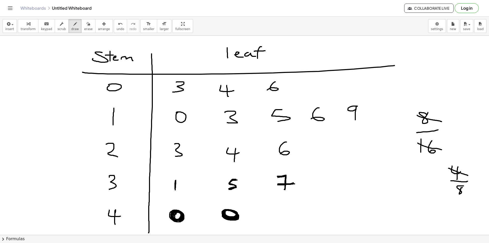
drag, startPoint x: 448, startPoint y: 168, endPoint x: 468, endPoint y: 175, distance: 20.6
drag, startPoint x: 421, startPoint y: 189, endPoint x: 440, endPoint y: 196, distance: 19.7
drag, startPoint x: 455, startPoint y: 188, endPoint x: 470, endPoint y: 193, distance: 16.2
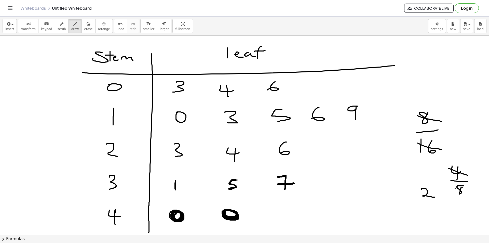
drag, startPoint x: 420, startPoint y: 204, endPoint x: 442, endPoint y: 202, distance: 22.8
drag, startPoint x: 430, startPoint y: 208, endPoint x: 442, endPoint y: 210, distance: 12.0
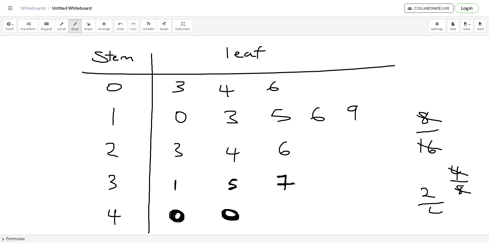
drag, startPoint x: 436, startPoint y: 209, endPoint x: 435, endPoint y: 220, distance: 10.5
drag, startPoint x: 417, startPoint y: 187, endPoint x: 437, endPoint y: 196, distance: 21.9
drag, startPoint x: 385, startPoint y: 193, endPoint x: 385, endPoint y: 201, distance: 8.7
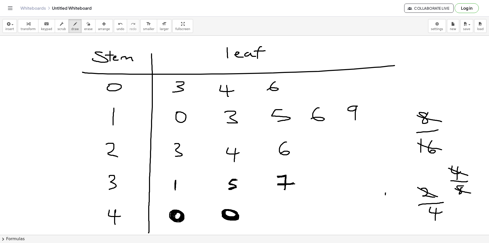
drag, startPoint x: 425, startPoint y: 209, endPoint x: 444, endPoint y: 215, distance: 19.9
drag, startPoint x: 444, startPoint y: 220, endPoint x: 449, endPoint y: 224, distance: 6.7
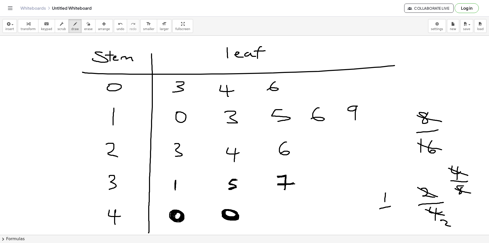
drag, startPoint x: 384, startPoint y: 207, endPoint x: 391, endPoint y: 209, distance: 7.0
drag, startPoint x: 385, startPoint y: 214, endPoint x: 394, endPoint y: 219, distance: 10.3
drag, startPoint x: 385, startPoint y: 214, endPoint x: 397, endPoint y: 219, distance: 13.1
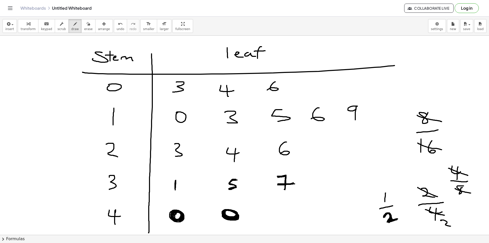
drag, startPoint x: 385, startPoint y: 193, endPoint x: 384, endPoint y: 200, distance: 7.3
drag, startPoint x: 379, startPoint y: 208, endPoint x: 392, endPoint y: 205, distance: 13.2
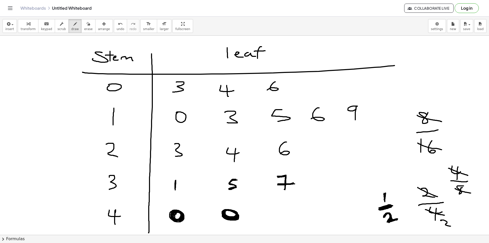
click at [84, 27] on span "erase" at bounding box center [88, 29] width 8 height 4
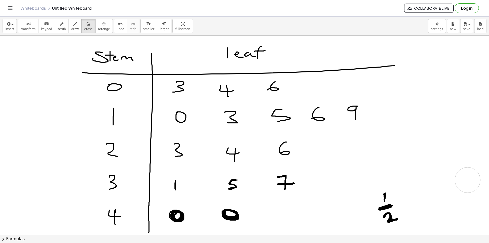
drag, startPoint x: 443, startPoint y: 141, endPoint x: 175, endPoint y: 46, distance: 284.1
click at [73, 24] on icon "button" at bounding box center [75, 24] width 4 height 6
click at [85, 28] on button "erase" at bounding box center [88, 26] width 14 height 14
drag, startPoint x: 380, startPoint y: 203, endPoint x: 140, endPoint y: 73, distance: 272.7
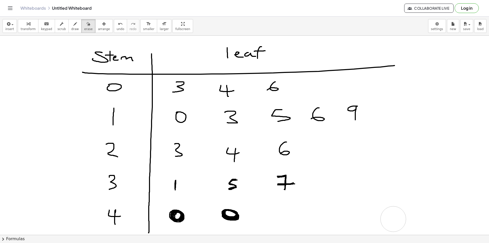
click at [71, 29] on span "draw" at bounding box center [75, 29] width 8 height 4
drag, startPoint x: 282, startPoint y: 109, endPoint x: 288, endPoint y: 118, distance: 9.8
drag, startPoint x: 287, startPoint y: 117, endPoint x: 281, endPoint y: 116, distance: 5.9
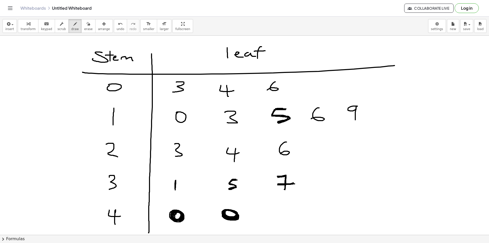
drag, startPoint x: 285, startPoint y: 116, endPoint x: 287, endPoint y: 118, distance: 3.3
drag, startPoint x: 288, startPoint y: 118, endPoint x: 286, endPoint y: 120, distance: 3.1
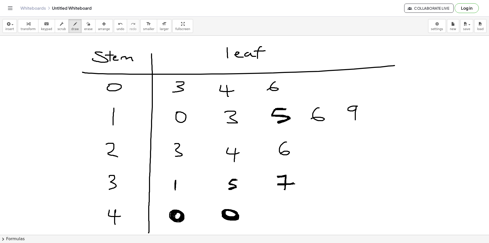
drag, startPoint x: 287, startPoint y: 151, endPoint x: 286, endPoint y: 143, distance: 8.8
drag, startPoint x: 280, startPoint y: 149, endPoint x: 282, endPoint y: 153, distance: 5.2
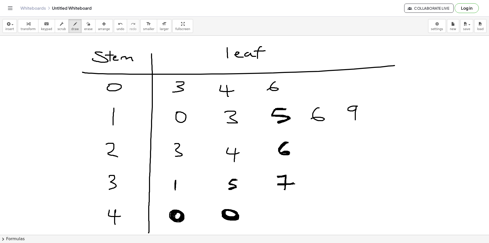
drag, startPoint x: 239, startPoint y: 153, endPoint x: 228, endPoint y: 149, distance: 12.6
drag, startPoint x: 81, startPoint y: 29, endPoint x: 131, endPoint y: 40, distance: 51.0
click at [84, 29] on span "erase" at bounding box center [88, 29] width 8 height 4
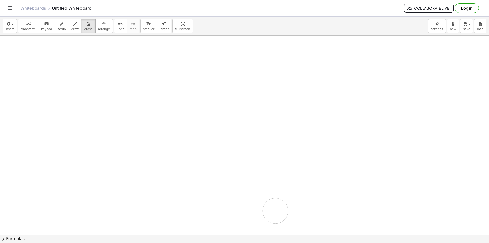
drag, startPoint x: 320, startPoint y: 74, endPoint x: 0, endPoint y: 0, distance: 328.2
click at [71, 28] on span "draw" at bounding box center [75, 29] width 8 height 4
drag, startPoint x: 43, startPoint y: 64, endPoint x: 43, endPoint y: 69, distance: 4.6
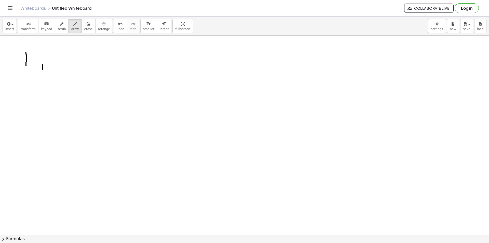
drag, startPoint x: 60, startPoint y: 56, endPoint x: 69, endPoint y: 65, distance: 13.5
drag, startPoint x: 80, startPoint y: 68, endPoint x: 87, endPoint y: 67, distance: 7.5
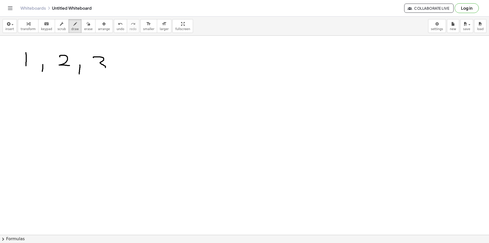
drag, startPoint x: 93, startPoint y: 57, endPoint x: 101, endPoint y: 68, distance: 13.6
drag, startPoint x: 120, startPoint y: 67, endPoint x: 120, endPoint y: 74, distance: 7.6
drag, startPoint x: 131, startPoint y: 59, endPoint x: 139, endPoint y: 59, distance: 7.6
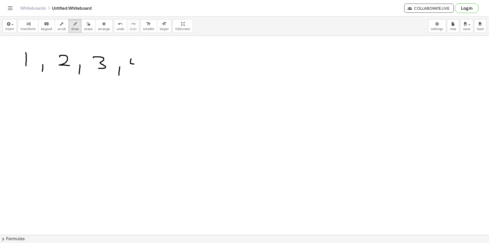
drag, startPoint x: 139, startPoint y: 59, endPoint x: 141, endPoint y: 74, distance: 15.5
drag, startPoint x: 152, startPoint y: 69, endPoint x: 158, endPoint y: 69, distance: 5.6
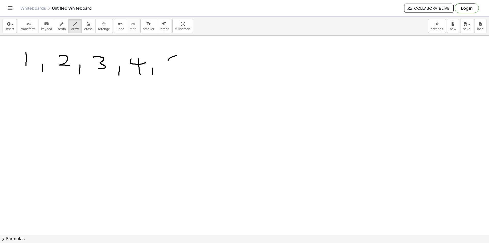
drag, startPoint x: 176, startPoint y: 55, endPoint x: 172, endPoint y: 66, distance: 12.2
drag, startPoint x: 194, startPoint y: 66, endPoint x: 195, endPoint y: 74, distance: 8.0
drag, startPoint x: 209, startPoint y: 57, endPoint x: 208, endPoint y: 69, distance: 12.1
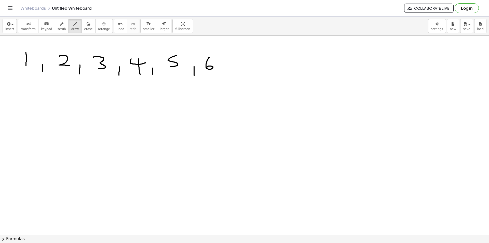
drag, startPoint x: 221, startPoint y: 68, endPoint x: 225, endPoint y: 74, distance: 7.1
drag, startPoint x: 230, startPoint y: 56, endPoint x: 235, endPoint y: 67, distance: 11.7
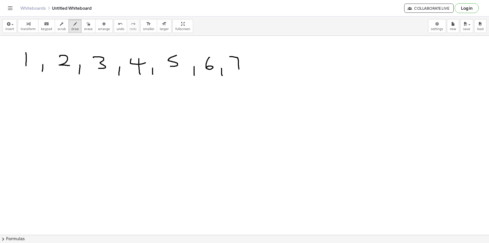
drag, startPoint x: 244, startPoint y: 63, endPoint x: 250, endPoint y: 66, distance: 7.4
drag, startPoint x: 259, startPoint y: 58, endPoint x: 268, endPoint y: 58, distance: 9.7
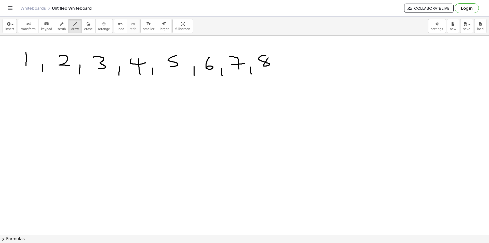
drag, startPoint x: 301, startPoint y: 54, endPoint x: 307, endPoint y: 68, distance: 14.8
drag, startPoint x: 315, startPoint y: 68, endPoint x: 317, endPoint y: 73, distance: 5.6
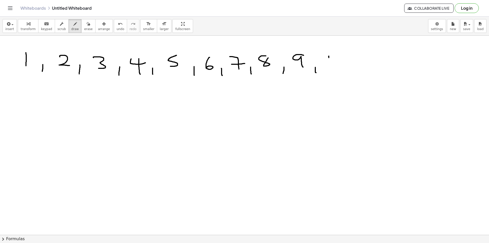
drag, startPoint x: 329, startPoint y: 58, endPoint x: 334, endPoint y: 60, distance: 6.2
drag, startPoint x: 26, startPoint y: 61, endPoint x: 22, endPoint y: 61, distance: 4.1
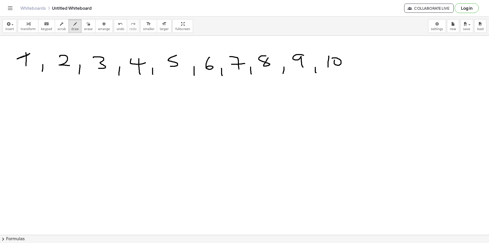
drag, startPoint x: 17, startPoint y: 62, endPoint x: 32, endPoint y: 59, distance: 14.9
click at [84, 29] on span "erase" at bounding box center [88, 29] width 8 height 4
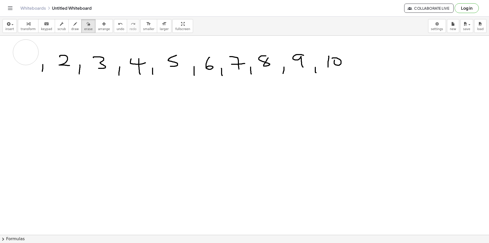
drag, startPoint x: 26, startPoint y: 47, endPoint x: 48, endPoint y: 43, distance: 21.8
click at [68, 26] on button "draw" at bounding box center [74, 26] width 13 height 14
click at [84, 30] on button "erase" at bounding box center [88, 26] width 14 height 14
drag, startPoint x: 41, startPoint y: 67, endPoint x: 37, endPoint y: 70, distance: 4.5
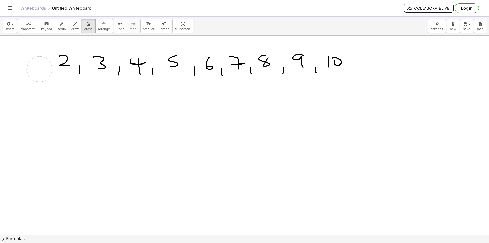
click at [71, 29] on span "draw" at bounding box center [75, 29] width 8 height 4
drag, startPoint x: 70, startPoint y: 65, endPoint x: 60, endPoint y: 57, distance: 13.4
drag, startPoint x: 68, startPoint y: 65, endPoint x: 72, endPoint y: 65, distance: 4.1
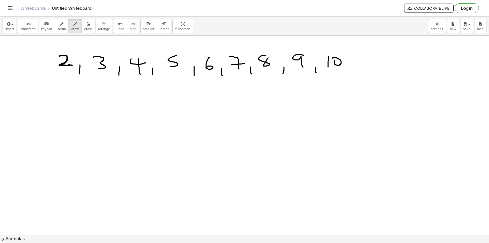
drag, startPoint x: 68, startPoint y: 66, endPoint x: 64, endPoint y: 65, distance: 3.9
drag, startPoint x: 52, startPoint y: 53, endPoint x: 64, endPoint y: 47, distance: 13.5
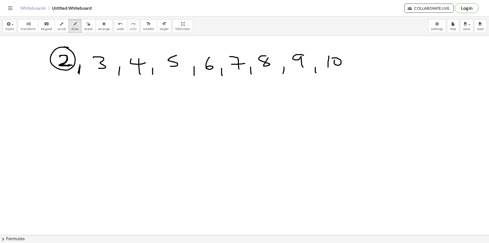
drag, startPoint x: 80, startPoint y: 66, endPoint x: 78, endPoint y: 73, distance: 6.6
drag, startPoint x: 79, startPoint y: 66, endPoint x: 78, endPoint y: 74, distance: 8.0
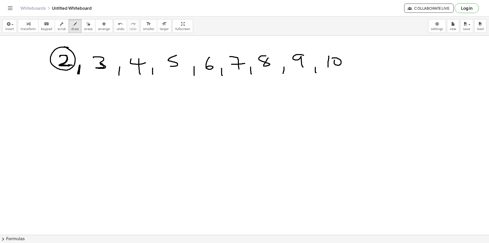
drag, startPoint x: 96, startPoint y: 68, endPoint x: 102, endPoint y: 62, distance: 7.9
drag, startPoint x: 104, startPoint y: 65, endPoint x: 94, endPoint y: 58, distance: 12.1
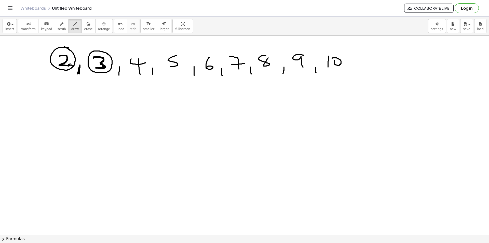
drag, startPoint x: 131, startPoint y: 58, endPoint x: 144, endPoint y: 62, distance: 14.1
drag, startPoint x: 139, startPoint y: 58, endPoint x: 139, endPoint y: 73, distance: 15.3
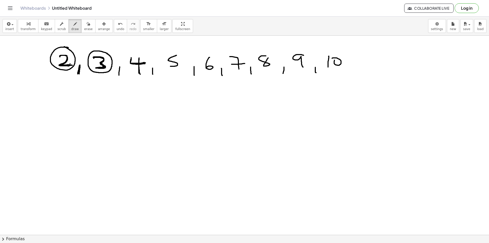
drag, startPoint x: 132, startPoint y: 47, endPoint x: 137, endPoint y: 47, distance: 5.3
drag, startPoint x: 137, startPoint y: 47, endPoint x: 132, endPoint y: 53, distance: 7.4
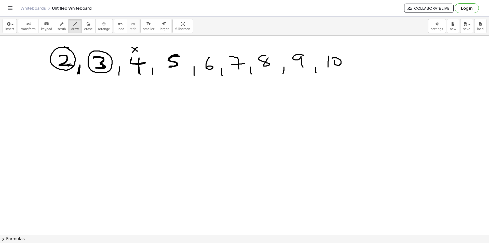
drag, startPoint x: 169, startPoint y: 67, endPoint x: 179, endPoint y: 56, distance: 15.3
drag, startPoint x: 153, startPoint y: 69, endPoint x: 153, endPoint y: 73, distance: 4.1
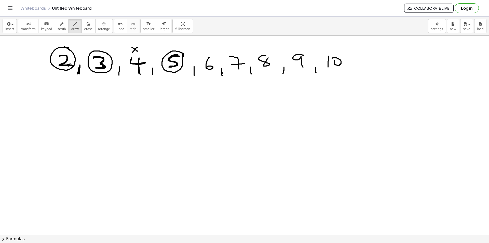
drag, startPoint x: 194, startPoint y: 67, endPoint x: 193, endPoint y: 73, distance: 5.7
drag, startPoint x: 193, startPoint y: 70, endPoint x: 193, endPoint y: 74, distance: 3.8
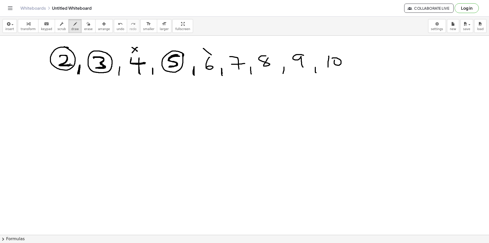
drag, startPoint x: 211, startPoint y: 55, endPoint x: 210, endPoint y: 50, distance: 5.1
drag, startPoint x: 210, startPoint y: 50, endPoint x: 206, endPoint y: 54, distance: 6.1
drag, startPoint x: 244, startPoint y: 55, endPoint x: 247, endPoint y: 57, distance: 3.1
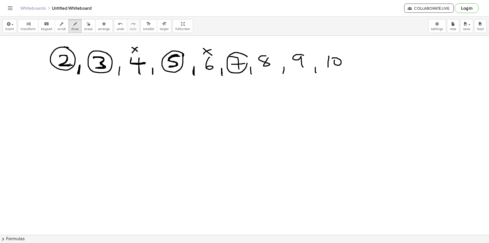
drag, startPoint x: 268, startPoint y: 58, endPoint x: 268, endPoint y: 55, distance: 2.6
drag, startPoint x: 209, startPoint y: 58, endPoint x: 207, endPoint y: 67, distance: 9.1
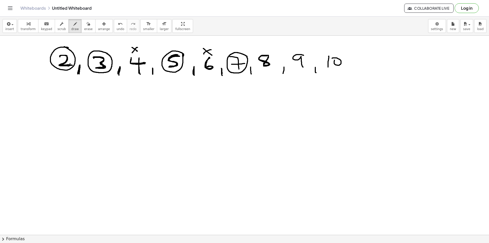
drag, startPoint x: 119, startPoint y: 68, endPoint x: 133, endPoint y: 66, distance: 13.6
drag, startPoint x: 230, startPoint y: 57, endPoint x: 238, endPoint y: 68, distance: 14.4
drag, startPoint x: 233, startPoint y: 64, endPoint x: 244, endPoint y: 64, distance: 11.0
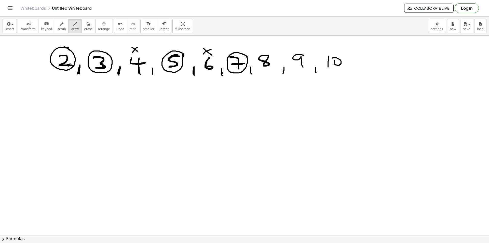
drag, startPoint x: 262, startPoint y: 46, endPoint x: 268, endPoint y: 47, distance: 6.2
drag, startPoint x: 268, startPoint y: 47, endPoint x: 264, endPoint y: 52, distance: 5.8
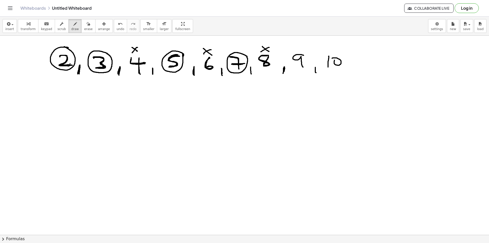
drag, startPoint x: 284, startPoint y: 67, endPoint x: 283, endPoint y: 69, distance: 3.0
drag, startPoint x: 284, startPoint y: 69, endPoint x: 283, endPoint y: 73, distance: 3.6
drag, startPoint x: 296, startPoint y: 46, endPoint x: 302, endPoint y: 49, distance: 7.0
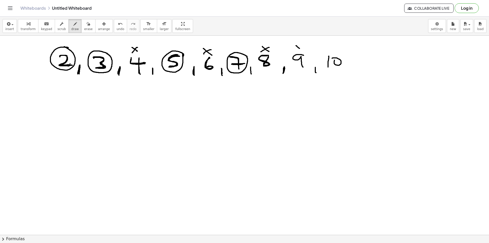
drag, startPoint x: 301, startPoint y: 45, endPoint x: 296, endPoint y: 51, distance: 7.8
drag, startPoint x: 333, startPoint y: 47, endPoint x: 340, endPoint y: 53, distance: 8.8
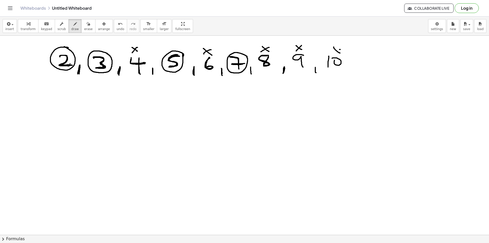
drag, startPoint x: 340, startPoint y: 49, endPoint x: 335, endPoint y: 53, distance: 6.2
drag, startPoint x: 57, startPoint y: 97, endPoint x: 57, endPoint y: 111, distance: 13.2
drag, startPoint x: 65, startPoint y: 98, endPoint x: 66, endPoint y: 111, distance: 13.0
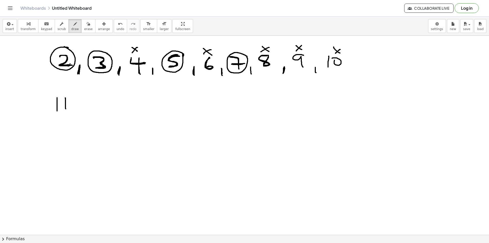
drag, startPoint x: 76, startPoint y: 109, endPoint x: 79, endPoint y: 117, distance: 8.7
drag, startPoint x: 86, startPoint y: 106, endPoint x: 86, endPoint y: 109, distance: 3.6
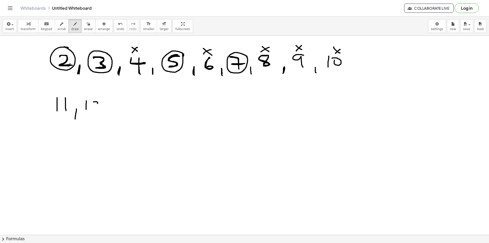
drag, startPoint x: 97, startPoint y: 103, endPoint x: 102, endPoint y: 111, distance: 8.8
drag, startPoint x: 110, startPoint y: 111, endPoint x: 116, endPoint y: 115, distance: 7.4
drag, startPoint x: 125, startPoint y: 103, endPoint x: 126, endPoint y: 111, distance: 8.7
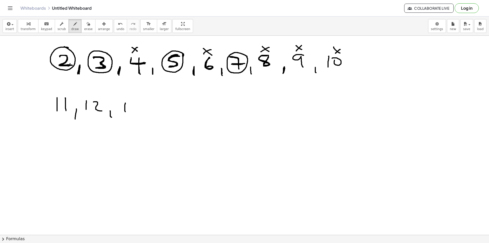
drag, startPoint x: 134, startPoint y: 101, endPoint x: 134, endPoint y: 110, distance: 9.9
drag, startPoint x: 145, startPoint y: 111, endPoint x: 147, endPoint y: 117, distance: 6.1
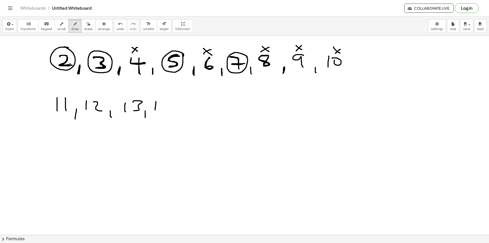
drag, startPoint x: 156, startPoint y: 102, endPoint x: 155, endPoint y: 110, distance: 8.2
drag, startPoint x: 165, startPoint y: 107, endPoint x: 172, endPoint y: 103, distance: 8.0
drag, startPoint x: 171, startPoint y: 116, endPoint x: 193, endPoint y: 113, distance: 22.1
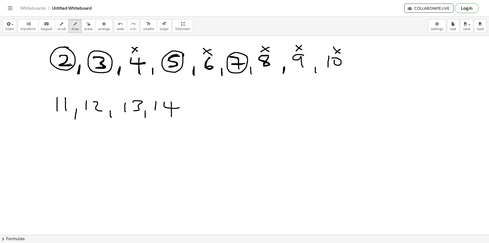
drag, startPoint x: 192, startPoint y: 115, endPoint x: 199, endPoint y: 104, distance: 13.0
drag, startPoint x: 200, startPoint y: 103, endPoint x: 211, endPoint y: 101, distance: 11.3
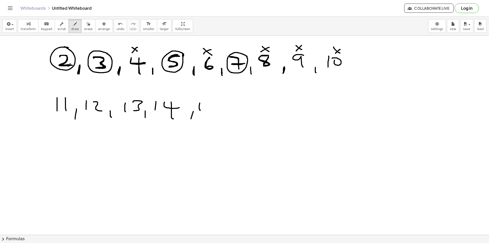
drag, startPoint x: 211, startPoint y: 101, endPoint x: 205, endPoint y: 114, distance: 14.0
drag, startPoint x: 221, startPoint y: 111, endPoint x: 223, endPoint y: 118, distance: 7.2
drag, startPoint x: 232, startPoint y: 103, endPoint x: 232, endPoint y: 112, distance: 9.7
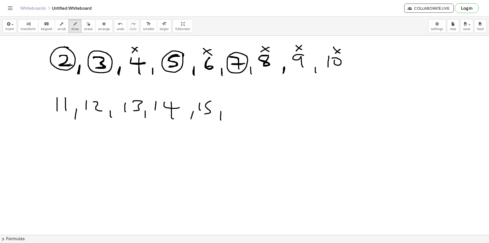
drag, startPoint x: 239, startPoint y: 103, endPoint x: 246, endPoint y: 114, distance: 12.3
drag, startPoint x: 256, startPoint y: 112, endPoint x: 259, endPoint y: 118, distance: 6.5
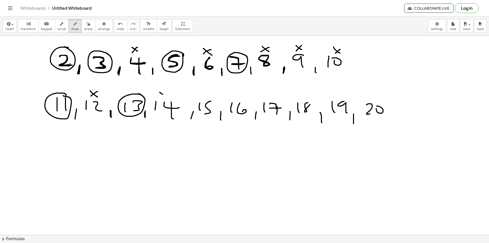
drag, startPoint x: 244, startPoint y: 110, endPoint x: 242, endPoint y: 112, distance: 2.9
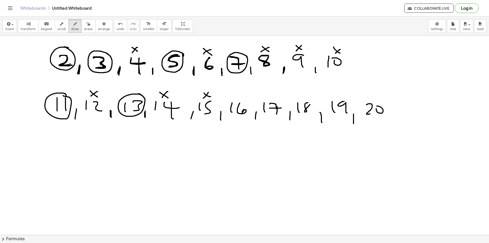
drag, startPoint x: 235, startPoint y: 93, endPoint x: 243, endPoint y: 97, distance: 8.8
drag, startPoint x: 241, startPoint y: 92, endPoint x: 236, endPoint y: 99, distance: 8.7
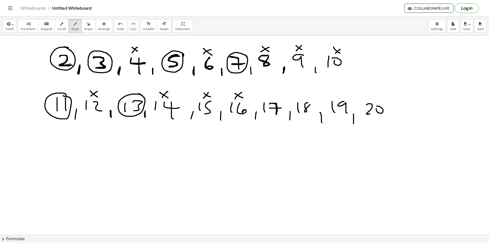
drag, startPoint x: 270, startPoint y: 104, endPoint x: 276, endPoint y: 111, distance: 9.6
drag, startPoint x: 270, startPoint y: 108, endPoint x: 277, endPoint y: 108, distance: 7.1
drag, startPoint x: 264, startPoint y: 103, endPoint x: 279, endPoint y: 102, distance: 14.8
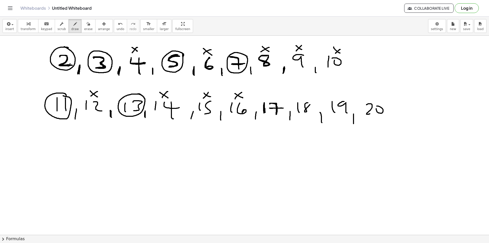
drag, startPoint x: 344, startPoint y: 101, endPoint x: 345, endPoint y: 106, distance: 5.6
drag, startPoint x: 265, startPoint y: 117, endPoint x: 302, endPoint y: 116, distance: 37.2
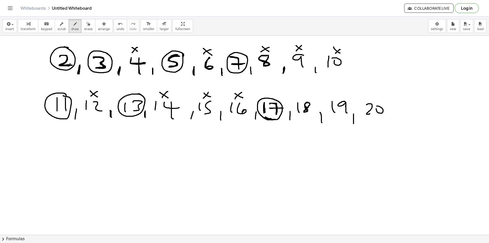
drag, startPoint x: 303, startPoint y: 95, endPoint x: 304, endPoint y: 93, distance: 2.7
drag, startPoint x: 304, startPoint y: 93, endPoint x: 299, endPoint y: 96, distance: 6.0
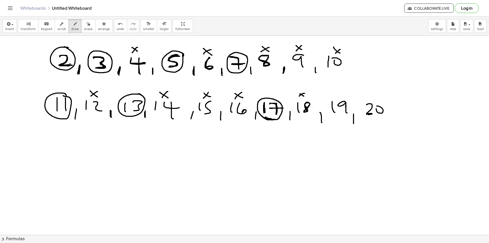
drag, startPoint x: 368, startPoint y: 115, endPoint x: 377, endPoint y: 111, distance: 9.3
drag, startPoint x: 343, startPoint y: 101, endPoint x: 346, endPoint y: 112, distance: 11.2
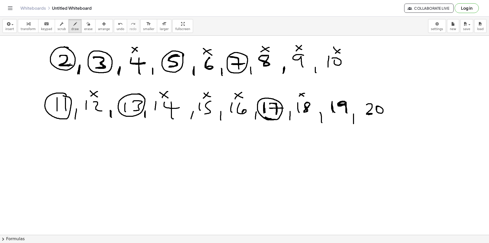
drag, startPoint x: 332, startPoint y: 105, endPoint x: 331, endPoint y: 103, distance: 2.6
drag, startPoint x: 338, startPoint y: 116, endPoint x: 342, endPoint y: 116, distance: 4.4
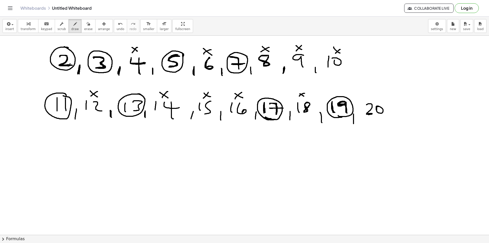
drag, startPoint x: 365, startPoint y: 95, endPoint x: 380, endPoint y: 101, distance: 15.9
click at [87, 25] on icon "button" at bounding box center [89, 24] width 4 height 6
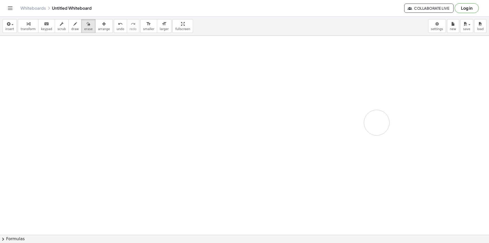
drag, startPoint x: 128, startPoint y: 59, endPoint x: 62, endPoint y: 0, distance: 88.5
click at [71, 31] on span "draw" at bounding box center [75, 29] width 8 height 4
drag, startPoint x: 87, startPoint y: 56, endPoint x: 88, endPoint y: 70, distance: 14.3
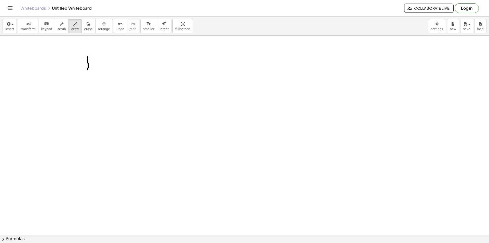
drag, startPoint x: 107, startPoint y: 58, endPoint x: 124, endPoint y: 71, distance: 21.3
drag, startPoint x: 128, startPoint y: 70, endPoint x: 128, endPoint y: 78, distance: 7.9
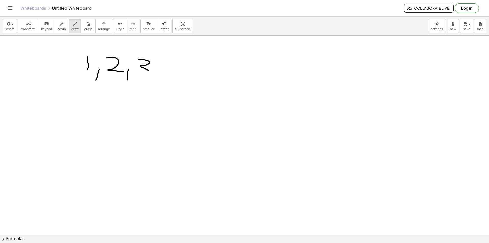
drag, startPoint x: 138, startPoint y: 59, endPoint x: 155, endPoint y: 72, distance: 21.4
drag, startPoint x: 160, startPoint y: 74, endPoint x: 162, endPoint y: 77, distance: 3.2
drag, startPoint x: 169, startPoint y: 63, endPoint x: 184, endPoint y: 69, distance: 15.5
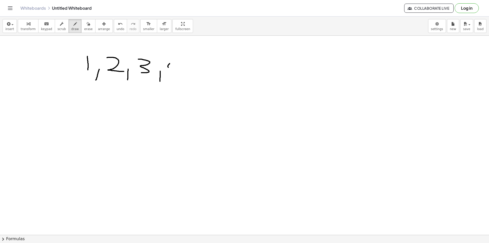
drag, startPoint x: 179, startPoint y: 63, endPoint x: 181, endPoint y: 80, distance: 17.4
drag, startPoint x: 190, startPoint y: 71, endPoint x: 192, endPoint y: 75, distance: 4.4
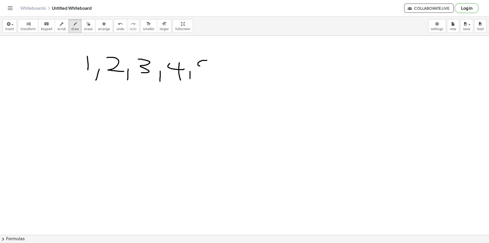
drag, startPoint x: 198, startPoint y: 65, endPoint x: 208, endPoint y: 72, distance: 12.2
drag, startPoint x: 216, startPoint y: 76, endPoint x: 215, endPoint y: 81, distance: 4.4
drag, startPoint x: 236, startPoint y: 59, endPoint x: 231, endPoint y: 75, distance: 16.2
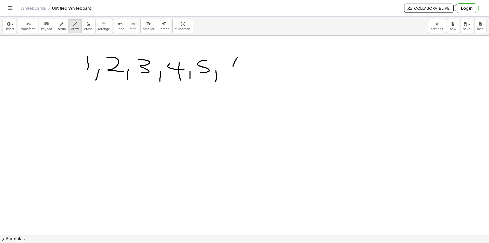
drag, startPoint x: 91, startPoint y: 53, endPoint x: 109, endPoint y: 56, distance: 18.4
drag, startPoint x: 105, startPoint y: 55, endPoint x: 104, endPoint y: 52, distance: 3.0
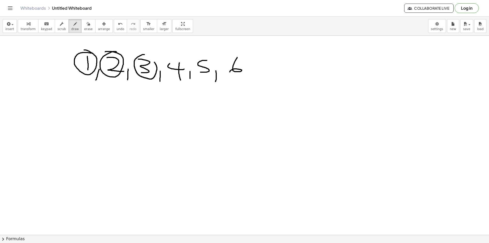
drag, startPoint x: 200, startPoint y: 57, endPoint x: 197, endPoint y: 58, distance: 2.7
drag, startPoint x: 81, startPoint y: 46, endPoint x: 95, endPoint y: 83, distance: 39.5
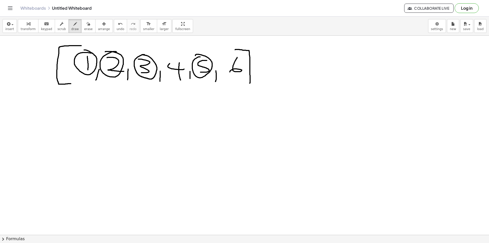
drag, startPoint x: 236, startPoint y: 49, endPoint x: 236, endPoint y: 82, distance: 32.8
drag, startPoint x: 181, startPoint y: 107, endPoint x: 202, endPoint y: 114, distance: 22.2
drag, startPoint x: 193, startPoint y: 113, endPoint x: 190, endPoint y: 128, distance: 14.9
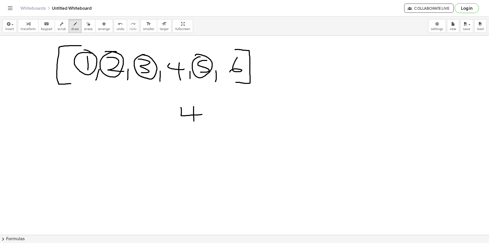
drag, startPoint x: 193, startPoint y: 129, endPoint x: 205, endPoint y: 134, distance: 12.7
drag, startPoint x: 202, startPoint y: 135, endPoint x: 197, endPoint y: 148, distance: 13.3
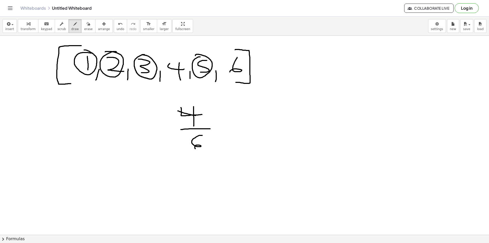
drag, startPoint x: 178, startPoint y: 111, endPoint x: 202, endPoint y: 116, distance: 25.1
drag, startPoint x: 271, startPoint y: 111, endPoint x: 285, endPoint y: 119, distance: 15.8
drag, startPoint x: 266, startPoint y: 126, endPoint x: 287, endPoint y: 125, distance: 21.1
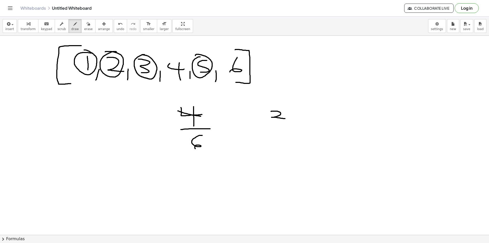
drag, startPoint x: 281, startPoint y: 128, endPoint x: 279, endPoint y: 141, distance: 12.9
click at [84, 29] on span "erase" at bounding box center [88, 29] width 8 height 4
drag, startPoint x: 88, startPoint y: 53, endPoint x: 84, endPoint y: 60, distance: 7.6
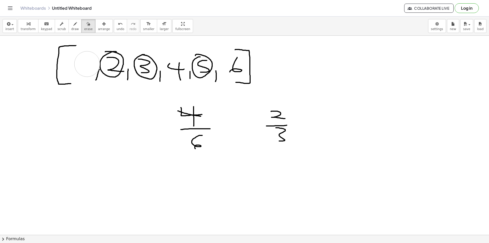
click at [71, 28] on span "draw" at bounding box center [75, 29] width 8 height 4
drag, startPoint x: 100, startPoint y: 61, endPoint x: 100, endPoint y: 68, distance: 6.6
drag, startPoint x: 78, startPoint y: 65, endPoint x: 78, endPoint y: 73, distance: 7.9
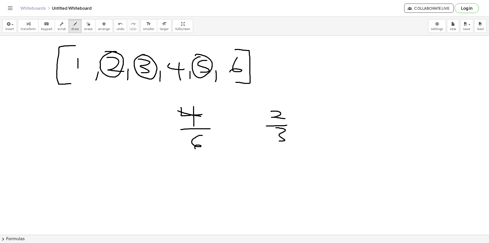
drag, startPoint x: 111, startPoint y: 50, endPoint x: 115, endPoint y: 51, distance: 3.9
click at [84, 28] on span "erase" at bounding box center [88, 29] width 8 height 4
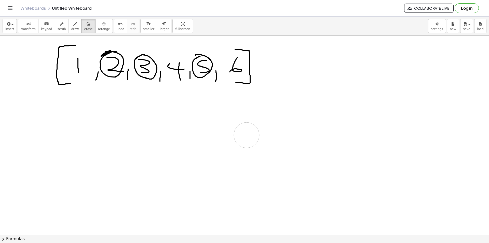
drag, startPoint x: 203, startPoint y: 107, endPoint x: 94, endPoint y: 69, distance: 115.9
click at [71, 27] on span "draw" at bounding box center [75, 29] width 8 height 4
drag, startPoint x: 102, startPoint y: 58, endPoint x: 101, endPoint y: 61, distance: 3.1
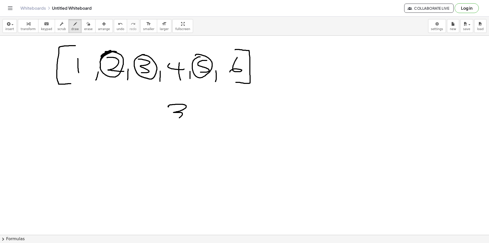
drag, startPoint x: 168, startPoint y: 107, endPoint x: 170, endPoint y: 124, distance: 17.7
drag, startPoint x: 165, startPoint y: 126, endPoint x: 183, endPoint y: 129, distance: 18.2
drag, startPoint x: 175, startPoint y: 136, endPoint x: 175, endPoint y: 140, distance: 4.6
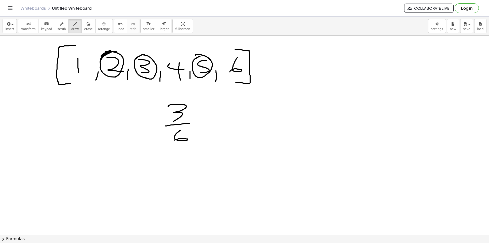
drag, startPoint x: 169, startPoint y: 100, endPoint x: 185, endPoint y: 112, distance: 19.2
drag, startPoint x: 248, startPoint y: 109, endPoint x: 249, endPoint y: 118, distance: 9.8
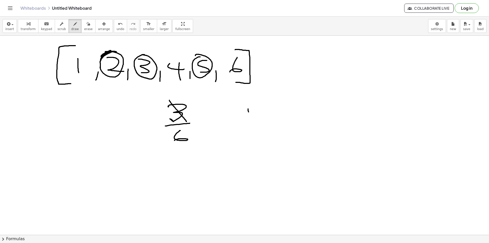
drag, startPoint x: 239, startPoint y: 123, endPoint x: 272, endPoint y: 125, distance: 33.1
drag, startPoint x: 253, startPoint y: 133, endPoint x: 271, endPoint y: 141, distance: 19.8
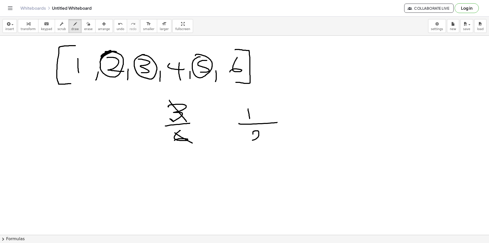
click at [84, 29] on span "erase" at bounding box center [88, 29] width 8 height 4
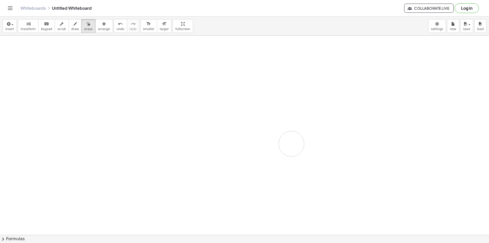
drag, startPoint x: 112, startPoint y: 69, endPoint x: 81, endPoint y: 100, distance: 44.1
click at [72, 29] on span "draw" at bounding box center [75, 29] width 8 height 4
drag, startPoint x: 93, startPoint y: 63, endPoint x: 94, endPoint y: 84, distance: 20.6
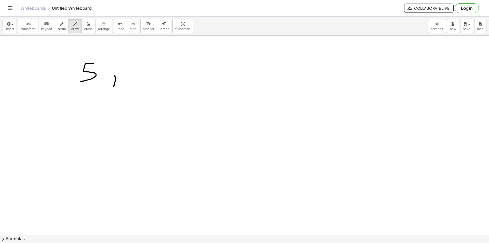
drag, startPoint x: 115, startPoint y: 79, endPoint x: 123, endPoint y: 83, distance: 8.9
drag, startPoint x: 141, startPoint y: 66, endPoint x: 146, endPoint y: 83, distance: 17.1
drag, startPoint x: 151, startPoint y: 75, endPoint x: 163, endPoint y: 81, distance: 13.7
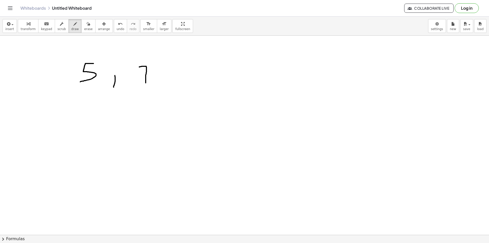
drag, startPoint x: 185, startPoint y: 69, endPoint x: 188, endPoint y: 80, distance: 11.8
drag, startPoint x: 219, startPoint y: 78, endPoint x: 219, endPoint y: 86, distance: 7.6
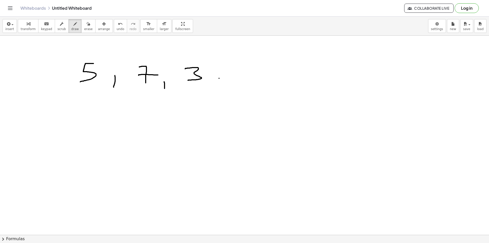
drag, startPoint x: 237, startPoint y: 66, endPoint x: 248, endPoint y: 77, distance: 14.8
drag, startPoint x: 248, startPoint y: 77, endPoint x: 256, endPoint y: 82, distance: 9.8
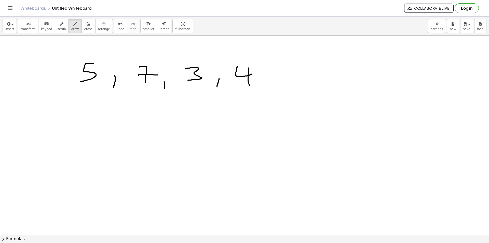
drag, startPoint x: 261, startPoint y: 84, endPoint x: 265, endPoint y: 84, distance: 4.6
drag, startPoint x: 289, startPoint y: 74, endPoint x: 298, endPoint y: 79, distance: 11.0
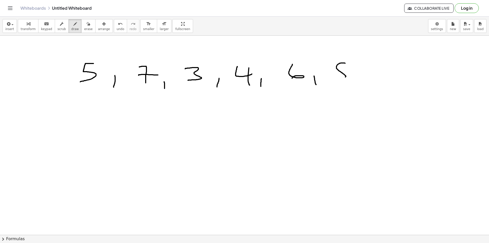
drag, startPoint x: 336, startPoint y: 68, endPoint x: 347, endPoint y: 65, distance: 11.3
drag, startPoint x: 357, startPoint y: 82, endPoint x: 367, endPoint y: 86, distance: 10.9
drag, startPoint x: 377, startPoint y: 63, endPoint x: 388, endPoint y: 78, distance: 18.3
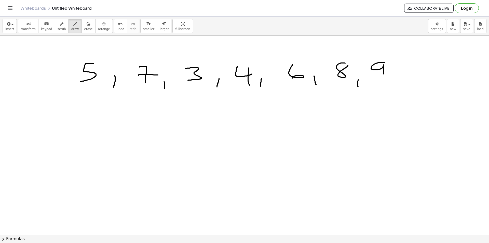
drag, startPoint x: 403, startPoint y: 81, endPoint x: 404, endPoint y: 87, distance: 5.9
drag, startPoint x: 421, startPoint y: 63, endPoint x: 430, endPoint y: 62, distance: 9.3
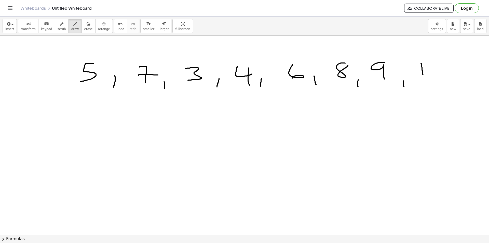
drag, startPoint x: 430, startPoint y: 62, endPoint x: 432, endPoint y: 76, distance: 13.9
drag, startPoint x: 441, startPoint y: 60, endPoint x: 326, endPoint y: 81, distance: 117.3
drag, startPoint x: 63, startPoint y: 75, endPoint x: 70, endPoint y: 97, distance: 23.0
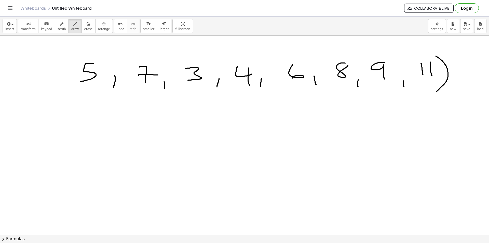
drag, startPoint x: 347, startPoint y: 66, endPoint x: 327, endPoint y: 69, distance: 20.8
drag, startPoint x: 250, startPoint y: 75, endPoint x: 237, endPoint y: 77, distance: 12.7
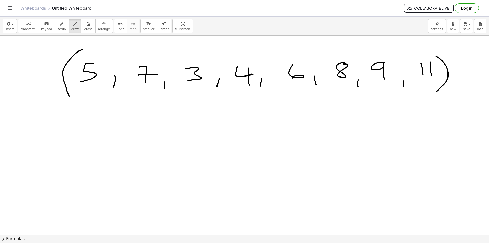
drag, startPoint x: 102, startPoint y: 59, endPoint x: 92, endPoint y: 60, distance: 9.8
drag, startPoint x: 134, startPoint y: 61, endPoint x: 131, endPoint y: 64, distance: 4.0
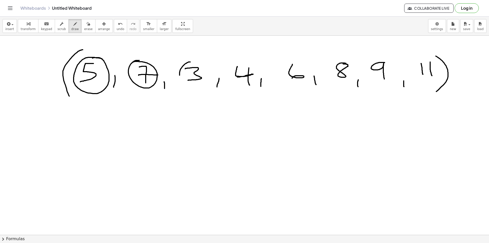
drag, startPoint x: 179, startPoint y: 75, endPoint x: 176, endPoint y: 60, distance: 15.3
drag, startPoint x: 377, startPoint y: 57, endPoint x: 414, endPoint y: 65, distance: 38.0
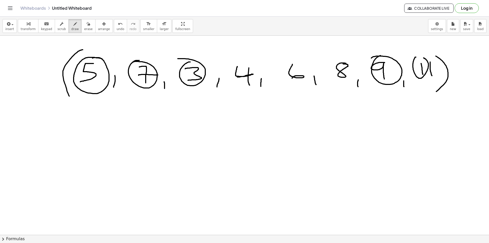
drag, startPoint x: 414, startPoint y: 73, endPoint x: 421, endPoint y: 57, distance: 17.1
click at [114, 30] on button "undo undo" at bounding box center [120, 26] width 13 height 14
drag, startPoint x: 417, startPoint y: 59, endPoint x: 415, endPoint y: 63, distance: 4.0
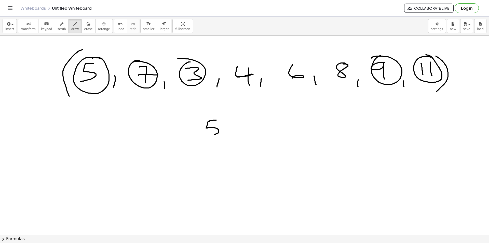
drag, startPoint x: 216, startPoint y: 120, endPoint x: 204, endPoint y: 137, distance: 20.6
drag, startPoint x: 196, startPoint y: 142, endPoint x: 226, endPoint y: 139, distance: 30.4
drag, startPoint x: 212, startPoint y: 146, endPoint x: 217, endPoint y: 146, distance: 5.4
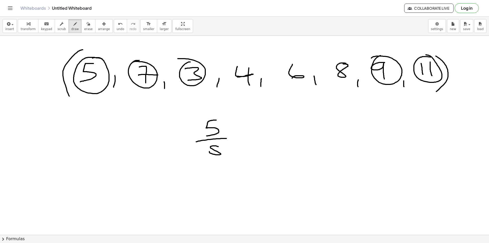
click at [84, 30] on span "erase" at bounding box center [88, 29] width 8 height 4
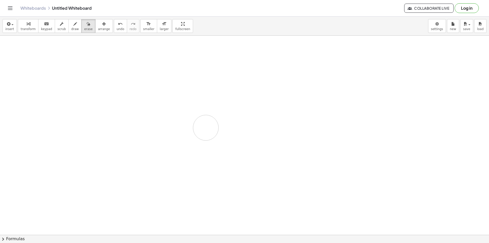
drag, startPoint x: 59, startPoint y: 76, endPoint x: 246, endPoint y: 116, distance: 191.8
click at [71, 27] on span "draw" at bounding box center [75, 29] width 8 height 4
drag, startPoint x: 111, startPoint y: 60, endPoint x: 112, endPoint y: 74, distance: 14.3
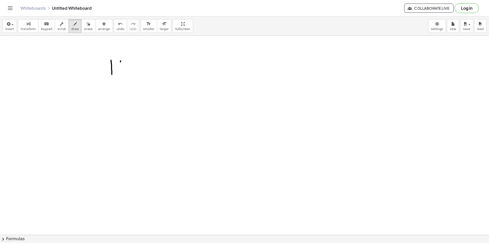
drag, startPoint x: 121, startPoint y: 61, endPoint x: 121, endPoint y: 73, distance: 12.5
drag, startPoint x: 132, startPoint y: 76, endPoint x: 168, endPoint y: 70, distance: 36.6
drag, startPoint x: 149, startPoint y: 60, endPoint x: 152, endPoint y: 70, distance: 10.1
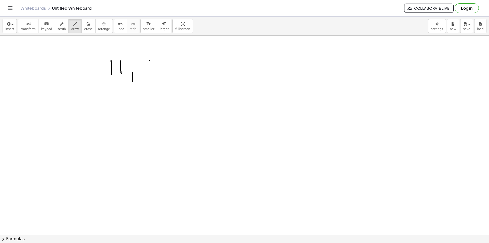
drag, startPoint x: 167, startPoint y: 59, endPoint x: 161, endPoint y: 73, distance: 14.4
drag, startPoint x: 194, startPoint y: 61, endPoint x: 195, endPoint y: 73, distance: 12.0
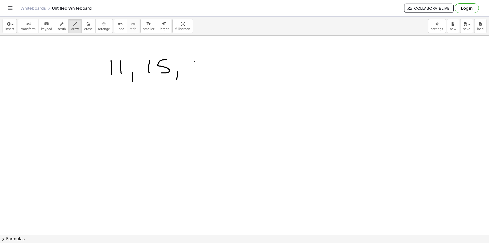
drag, startPoint x: 203, startPoint y: 63, endPoint x: 215, endPoint y: 67, distance: 13.4
drag, startPoint x: 212, startPoint y: 71, endPoint x: 220, endPoint y: 78, distance: 10.7
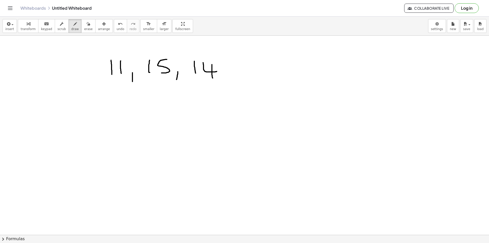
drag, startPoint x: 243, startPoint y: 65, endPoint x: 262, endPoint y: 62, distance: 18.6
drag, startPoint x: 263, startPoint y: 65, endPoint x: 269, endPoint y: 72, distance: 9.6
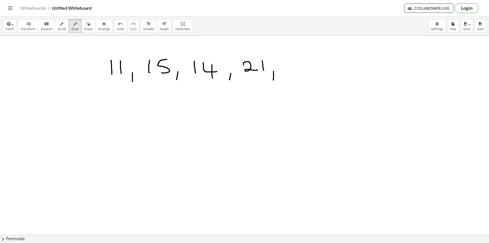
drag, startPoint x: 293, startPoint y: 63, endPoint x: 308, endPoint y: 70, distance: 16.5
drag, startPoint x: 310, startPoint y: 60, endPoint x: 320, endPoint y: 61, distance: 10.0
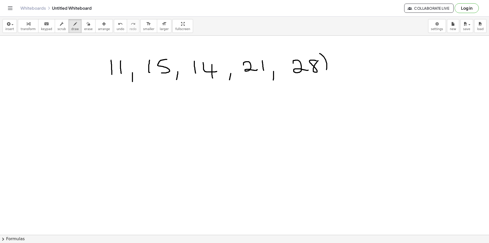
drag, startPoint x: 321, startPoint y: 54, endPoint x: 303, endPoint y: 78, distance: 29.9
drag, startPoint x: 105, startPoint y: 58, endPoint x: 107, endPoint y: 82, distance: 24.3
click at [87, 24] on icon "button" at bounding box center [89, 24] width 4 height 6
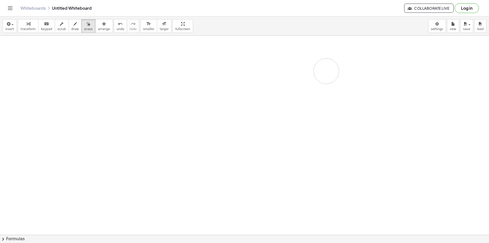
drag, startPoint x: 163, startPoint y: 54, endPoint x: 250, endPoint y: 78, distance: 90.3
click at [71, 30] on span "draw" at bounding box center [75, 29] width 8 height 4
